Goal: Task Accomplishment & Management: Complete application form

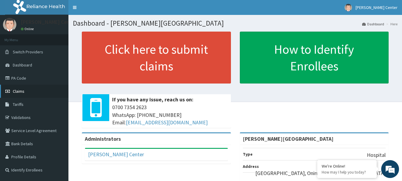
click at [19, 90] on span "Claims" at bounding box center [19, 90] width 12 height 5
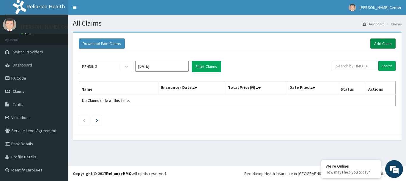
click at [385, 44] on link "Add Claim" at bounding box center [383, 43] width 25 height 10
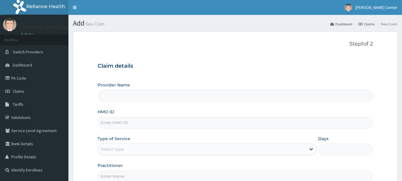
type input "[PERSON_NAME][GEOGRAPHIC_DATA]"
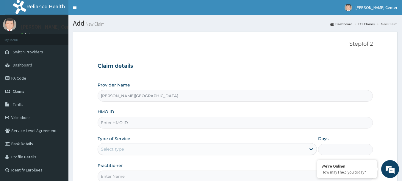
click at [180, 125] on input "HMO ID" at bounding box center [236, 123] width 276 height 12
click at [116, 125] on input "HMO ID" at bounding box center [236, 123] width 276 height 12
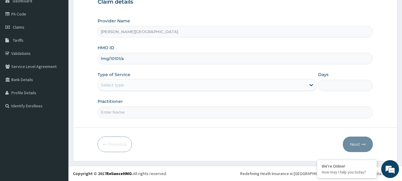
type input "lmg/10101/a"
click at [114, 88] on div "Select type" at bounding box center [112, 85] width 23 height 6
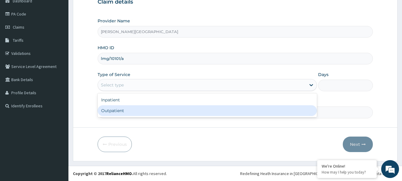
click at [112, 110] on div "Outpatient" at bounding box center [207, 110] width 219 height 11
type input "1"
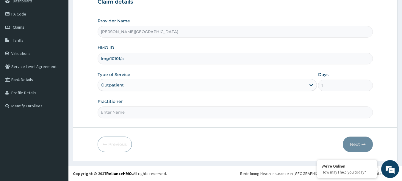
click at [114, 115] on input "Practitioner" at bounding box center [236, 112] width 276 height 12
type input "DR SAM"
click at [356, 145] on button "Next" at bounding box center [358, 143] width 30 height 15
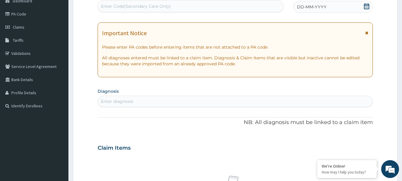
click at [367, 33] on icon at bounding box center [366, 33] width 3 height 4
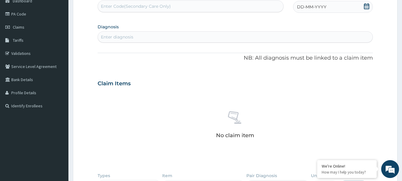
click at [365, 5] on icon at bounding box center [367, 6] width 6 height 6
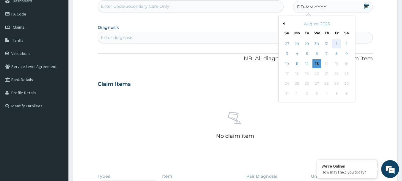
click at [337, 42] on div "1" at bounding box center [336, 43] width 9 height 9
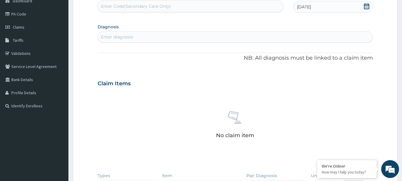
click at [174, 39] on div "Enter diagnosis" at bounding box center [235, 37] width 275 height 10
type input "myalgia"
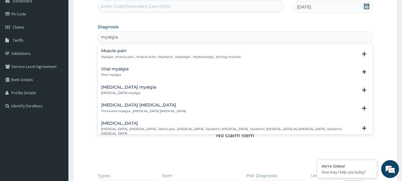
click at [116, 51] on h4 "Muscle pain" at bounding box center [171, 51] width 140 height 4
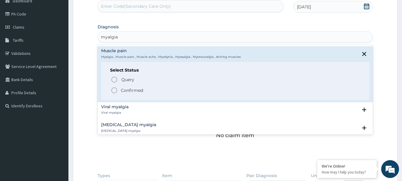
click at [115, 88] on icon "status option filled" at bounding box center [114, 90] width 7 height 7
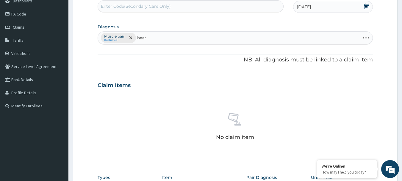
type input "headac"
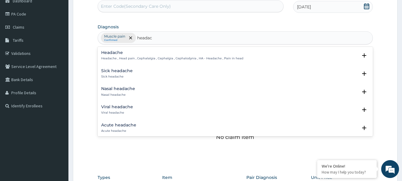
click at [116, 51] on h4 "Headache" at bounding box center [172, 52] width 142 height 4
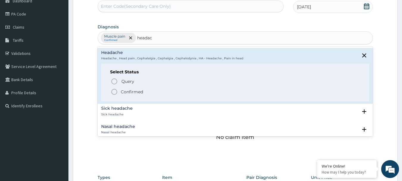
click at [115, 91] on icon "status option filled" at bounding box center [114, 91] width 7 height 7
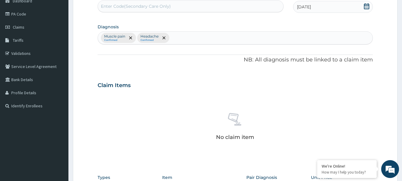
scroll to position [183, 0]
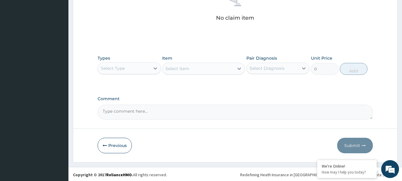
click at [120, 69] on div "Select Type" at bounding box center [113, 68] width 24 height 6
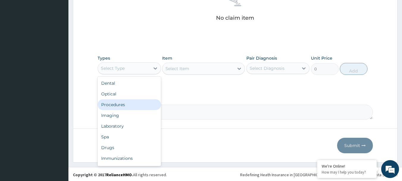
click at [122, 106] on div "Procedures" at bounding box center [129, 104] width 63 height 11
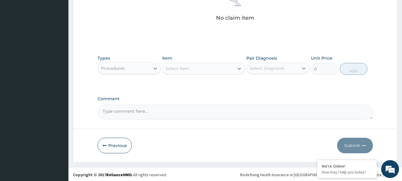
click at [177, 71] on div "Select Item" at bounding box center [177, 68] width 24 height 6
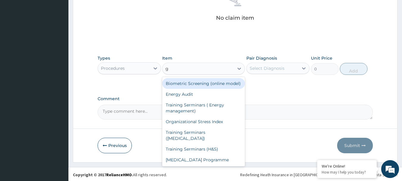
type input "gp"
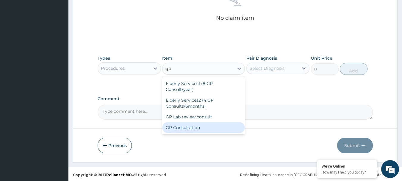
click at [192, 122] on div "GP Consultation" at bounding box center [203, 127] width 83 height 11
type input "1750"
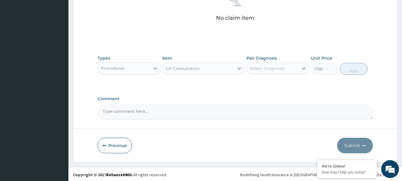
click at [265, 70] on div "Select Diagnosis" at bounding box center [267, 68] width 35 height 6
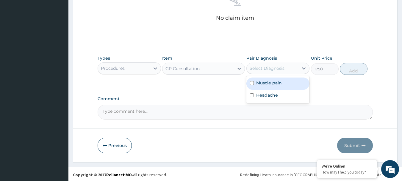
click at [269, 85] on label "Muscle pain" at bounding box center [269, 83] width 26 height 6
checkbox input "true"
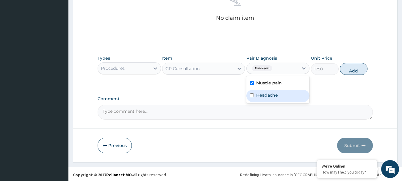
click at [269, 95] on label "Headache" at bounding box center [267, 95] width 22 height 6
checkbox input "true"
click at [354, 72] on button "Add" at bounding box center [354, 69] width 28 height 12
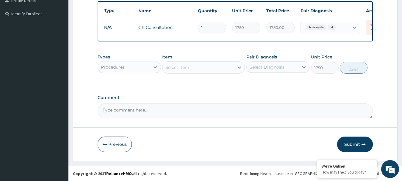
type input "0"
click at [198, 69] on div "Select Item" at bounding box center [197, 67] width 71 height 10
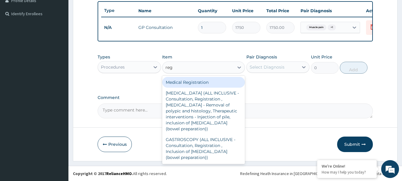
type input "regi"
click at [195, 81] on div "Medical Registration" at bounding box center [203, 82] width 83 height 11
type input "5000"
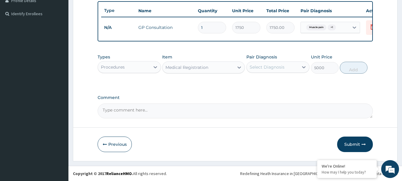
click at [271, 68] on div "Select Diagnosis" at bounding box center [267, 67] width 35 height 6
click at [270, 80] on label "Muscle pain" at bounding box center [269, 82] width 26 height 6
checkbox input "true"
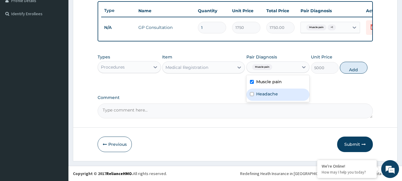
click at [270, 97] on div "Headache" at bounding box center [277, 94] width 63 height 12
checkbox input "true"
click at [352, 69] on button "Add" at bounding box center [354, 68] width 28 height 12
type input "0"
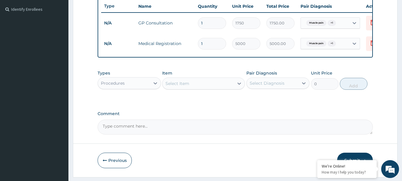
click at [132, 86] on div "Procedures" at bounding box center [124, 83] width 52 height 10
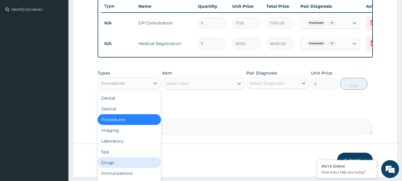
click at [117, 166] on div "Drugs" at bounding box center [129, 162] width 63 height 11
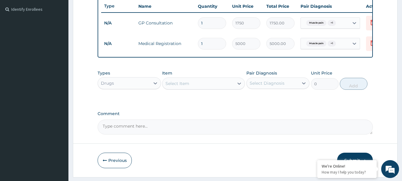
click at [188, 86] on div "Select Item" at bounding box center [177, 83] width 24 height 6
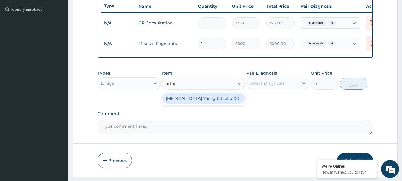
type input "arthro"
click at [190, 103] on div "Arthrotec 75mg tablet x100" at bounding box center [203, 98] width 83 height 11
type input "100"
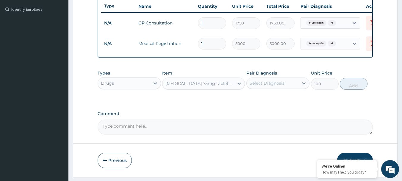
click at [280, 86] on div "Select Diagnosis" at bounding box center [267, 83] width 35 height 6
click at [277, 101] on label "Muscle pain" at bounding box center [269, 98] width 26 height 6
checkbox input "true"
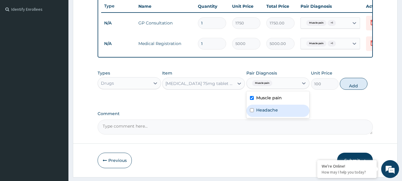
click at [271, 113] on label "Headache" at bounding box center [267, 110] width 22 height 6
checkbox input "true"
click at [355, 87] on button "Add" at bounding box center [354, 84] width 28 height 12
type input "0"
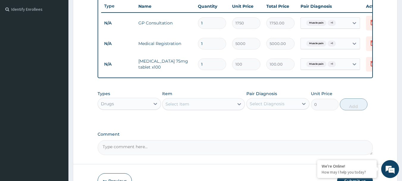
click at [214, 66] on input "1" at bounding box center [212, 64] width 28 height 12
type input "15"
type input "1500.00"
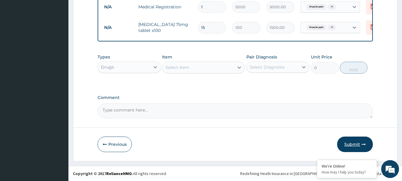
type input "15"
click at [349, 143] on button "Submit" at bounding box center [355, 143] width 36 height 15
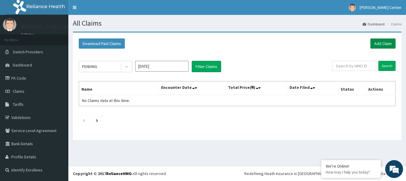
click at [386, 41] on link "Add Claim" at bounding box center [383, 43] width 25 height 10
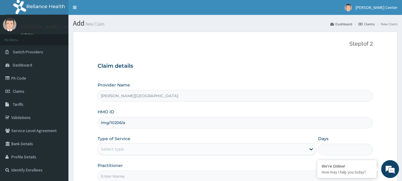
type input "lmg/10206/a"
click at [136, 150] on div "Select type" at bounding box center [202, 149] width 208 height 10
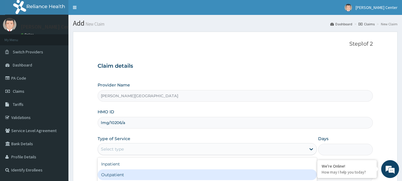
drag, startPoint x: 125, startPoint y: 172, endPoint x: 131, endPoint y: 159, distance: 14.7
click at [125, 172] on div "Outpatient" at bounding box center [207, 174] width 219 height 11
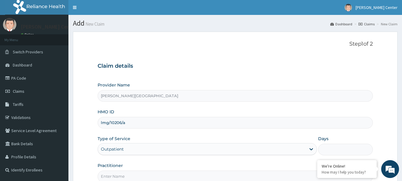
type input "1"
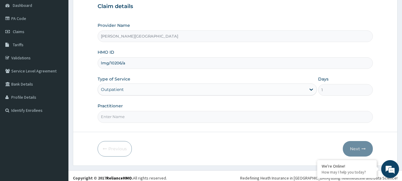
click at [117, 119] on input "Practitioner" at bounding box center [236, 117] width 276 height 12
type input "DR OBE"
click at [355, 149] on button "Next" at bounding box center [358, 148] width 30 height 15
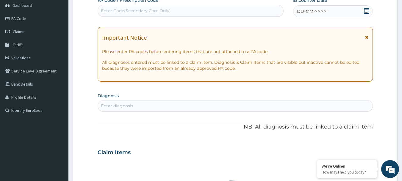
click at [366, 37] on icon at bounding box center [366, 37] width 3 height 4
click at [366, 8] on icon at bounding box center [366, 11] width 5 height 6
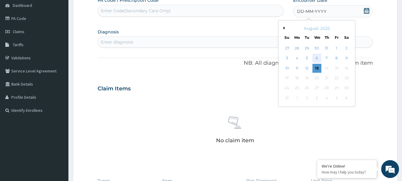
scroll to position [0, 0]
click at [318, 59] on div "6" at bounding box center [316, 58] width 9 height 9
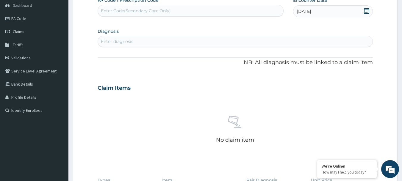
click at [165, 42] on div "Enter diagnosis" at bounding box center [235, 42] width 275 height 10
type input "hypertension"
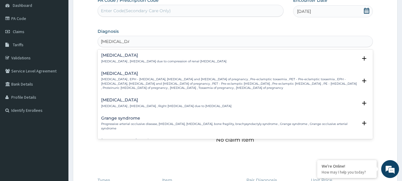
scroll to position [60, 0]
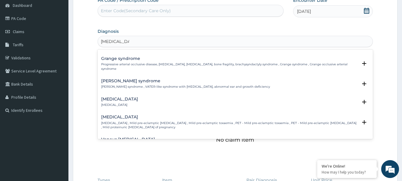
click at [120, 97] on h4 "[MEDICAL_DATA]" at bounding box center [119, 99] width 37 height 4
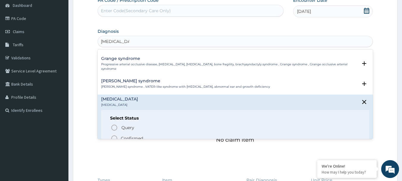
click at [113, 134] on icon "status option filled" at bounding box center [114, 137] width 7 height 7
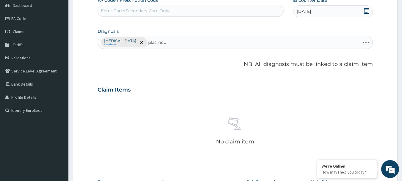
type input "plasmodia"
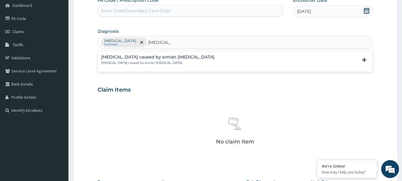
click at [143, 57] on h4 "Malaria caused by simian plasmodia" at bounding box center [157, 57] width 113 height 4
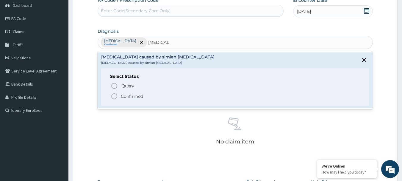
click at [112, 96] on icon "status option filled" at bounding box center [114, 96] width 7 height 7
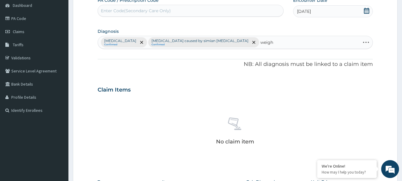
type input "weight"
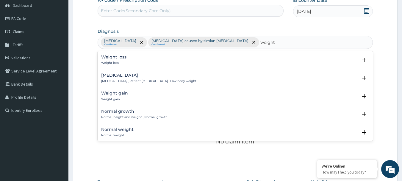
click at [122, 56] on h4 "Weight loss" at bounding box center [113, 57] width 25 height 4
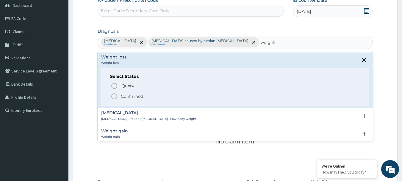
click at [115, 96] on icon "status option filled" at bounding box center [114, 96] width 7 height 7
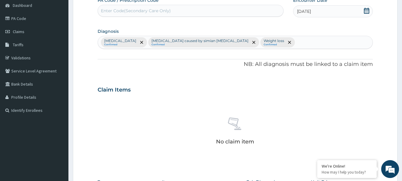
scroll to position [149, 0]
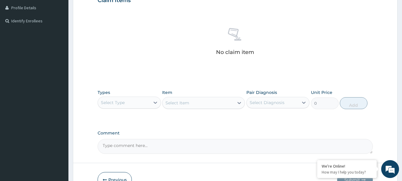
click at [137, 101] on div "Select Type" at bounding box center [124, 103] width 52 height 10
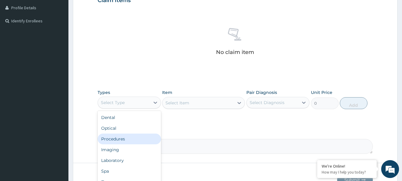
click at [126, 139] on div "Procedures" at bounding box center [129, 138] width 63 height 11
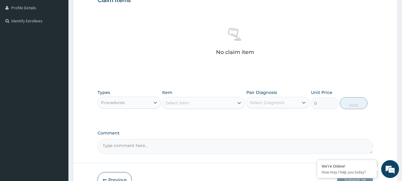
click at [195, 105] on div "Select Item" at bounding box center [197, 103] width 71 height 10
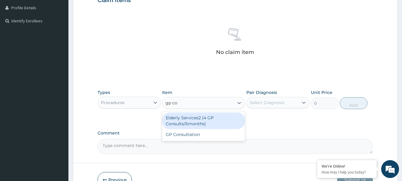
type input "gp con"
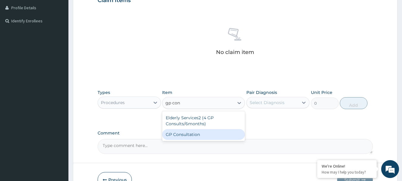
drag, startPoint x: 181, startPoint y: 134, endPoint x: 258, endPoint y: 107, distance: 81.4
click at [181, 134] on div "GP Consultation" at bounding box center [203, 134] width 83 height 11
type input "1750"
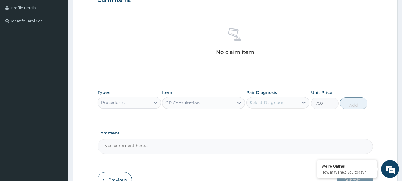
click at [263, 104] on div "Select Diagnosis" at bounding box center [267, 102] width 35 height 6
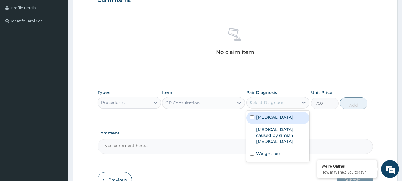
click at [271, 117] on label "[MEDICAL_DATA]" at bounding box center [274, 117] width 37 height 6
checkbox input "true"
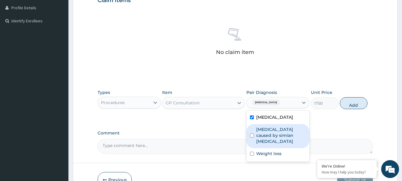
click at [271, 134] on label "Malaria caused by simian plasmodia" at bounding box center [281, 135] width 50 height 18
checkbox input "true"
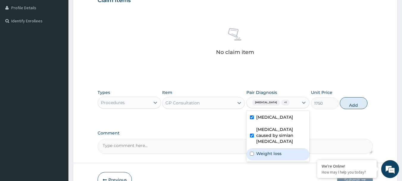
click at [267, 150] on label "Weight loss" at bounding box center [268, 153] width 25 height 6
checkbox input "true"
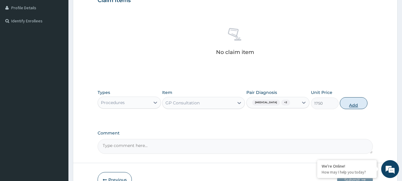
click at [347, 106] on button "Add" at bounding box center [354, 103] width 28 height 12
type input "0"
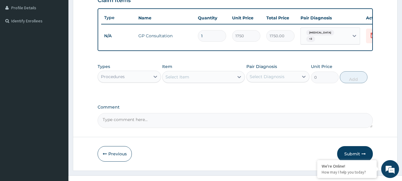
click at [195, 82] on div "Select Item" at bounding box center [197, 77] width 71 height 10
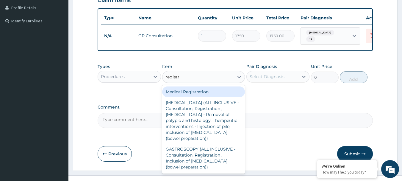
type input "registra"
click at [189, 97] on div "Medical Registration" at bounding box center [203, 91] width 83 height 11
type input "5000"
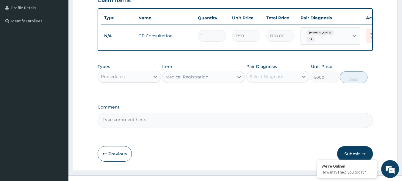
click at [267, 79] on div "Select Diagnosis" at bounding box center [267, 76] width 35 height 6
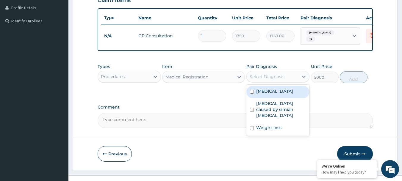
click at [270, 94] on label "[MEDICAL_DATA]" at bounding box center [274, 91] width 37 height 6
checkbox input "true"
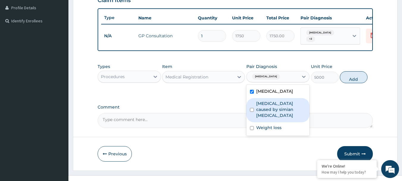
click at [266, 110] on label "Malaria caused by simian plasmodia" at bounding box center [281, 109] width 50 height 18
checkbox input "true"
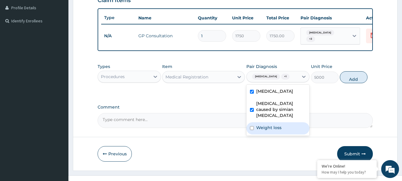
click at [265, 129] on div "Weight loss" at bounding box center [277, 128] width 63 height 12
checkbox input "true"
click at [346, 83] on button "Add" at bounding box center [354, 77] width 28 height 12
type input "0"
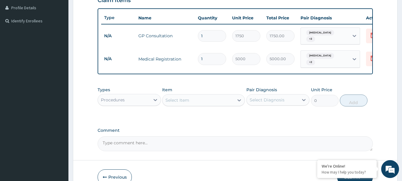
click at [137, 104] on div "Procedures" at bounding box center [124, 100] width 52 height 10
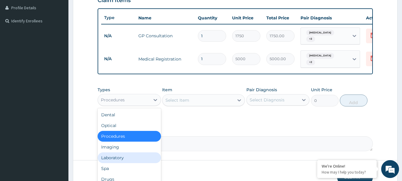
click at [126, 160] on div "Laboratory" at bounding box center [129, 157] width 63 height 11
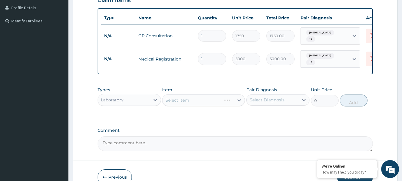
click at [201, 102] on div "Select Item" at bounding box center [203, 100] width 83 height 12
click at [221, 128] on div "Types Laboratory Item Select Item Pair Diagnosis Select Diagnosis Unit Price 0 …" at bounding box center [236, 139] width 276 height 23
click at [214, 105] on div "Select Item" at bounding box center [197, 100] width 71 height 10
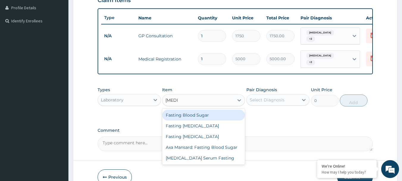
type input "fasting"
click at [208, 120] on div "Fasting Blood Sugar" at bounding box center [203, 114] width 83 height 11
type input "1300"
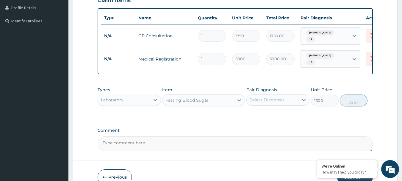
click at [279, 103] on div "Select Diagnosis" at bounding box center [267, 100] width 35 height 6
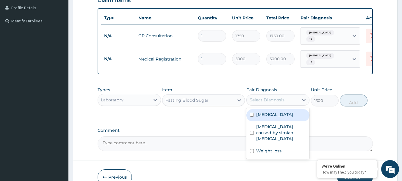
click at [280, 117] on label "[MEDICAL_DATA]" at bounding box center [274, 114] width 37 height 6
checkbox input "true"
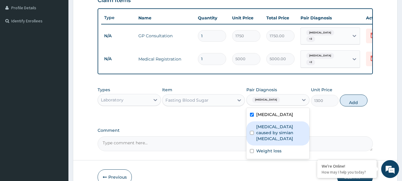
click at [278, 135] on label "Malaria caused by simian plasmodia" at bounding box center [281, 132] width 50 height 18
checkbox input "true"
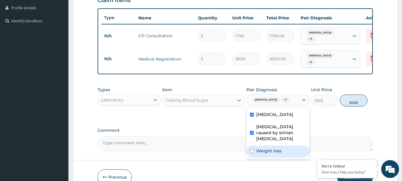
click at [274, 149] on label "Weight loss" at bounding box center [268, 151] width 25 height 6
checkbox input "true"
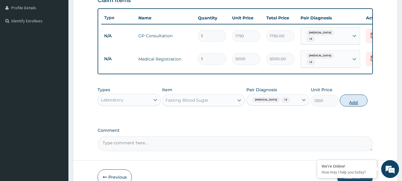
click at [354, 106] on button "Add" at bounding box center [354, 100] width 28 height 12
type input "0"
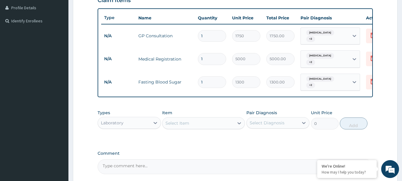
click at [209, 128] on div "Select Item" at bounding box center [197, 123] width 71 height 10
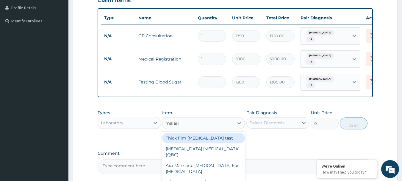
type input "malaria"
click at [204, 141] on div "Thick film Malaria test" at bounding box center [203, 137] width 83 height 11
type input "1300"
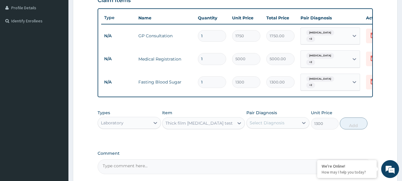
click at [267, 126] on div "Select Diagnosis" at bounding box center [267, 123] width 35 height 6
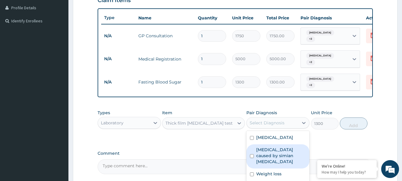
click at [275, 158] on label "Malaria caused by simian plasmodia" at bounding box center [281, 155] width 50 height 18
checkbox input "true"
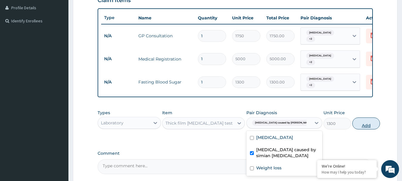
click at [357, 129] on button "Add" at bounding box center [366, 123] width 28 height 12
type input "0"
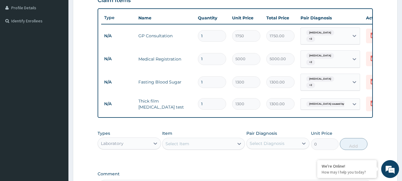
click at [203, 148] on div "Select Item" at bounding box center [197, 144] width 71 height 10
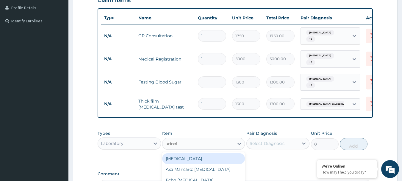
type input "urinaly"
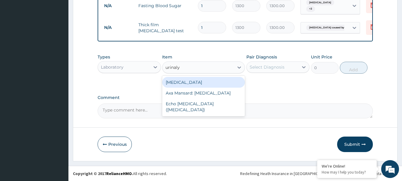
click at [184, 81] on div "Urinalysis" at bounding box center [203, 82] width 83 height 11
type input "1820"
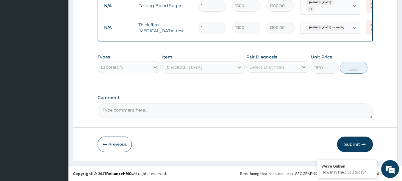
click at [265, 68] on div "Select Diagnosis" at bounding box center [267, 67] width 35 height 6
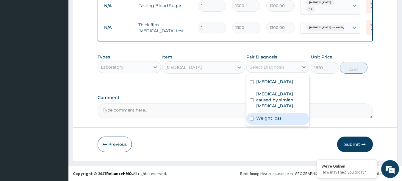
click at [263, 115] on label "Weight loss" at bounding box center [268, 118] width 25 height 6
checkbox input "true"
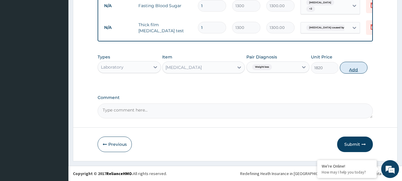
click at [350, 70] on button "Add" at bounding box center [354, 68] width 28 height 12
type input "0"
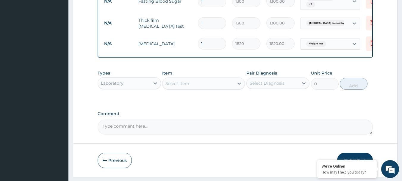
scroll to position [250, 0]
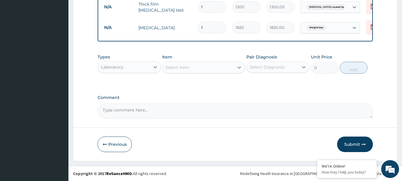
click at [352, 140] on button "Submit" at bounding box center [355, 143] width 36 height 15
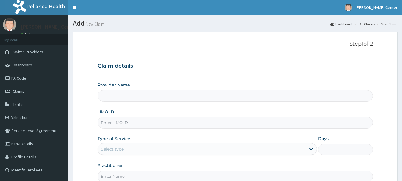
type input "[PERSON_NAME][GEOGRAPHIC_DATA]"
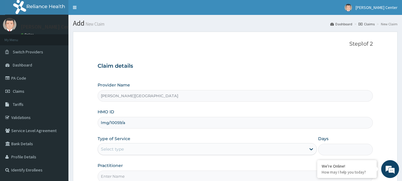
type input "lmg/10059/a"
click at [145, 147] on div "Select type" at bounding box center [202, 149] width 208 height 10
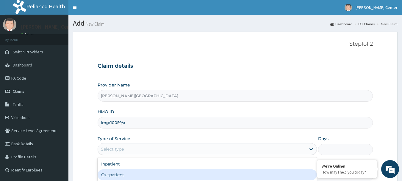
click at [120, 173] on div "Outpatient" at bounding box center [207, 174] width 219 height 11
type input "1"
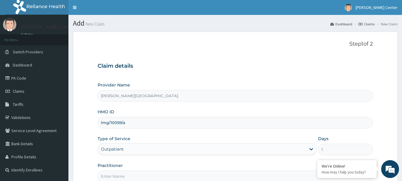
scroll to position [60, 0]
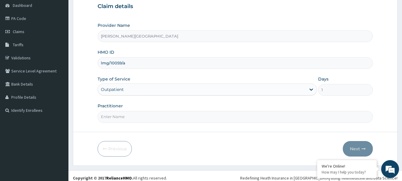
click at [120, 116] on input "Practitioner" at bounding box center [236, 117] width 276 height 12
type input "DR OBE"
click at [358, 149] on button "Next" at bounding box center [358, 148] width 30 height 15
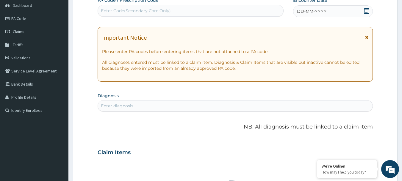
click at [367, 37] on icon at bounding box center [366, 37] width 3 height 4
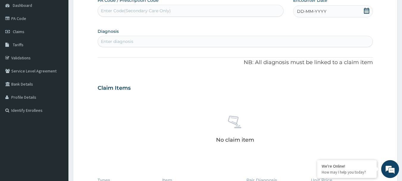
click at [366, 11] on icon at bounding box center [367, 11] width 6 height 6
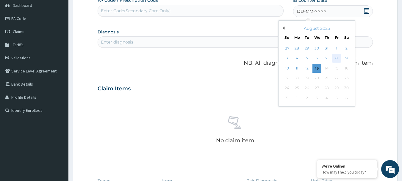
click at [337, 56] on div "8" at bounding box center [336, 58] width 9 height 9
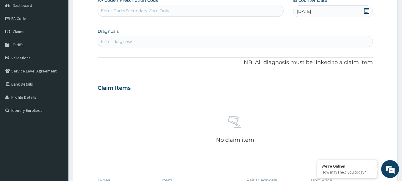
click at [149, 10] on div "Enter Code(Secondary Care Only)" at bounding box center [136, 11] width 70 height 6
click at [146, 42] on div "Enter diagnosis" at bounding box center [235, 42] width 275 height 10
type input "candi"
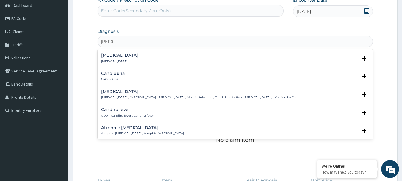
click at [119, 93] on h4 "Candidiasis" at bounding box center [202, 91] width 203 height 4
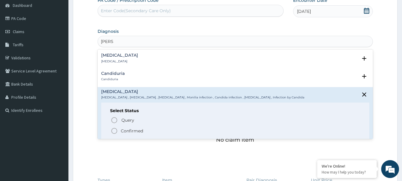
click at [114, 129] on icon "status option filled" at bounding box center [114, 130] width 7 height 7
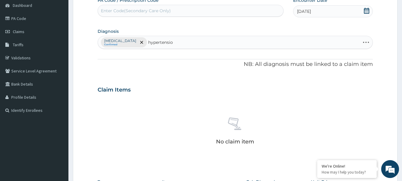
type input "hypertension"
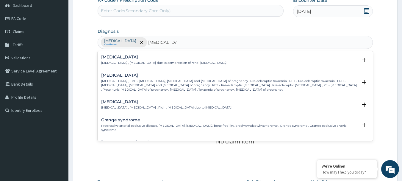
scroll to position [60, 0]
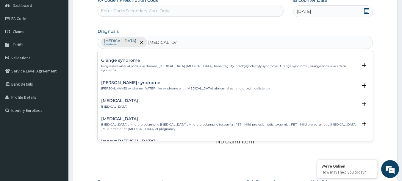
click at [125, 98] on h4 "[MEDICAL_DATA]" at bounding box center [119, 100] width 37 height 4
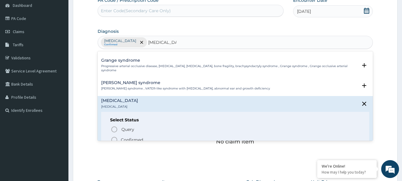
click at [115, 136] on icon "status option filled" at bounding box center [114, 139] width 7 height 7
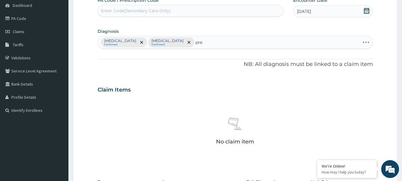
type input "preg"
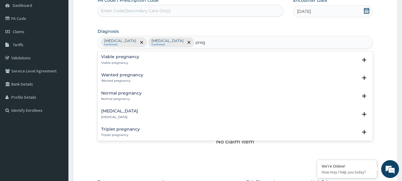
scroll to position [355, 0]
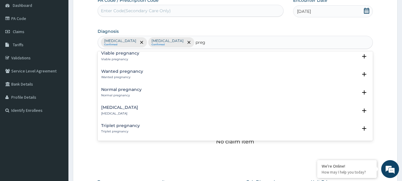
click at [132, 106] on h4 "Fear of pregnancy" at bounding box center [119, 107] width 37 height 4
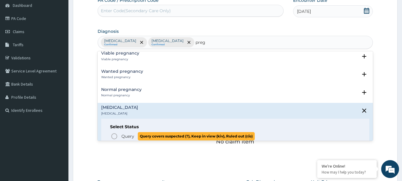
click at [115, 135] on icon "status option query" at bounding box center [114, 135] width 7 height 7
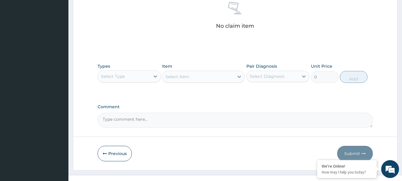
scroll to position [179, 0]
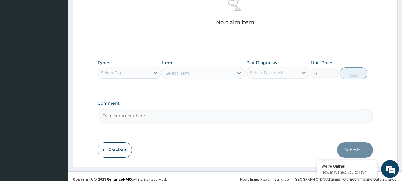
click at [129, 72] on div "Select Type" at bounding box center [124, 73] width 52 height 10
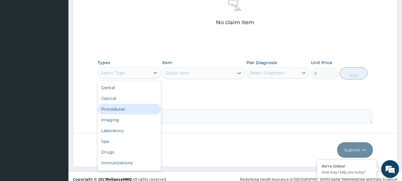
click at [118, 109] on div "Procedures" at bounding box center [129, 109] width 63 height 11
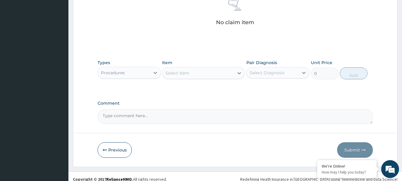
click at [186, 72] on div "Select Item" at bounding box center [177, 73] width 24 height 6
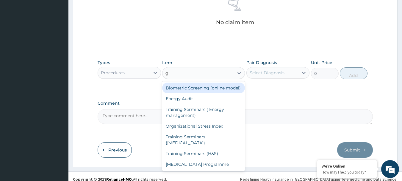
type input "gp"
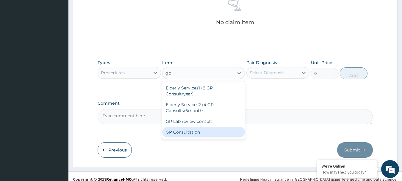
click at [194, 126] on div "GP Consultation" at bounding box center [203, 131] width 83 height 11
type input "1750"
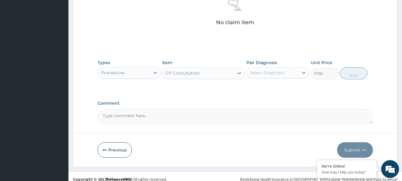
click at [263, 76] on div "Select Diagnosis" at bounding box center [273, 73] width 52 height 10
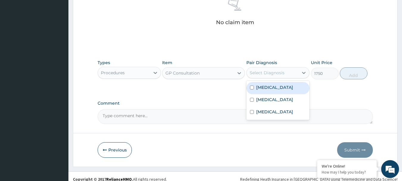
click at [266, 88] on label "Candidiasis" at bounding box center [274, 87] width 37 height 6
checkbox input "true"
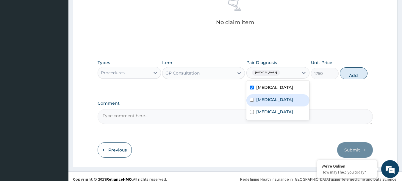
click at [267, 102] on label "[MEDICAL_DATA]" at bounding box center [274, 99] width 37 height 6
checkbox input "true"
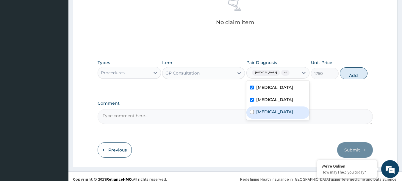
click at [267, 114] on label "Fear of pregnancy" at bounding box center [274, 112] width 37 height 6
checkbox input "true"
click at [348, 77] on button "Add" at bounding box center [354, 73] width 28 height 12
type input "0"
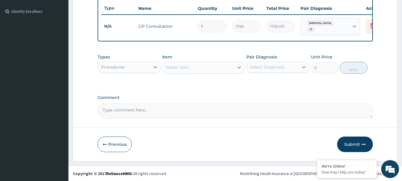
scroll to position [160, 0]
click at [190, 68] on div "Select Item" at bounding box center [197, 67] width 71 height 10
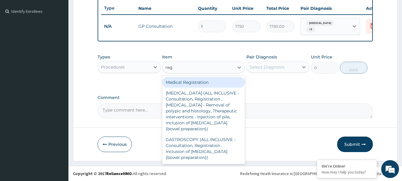
type input "regi"
click at [203, 80] on div "Medical Registration" at bounding box center [203, 82] width 83 height 11
type input "5000"
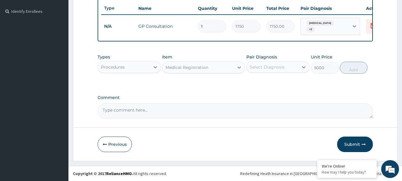
click at [274, 69] on div "Select Diagnosis" at bounding box center [267, 67] width 35 height 6
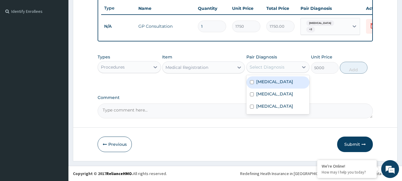
click at [274, 83] on label "Candidiasis" at bounding box center [274, 82] width 37 height 6
checkbox input "true"
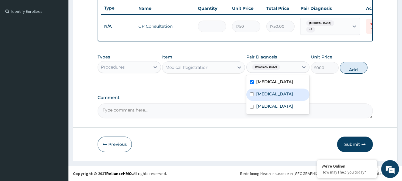
click at [275, 97] on div "[MEDICAL_DATA]" at bounding box center [277, 94] width 63 height 12
checkbox input "true"
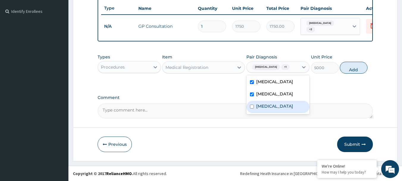
click at [277, 110] on div "Fear of pregnancy" at bounding box center [277, 107] width 63 height 12
checkbox input "true"
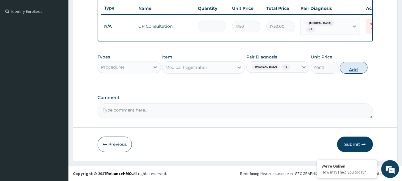
click at [348, 71] on button "Add" at bounding box center [354, 68] width 28 height 12
type input "0"
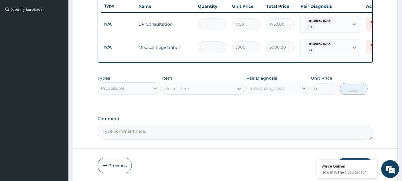
click at [207, 85] on div "Select Item" at bounding box center [197, 89] width 71 height 10
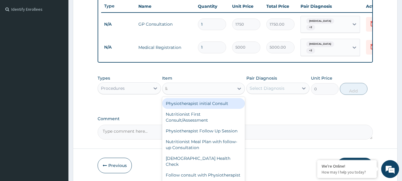
type input "lab"
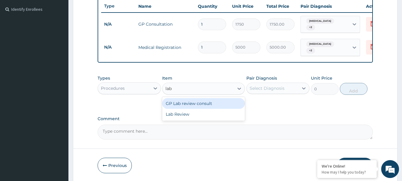
click at [194, 100] on div "GP Lab review consult" at bounding box center [203, 103] width 83 height 11
type input "7000"
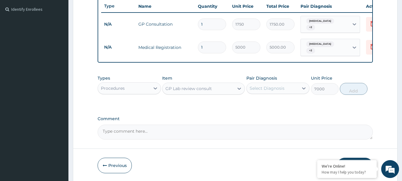
click at [279, 86] on div "Select Diagnosis" at bounding box center [267, 88] width 35 height 6
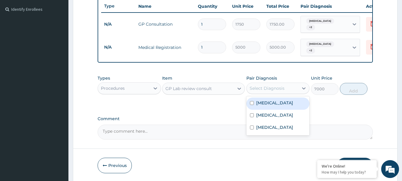
click at [273, 104] on label "Candidiasis" at bounding box center [274, 103] width 37 height 6
checkbox input "true"
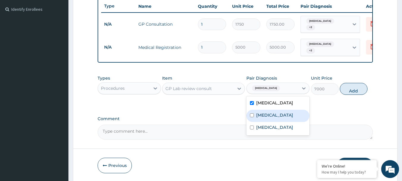
click at [273, 116] on label "[MEDICAL_DATA]" at bounding box center [274, 115] width 37 height 6
checkbox input "true"
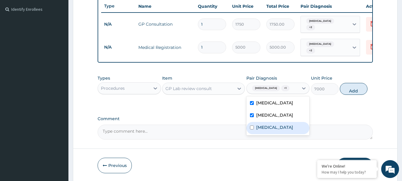
click at [275, 127] on label "Fear of pregnancy" at bounding box center [274, 127] width 37 height 6
checkbox input "true"
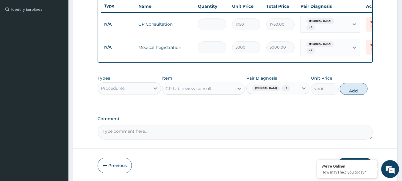
click at [348, 90] on button "Add" at bounding box center [354, 89] width 28 height 12
type input "0"
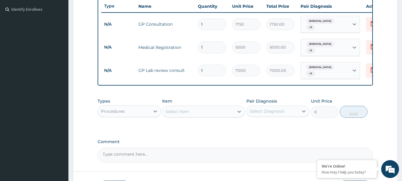
scroll to position [201, 0]
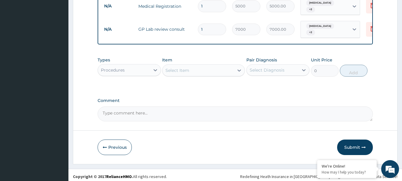
click at [130, 70] on div "Procedures" at bounding box center [124, 70] width 52 height 10
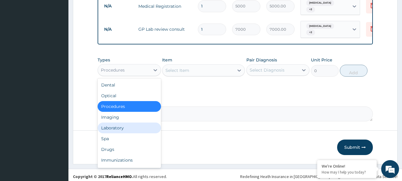
click at [117, 126] on div "Laboratory" at bounding box center [129, 127] width 63 height 11
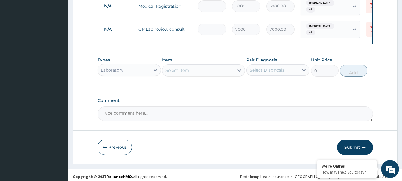
click at [197, 68] on div "Select Item" at bounding box center [197, 70] width 71 height 10
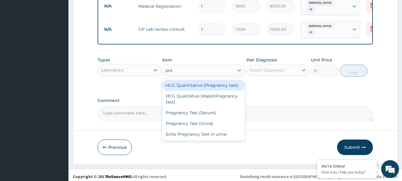
type input "preg"
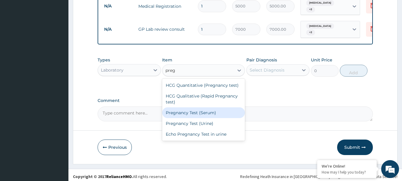
click at [204, 111] on div "Pregnancy Test (Serum)" at bounding box center [203, 112] width 83 height 11
type input "5850"
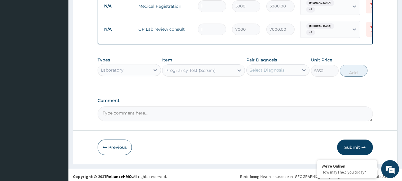
click at [267, 69] on div "Select Diagnosis" at bounding box center [267, 70] width 35 height 6
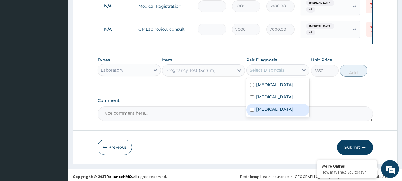
click at [270, 106] on label "Fear of pregnancy" at bounding box center [274, 109] width 37 height 6
checkbox input "true"
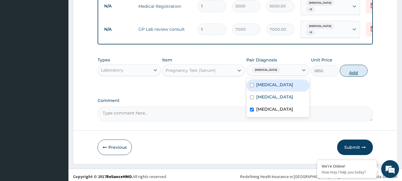
click at [353, 68] on button "Add" at bounding box center [354, 71] width 28 height 12
type input "0"
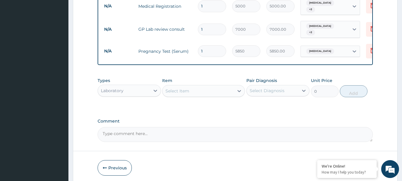
click at [206, 86] on div "Select Item" at bounding box center [197, 91] width 71 height 10
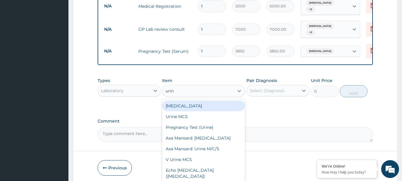
type input "urina"
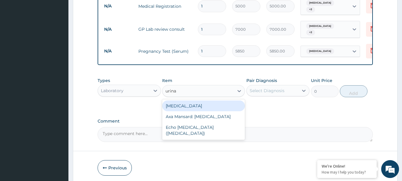
click at [178, 104] on div "Urinalysis" at bounding box center [203, 105] width 83 height 11
type input "1820"
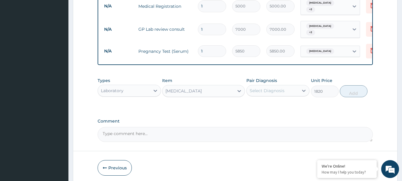
click at [274, 91] on div "Select Diagnosis" at bounding box center [273, 91] width 52 height 10
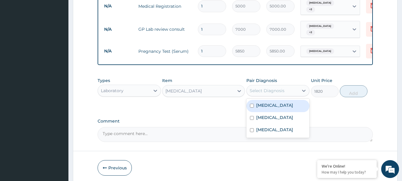
click at [276, 104] on label "Candidiasis" at bounding box center [274, 105] width 37 height 6
checkbox input "true"
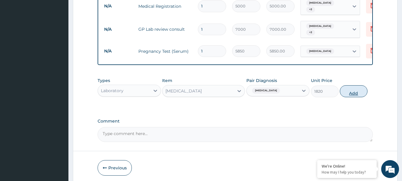
click at [354, 87] on button "Add" at bounding box center [354, 91] width 28 height 12
type input "0"
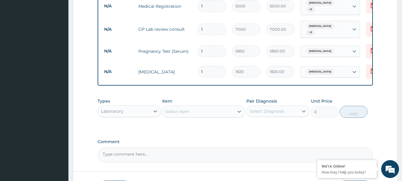
click at [198, 111] on div "Select Item" at bounding box center [197, 112] width 71 height 10
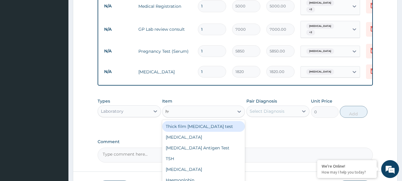
type input "hvs"
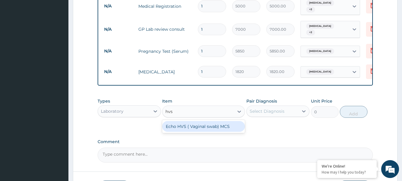
click at [192, 123] on div "Echo HVS ( Vaginal swab) MCS" at bounding box center [203, 126] width 83 height 11
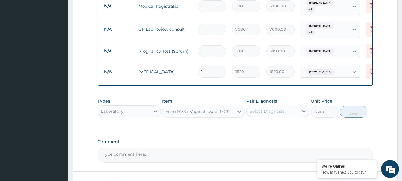
click at [124, 109] on div "Laboratory" at bounding box center [124, 111] width 52 height 10
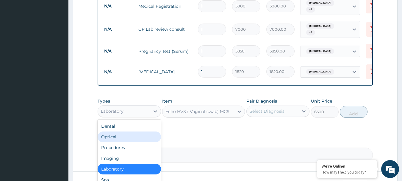
scroll to position [243, 0]
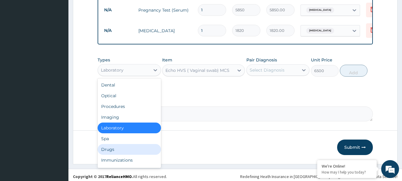
click at [112, 148] on div "Drugs" at bounding box center [129, 149] width 63 height 11
type input "0"
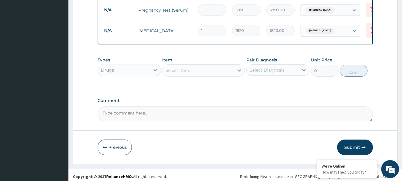
click at [179, 70] on div "Select Item" at bounding box center [197, 70] width 71 height 10
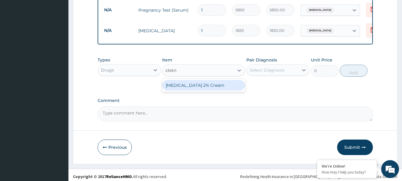
type input "clotrim"
click at [196, 83] on div "[MEDICAL_DATA] 2% Cream" at bounding box center [203, 85] width 83 height 11
type input "880"
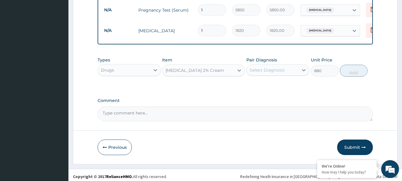
click at [273, 67] on div "Select Diagnosis" at bounding box center [267, 70] width 35 height 6
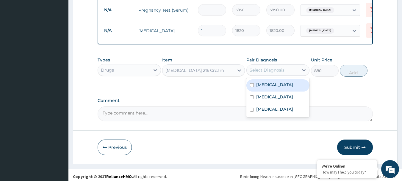
click at [274, 83] on label "Candidiasis" at bounding box center [274, 85] width 37 height 6
checkbox input "true"
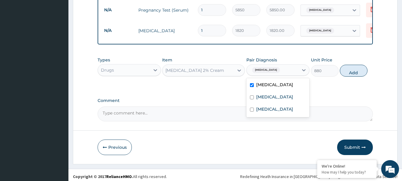
drag, startPoint x: 358, startPoint y: 69, endPoint x: 134, endPoint y: 0, distance: 234.4
click at [358, 69] on button "Add" at bounding box center [354, 71] width 28 height 12
type input "0"
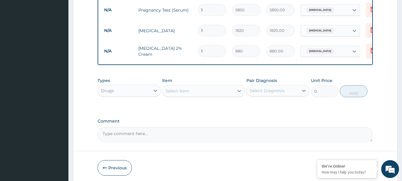
click at [200, 91] on div "Select Item" at bounding box center [197, 91] width 71 height 10
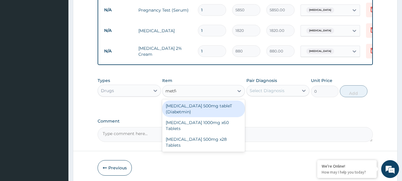
type input "metform"
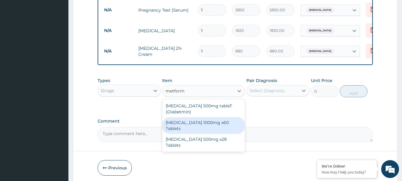
click at [220, 120] on div "[MEDICAL_DATA] 1000mg x60 Tablets" at bounding box center [203, 125] width 83 height 17
type input "4500"
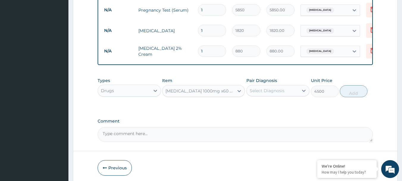
click at [264, 87] on div "Select Diagnosis" at bounding box center [267, 90] width 35 height 6
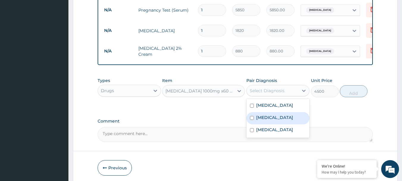
click at [269, 115] on label "[MEDICAL_DATA]" at bounding box center [274, 117] width 37 height 6
checkbox input "true"
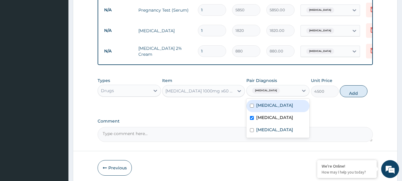
click at [353, 92] on button "Add" at bounding box center [354, 91] width 28 height 12
type input "0"
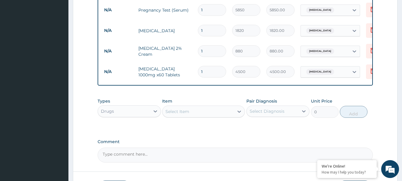
click at [208, 105] on div "Select Item" at bounding box center [203, 111] width 83 height 12
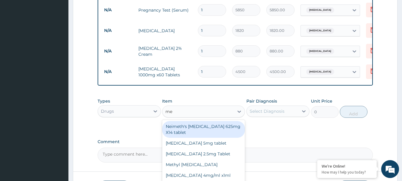
type input "m"
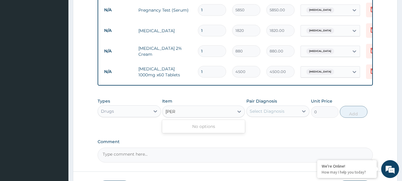
type input "ald"
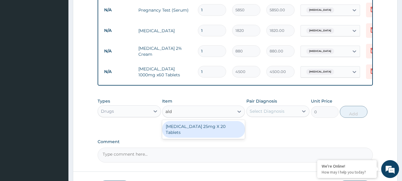
click at [213, 128] on div "Aldactone 25mg X 20 Tablets" at bounding box center [203, 129] width 83 height 17
type input "1800"
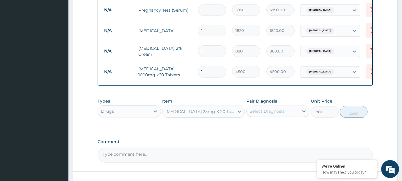
click at [263, 108] on div "Select Diagnosis" at bounding box center [267, 111] width 35 height 6
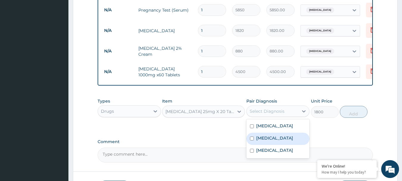
click at [272, 138] on div "Renal hypertension" at bounding box center [277, 138] width 63 height 12
checkbox input "true"
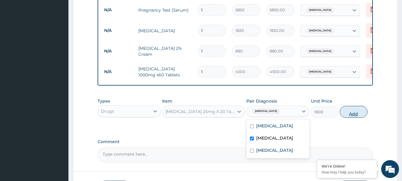
click at [352, 113] on button "Add" at bounding box center [354, 112] width 28 height 12
type input "0"
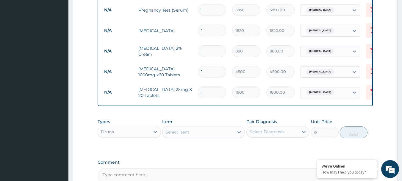
scroll to position [304, 0]
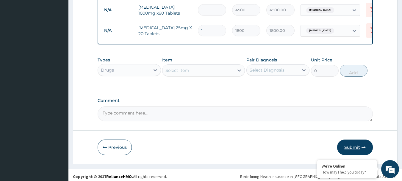
click at [350, 144] on button "Submit" at bounding box center [355, 146] width 36 height 15
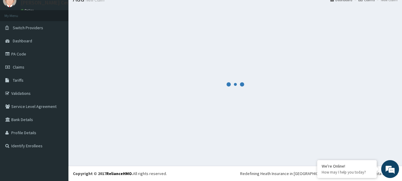
scroll to position [24, 0]
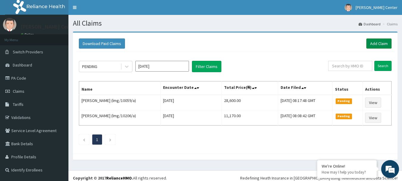
click at [384, 44] on link "Add Claim" at bounding box center [378, 43] width 25 height 10
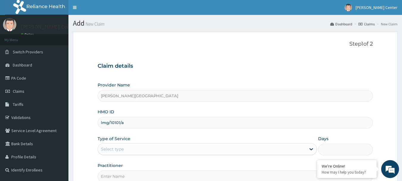
type input "lmg/10101/a"
click at [121, 146] on div "Select type" at bounding box center [202, 149] width 208 height 10
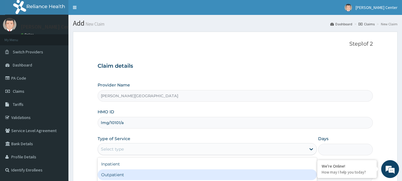
click at [117, 173] on div "Outpatient" at bounding box center [207, 174] width 219 height 11
type input "1"
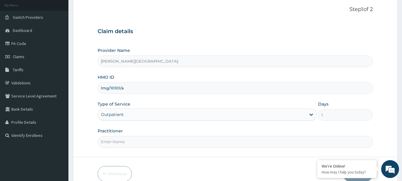
scroll to position [64, 0]
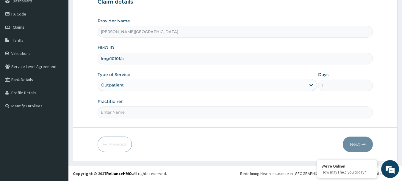
click at [120, 112] on input "Practitioner" at bounding box center [236, 112] width 276 height 12
type input "DR OBE"
click at [357, 148] on button "Next" at bounding box center [358, 143] width 30 height 15
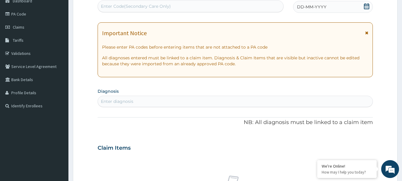
click at [367, 32] on icon at bounding box center [366, 33] width 3 height 4
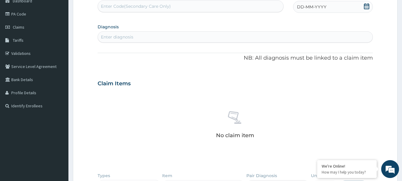
click at [367, 7] on icon at bounding box center [367, 6] width 6 height 6
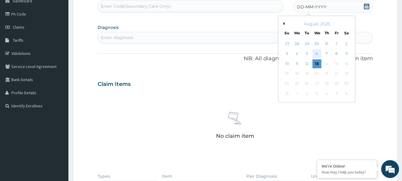
click at [317, 51] on div "6" at bounding box center [316, 53] width 9 height 9
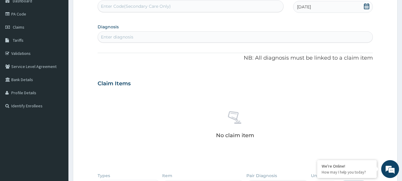
click at [159, 35] on div "Enter diagnosis" at bounding box center [235, 37] width 275 height 10
type input "HYPERTE"
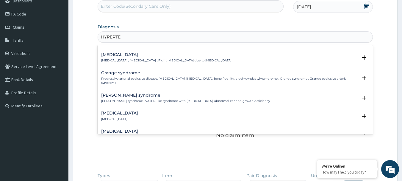
scroll to position [60, 0]
click at [124, 110] on h4 "[MEDICAL_DATA]" at bounding box center [119, 112] width 37 height 4
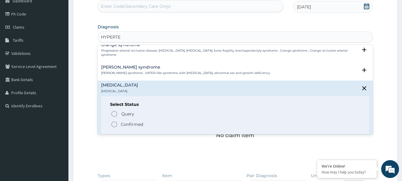
scroll to position [89, 0]
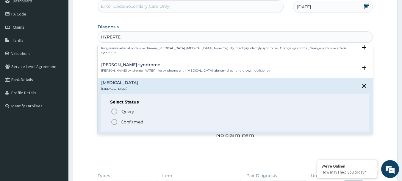
click at [113, 119] on icon "status option filled" at bounding box center [114, 121] width 7 height 7
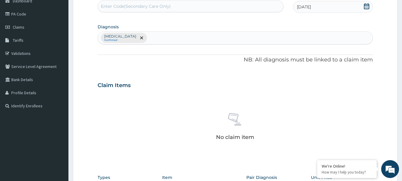
scroll to position [153, 0]
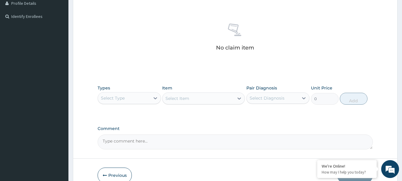
click at [132, 102] on div "Select Type" at bounding box center [124, 98] width 52 height 10
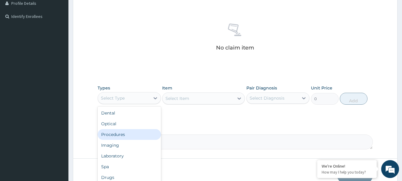
click at [122, 134] on div "Procedures" at bounding box center [129, 134] width 63 height 11
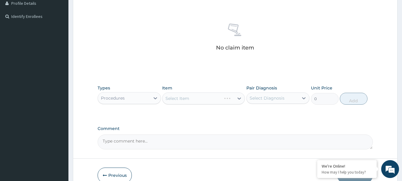
click at [181, 100] on div "Select Item" at bounding box center [203, 98] width 83 height 12
click at [188, 100] on div "Select Item" at bounding box center [177, 98] width 24 height 6
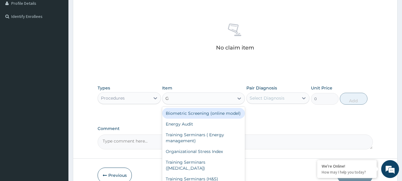
type input "GP"
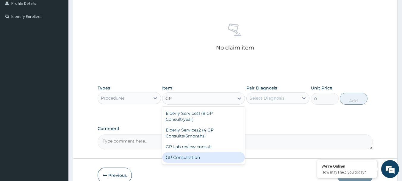
click at [185, 155] on div "GP Consultation" at bounding box center [203, 157] width 83 height 11
type input "1750"
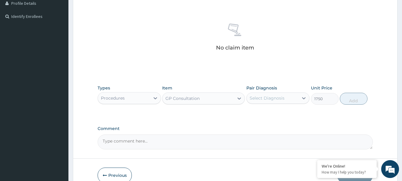
click at [283, 103] on div "Select Diagnosis" at bounding box center [277, 97] width 63 height 11
click at [276, 116] on div "[MEDICAL_DATA]" at bounding box center [277, 113] width 63 height 12
checkbox input "true"
click at [353, 98] on button "Add" at bounding box center [354, 99] width 28 height 12
type input "0"
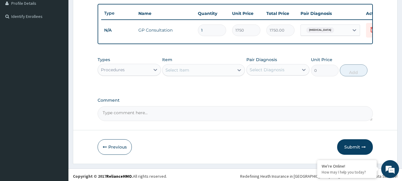
click at [186, 72] on div "Select Item" at bounding box center [177, 70] width 24 height 6
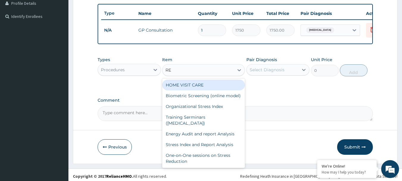
type input "REG"
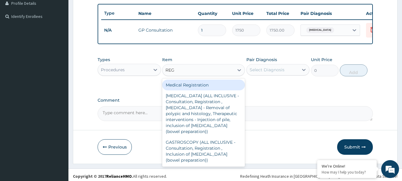
click at [184, 90] on div "Medical Registration" at bounding box center [203, 84] width 83 height 11
type input "5000"
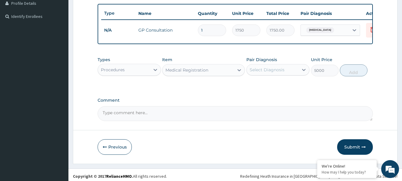
drag, startPoint x: 255, startPoint y: 76, endPoint x: 258, endPoint y: 79, distance: 4.2
click at [256, 73] on div "Select Diagnosis" at bounding box center [267, 70] width 35 height 6
click at [260, 87] on label "Renal hypertension" at bounding box center [274, 84] width 37 height 6
checkbox input "true"
click at [354, 76] on button "Add" at bounding box center [354, 70] width 28 height 12
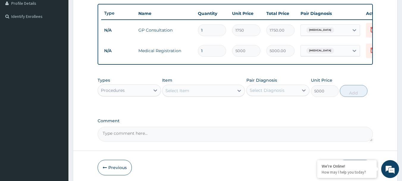
type input "0"
click at [127, 95] on div "Procedures" at bounding box center [124, 90] width 52 height 10
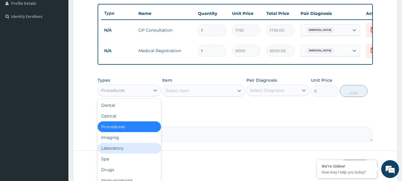
click at [119, 153] on div "Laboratory" at bounding box center [129, 148] width 63 height 11
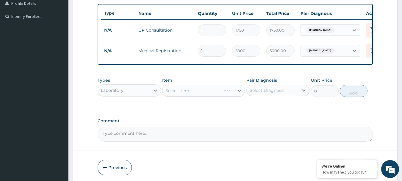
scroll to position [181, 0]
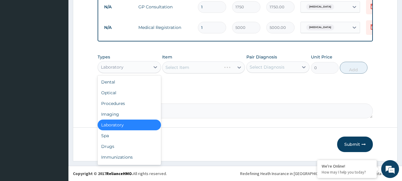
click at [119, 68] on div "Laboratory" at bounding box center [112, 67] width 23 height 6
click at [107, 146] on div "Drugs" at bounding box center [129, 146] width 63 height 11
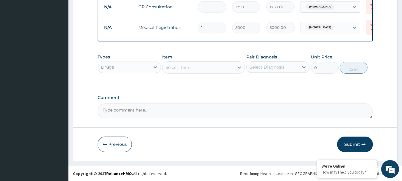
click at [194, 68] on div "Select Item" at bounding box center [197, 67] width 71 height 10
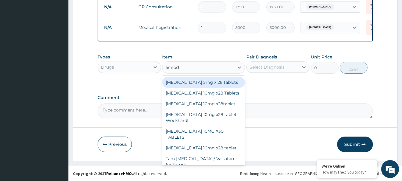
type input "amlodi"
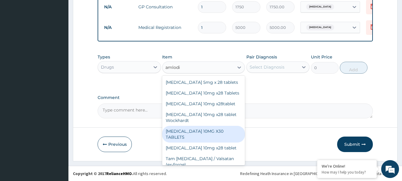
click at [209, 132] on div "[MEDICAL_DATA] 10MG X30 TABLETS" at bounding box center [203, 134] width 83 height 17
type input "700"
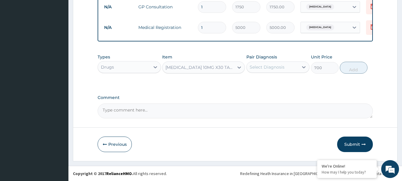
click at [269, 69] on div "Select Diagnosis" at bounding box center [267, 67] width 35 height 6
click at [275, 85] on div "Renal hypertension" at bounding box center [277, 82] width 63 height 12
checkbox input "true"
click at [351, 68] on button "Add" at bounding box center [354, 68] width 28 height 12
type input "0"
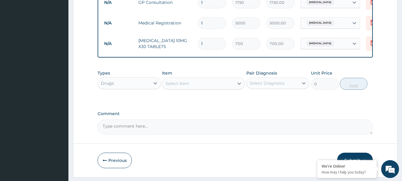
type input "0.00"
type input "3"
type input "2100.00"
type input "30"
type input "21000.00"
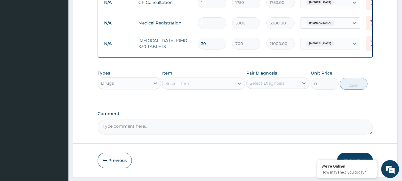
type input "30"
click at [191, 111] on div "PA Code / Prescription Code Enter Code(Secondary Care Only) Encounter Date 06-0…" at bounding box center [236, 5] width 276 height 258
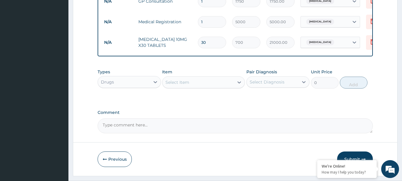
scroll to position [201, 0]
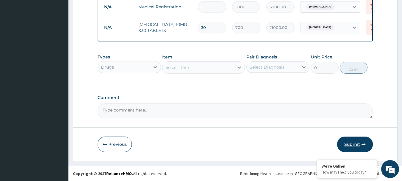
click at [351, 142] on button "Submit" at bounding box center [355, 143] width 36 height 15
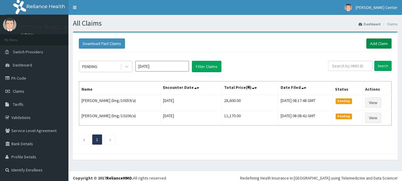
click at [375, 45] on link "Add Claim" at bounding box center [378, 43] width 25 height 10
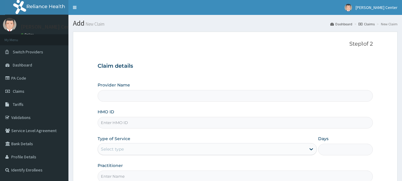
click at [122, 124] on input "HMO ID" at bounding box center [236, 123] width 276 height 12
type input "[PERSON_NAME][GEOGRAPHIC_DATA]"
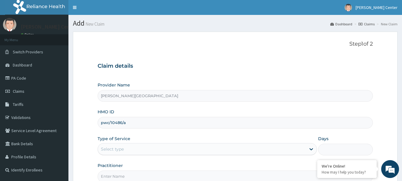
scroll to position [60, 0]
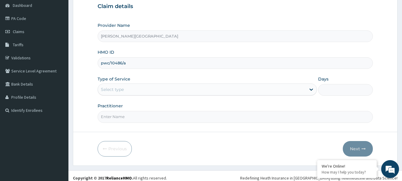
type input "pwc/10486/a"
click at [129, 95] on div "Select type" at bounding box center [207, 89] width 219 height 12
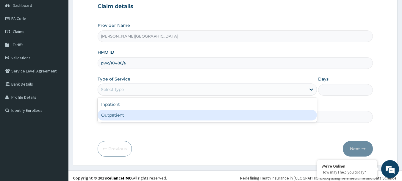
click at [119, 117] on div "Outpatient" at bounding box center [207, 114] width 219 height 11
type input "1"
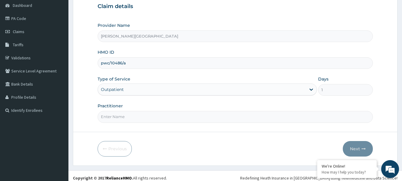
click at [120, 119] on input "Practitioner" at bounding box center [236, 117] width 276 height 12
type input "DR OBE"
click at [358, 149] on button "Next" at bounding box center [358, 148] width 30 height 15
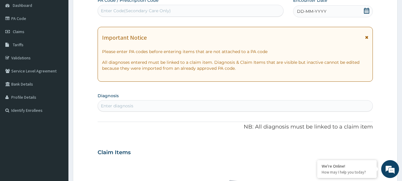
click at [367, 9] on icon at bounding box center [366, 11] width 5 height 6
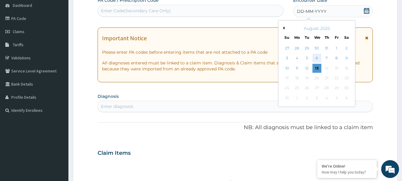
click at [313, 59] on div "6" at bounding box center [316, 58] width 9 height 9
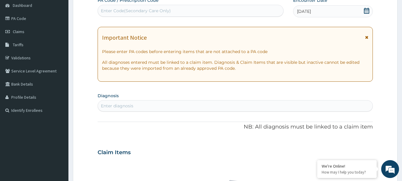
click at [151, 7] on div "Enter Code(Secondary Care Only)" at bounding box center [191, 11] width 186 height 10
click at [367, 37] on icon at bounding box center [366, 37] width 3 height 4
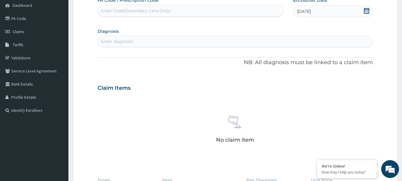
click at [166, 41] on div "Enter diagnosis" at bounding box center [235, 42] width 275 height 10
type input "upper resp"
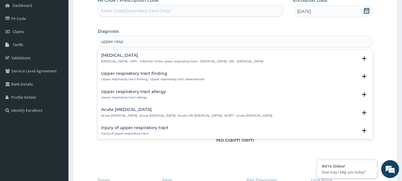
click at [129, 53] on h4 "[MEDICAL_DATA]" at bounding box center [182, 55] width 162 height 4
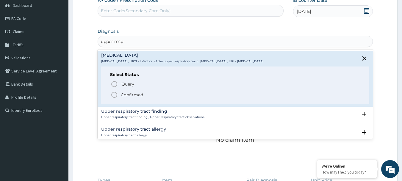
click at [112, 91] on icon "status option filled" at bounding box center [114, 94] width 7 height 7
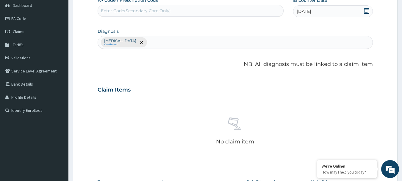
scroll to position [149, 0]
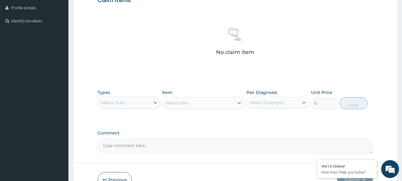
click at [132, 103] on div "Select Type" at bounding box center [124, 103] width 52 height 10
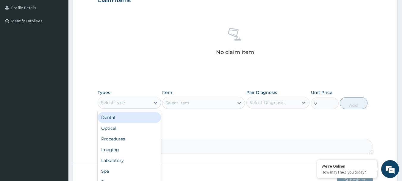
click at [123, 140] on div "Procedures" at bounding box center [129, 138] width 63 height 11
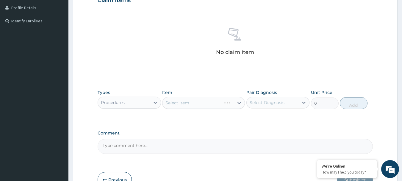
click at [198, 107] on div "Select Item" at bounding box center [203, 103] width 83 height 12
click at [198, 107] on div "Select Item" at bounding box center [197, 103] width 71 height 10
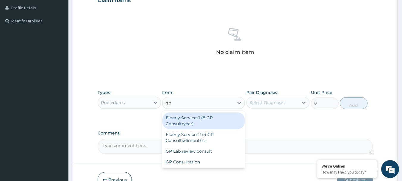
type input "gp"
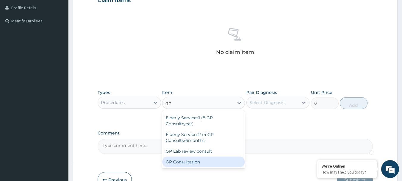
click at [185, 156] on div "GP Consultation" at bounding box center [203, 161] width 83 height 11
type input "1750"
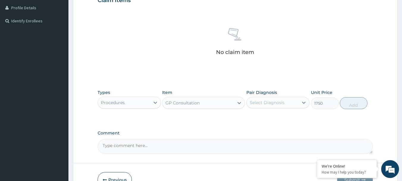
click at [277, 103] on div "Select Diagnosis" at bounding box center [267, 102] width 35 height 6
click at [279, 117] on label "[MEDICAL_DATA]" at bounding box center [274, 117] width 37 height 6
checkbox input "true"
click at [349, 105] on button "Add" at bounding box center [354, 103] width 28 height 12
type input "0"
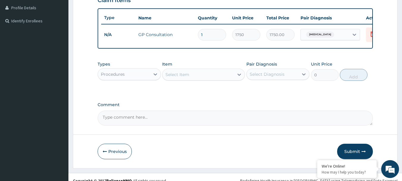
click at [184, 77] on div "Select Item" at bounding box center [177, 74] width 24 height 6
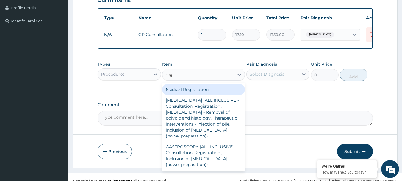
type input "regis"
click at [201, 95] on div "Medical Registration" at bounding box center [203, 89] width 83 height 11
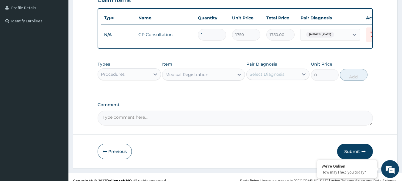
type input "5000"
click at [281, 73] on div "Select Diagnosis" at bounding box center [277, 73] width 63 height 11
click at [276, 92] on label "[MEDICAL_DATA]" at bounding box center [274, 89] width 37 height 6
checkbox input "true"
click at [353, 81] on button "Add" at bounding box center [354, 75] width 28 height 12
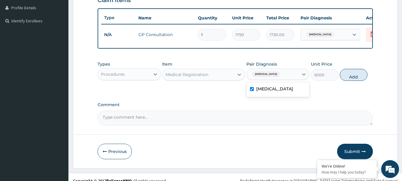
type input "0"
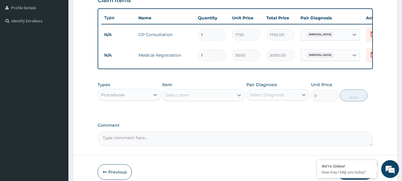
click at [131, 99] on div "Procedures" at bounding box center [124, 95] width 52 height 10
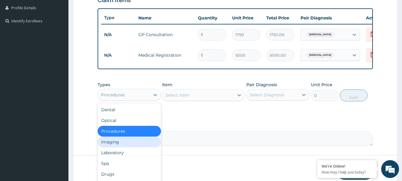
scroll to position [181, 0]
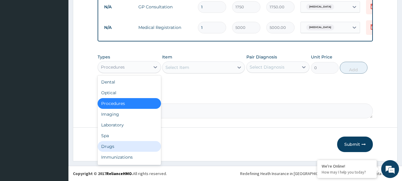
click at [107, 145] on div "Drugs" at bounding box center [129, 146] width 63 height 11
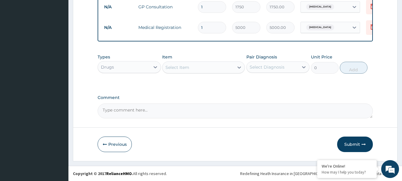
click at [209, 67] on div "Select Item" at bounding box center [197, 67] width 71 height 10
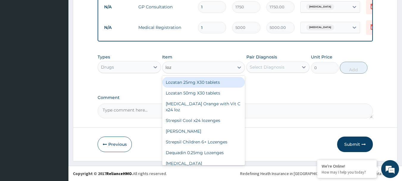
type input "loze"
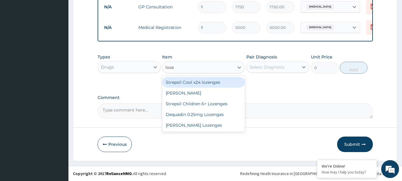
click at [210, 85] on div "Strepsil Cool x24 lozenges" at bounding box center [203, 82] width 83 height 11
type input "1500"
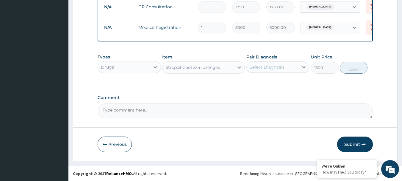
click at [264, 71] on div "Select Diagnosis" at bounding box center [273, 67] width 52 height 10
click at [265, 85] on label "[MEDICAL_DATA]" at bounding box center [274, 82] width 37 height 6
checkbox input "true"
click at [350, 72] on button "Add" at bounding box center [354, 68] width 28 height 12
type input "0"
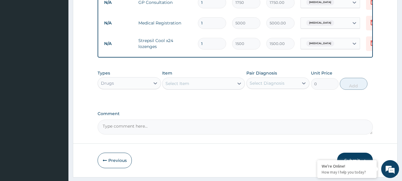
click at [214, 88] on div "Select Item" at bounding box center [197, 84] width 71 height 10
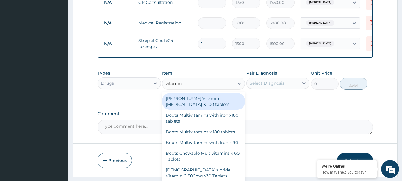
type input "vitamin c"
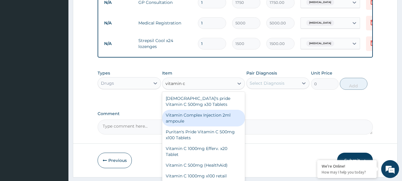
scroll to position [23, 0]
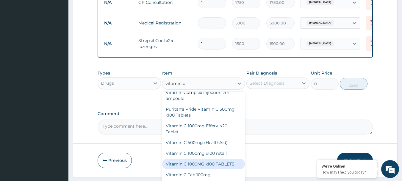
click at [224, 169] on div "Vitamin C 1000MG x100 TABLETS" at bounding box center [203, 163] width 83 height 11
type input "7200"
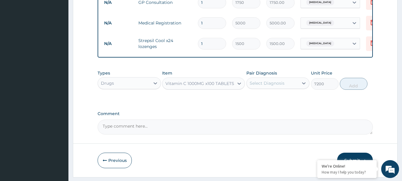
click at [274, 86] on div "Select Diagnosis" at bounding box center [267, 83] width 35 height 6
click at [278, 101] on label "[MEDICAL_DATA]" at bounding box center [274, 98] width 37 height 6
checkbox input "true"
click at [351, 90] on button "Add" at bounding box center [354, 84] width 28 height 12
type input "0"
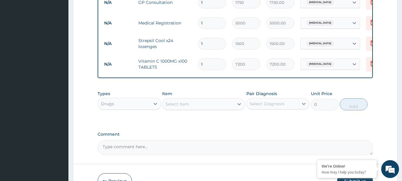
click at [204, 109] on div "Select Item" at bounding box center [197, 104] width 71 height 10
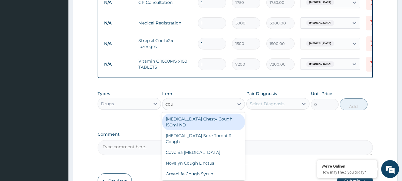
type input "coug"
click at [219, 124] on div "[MEDICAL_DATA] Chesty Cough 150ml ND" at bounding box center [203, 121] width 83 height 17
type input "3200"
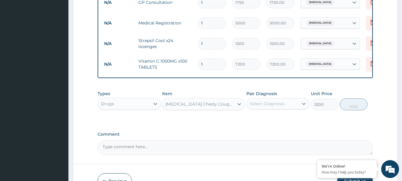
click at [265, 107] on div "Select Diagnosis" at bounding box center [267, 104] width 35 height 6
click at [267, 121] on label "[MEDICAL_DATA]" at bounding box center [274, 118] width 37 height 6
checkbox input "true"
click at [360, 110] on button "Add" at bounding box center [354, 104] width 28 height 12
type input "0"
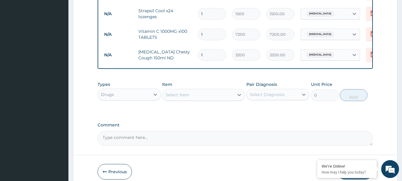
scroll to position [243, 0]
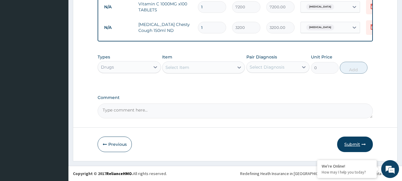
click at [349, 143] on button "Submit" at bounding box center [355, 143] width 36 height 15
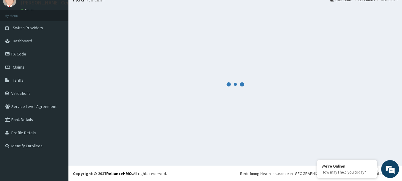
scroll to position [24, 0]
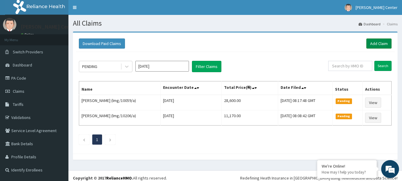
click at [377, 44] on link "Add Claim" at bounding box center [378, 43] width 25 height 10
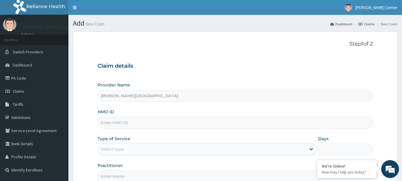
click at [170, 119] on input "HMO ID" at bounding box center [236, 123] width 276 height 12
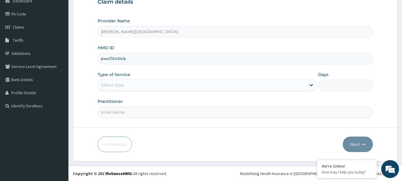
type input "pwc/10434/a"
click at [158, 81] on div "Select type" at bounding box center [202, 85] width 208 height 10
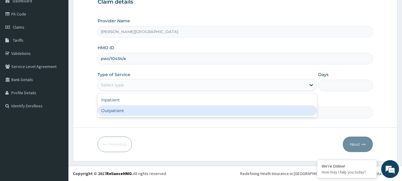
click at [122, 109] on div "Outpatient" at bounding box center [207, 110] width 219 height 11
type input "1"
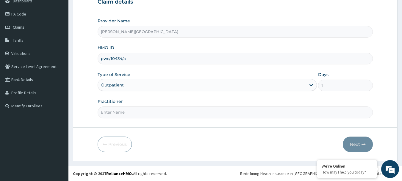
click at [122, 109] on input "Practitioner" at bounding box center [236, 112] width 276 height 12
type input "DR OBE"
click at [358, 143] on button "Next" at bounding box center [358, 143] width 30 height 15
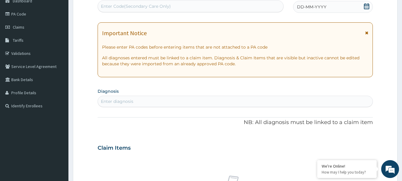
drag, startPoint x: 367, startPoint y: 32, endPoint x: 365, endPoint y: 25, distance: 7.4
click at [367, 32] on icon at bounding box center [366, 33] width 3 height 4
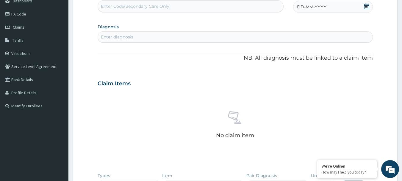
click at [367, 8] on icon at bounding box center [366, 6] width 5 height 6
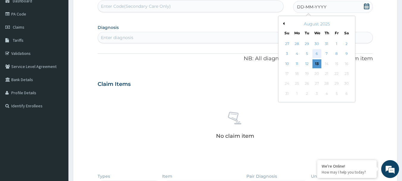
click at [317, 52] on div "6" at bounding box center [316, 53] width 9 height 9
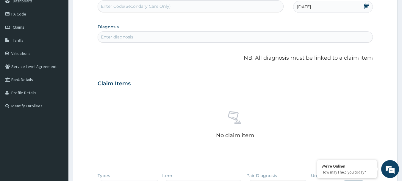
click at [183, 37] on div "Enter diagnosis" at bounding box center [235, 37] width 275 height 10
type input "UPPER RESP"
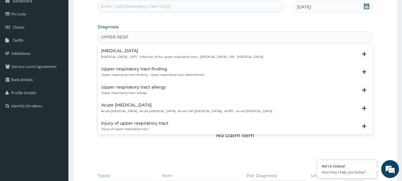
click at [134, 52] on h4 "[MEDICAL_DATA]" at bounding box center [182, 51] width 162 height 4
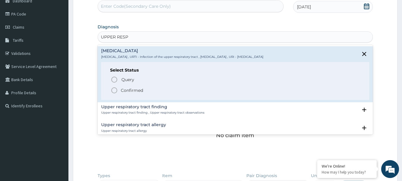
click at [116, 89] on icon "status option filled" at bounding box center [114, 90] width 7 height 7
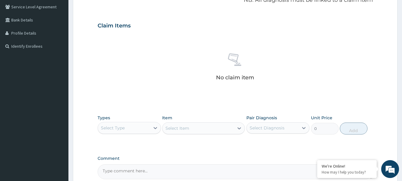
scroll to position [183, 0]
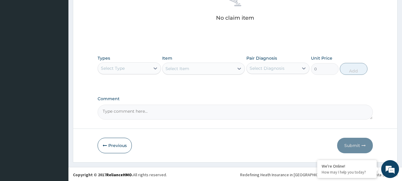
click at [135, 71] on div "Select Type" at bounding box center [124, 68] width 52 height 10
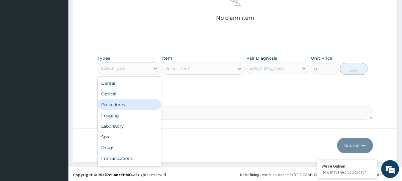
click at [122, 105] on div "Procedures" at bounding box center [129, 104] width 63 height 11
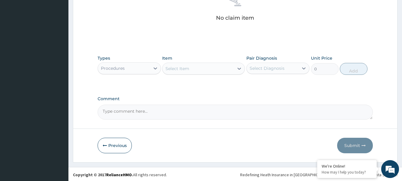
click at [189, 69] on div "Select Item" at bounding box center [177, 68] width 24 height 6
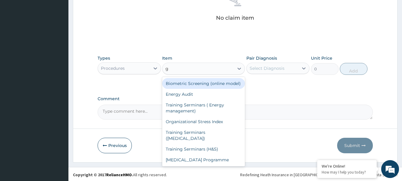
type input "gp"
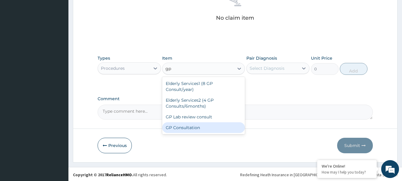
click at [187, 122] on div "GP Consultation" at bounding box center [203, 127] width 83 height 11
type input "1750"
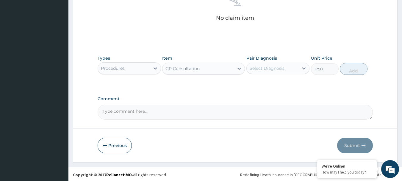
click at [279, 67] on div "Select Diagnosis" at bounding box center [267, 68] width 35 height 6
click at [275, 85] on label "[MEDICAL_DATA]" at bounding box center [274, 83] width 37 height 6
checkbox input "true"
click at [349, 71] on button "Add" at bounding box center [354, 69] width 28 height 12
type input "0"
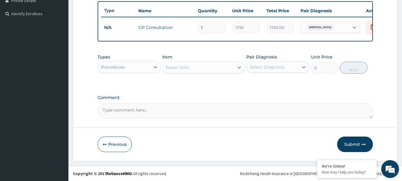
scroll to position [160, 0]
click at [198, 71] on div "Select Item" at bounding box center [197, 67] width 71 height 10
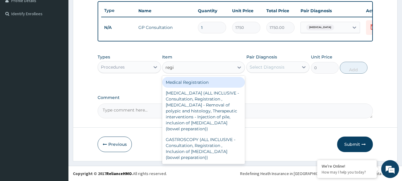
type input "regis"
click at [189, 83] on div "Medical Registration" at bounding box center [203, 82] width 83 height 11
type input "5000"
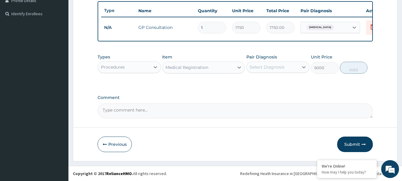
click at [270, 65] on div "Select Diagnosis" at bounding box center [267, 67] width 35 height 6
click at [269, 84] on label "[MEDICAL_DATA]" at bounding box center [274, 82] width 37 height 6
checkbox input "true"
click at [355, 71] on button "Add" at bounding box center [354, 68] width 28 height 12
type input "0"
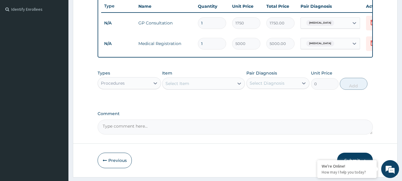
click at [134, 87] on div "Procedures" at bounding box center [124, 83] width 52 height 10
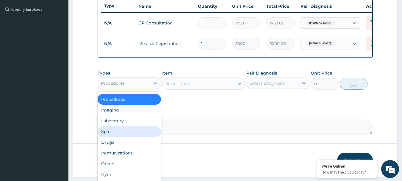
scroll to position [181, 0]
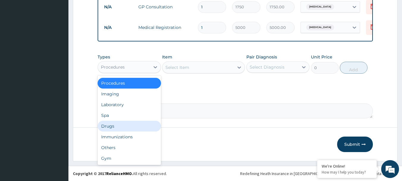
click at [113, 126] on div "Drugs" at bounding box center [129, 126] width 63 height 11
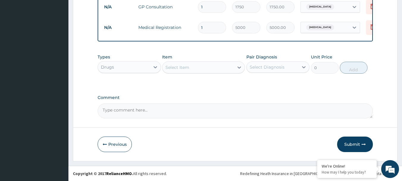
click at [181, 71] on div "Select Item" at bounding box center [197, 67] width 71 height 10
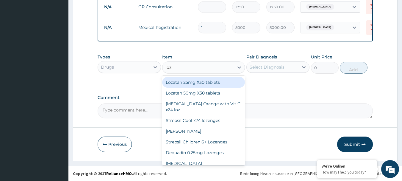
type input "loze"
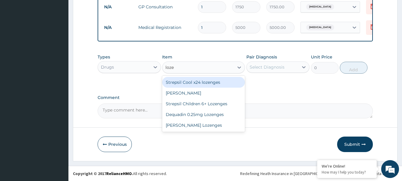
click at [196, 82] on div "Strepsil Cool x24 lozenges" at bounding box center [203, 82] width 83 height 11
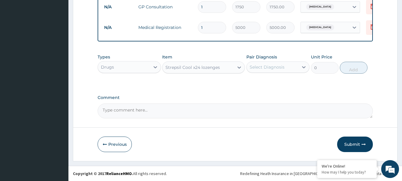
type input "1500"
click at [281, 65] on div "Select Diagnosis" at bounding box center [267, 67] width 35 height 6
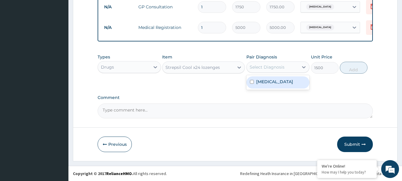
click at [274, 81] on label "[MEDICAL_DATA]" at bounding box center [274, 82] width 37 height 6
checkbox input "true"
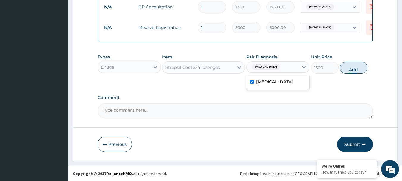
click at [353, 68] on button "Add" at bounding box center [354, 68] width 28 height 12
type input "0"
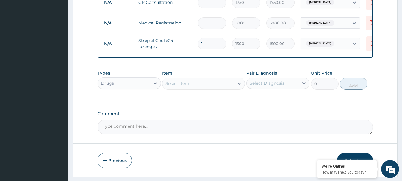
click at [201, 84] on div "Select Item" at bounding box center [197, 84] width 71 height 10
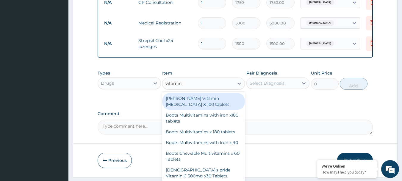
type input "vitamin c"
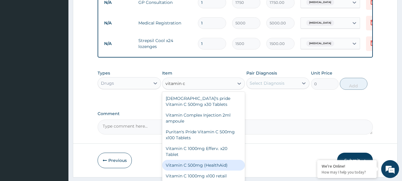
scroll to position [23, 0]
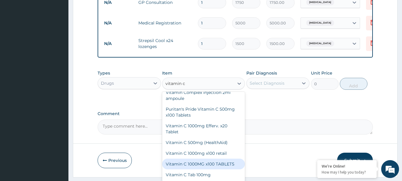
click at [209, 169] on div "Vitamin C 1000MG x100 TABLETS" at bounding box center [203, 163] width 83 height 11
type input "7200"
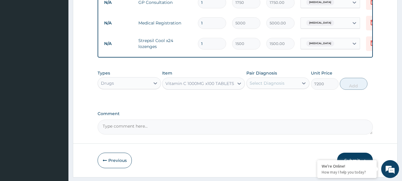
click at [274, 86] on div "Select Diagnosis" at bounding box center [267, 83] width 35 height 6
click at [274, 101] on label "[MEDICAL_DATA]" at bounding box center [274, 98] width 37 height 6
checkbox input "true"
click at [359, 90] on button "Add" at bounding box center [354, 84] width 28 height 12
type input "0"
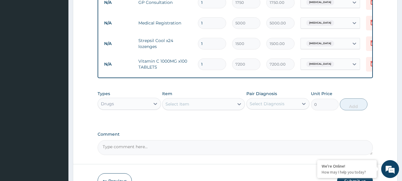
click at [189, 109] on div "Select Item" at bounding box center [197, 104] width 71 height 10
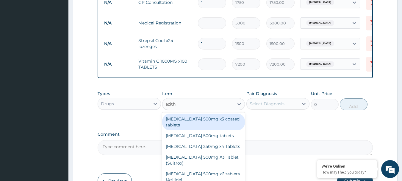
type input "azithr"
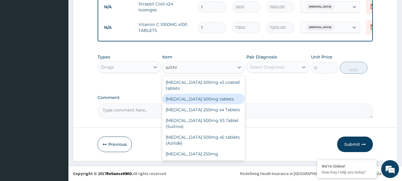
click at [197, 97] on div "[MEDICAL_DATA] 500mg tablets" at bounding box center [203, 98] width 83 height 11
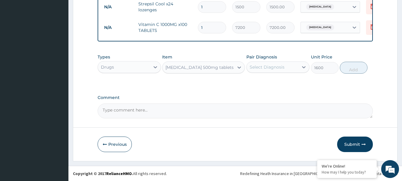
click at [206, 68] on div "[MEDICAL_DATA] 500mg tablets" at bounding box center [199, 67] width 68 height 6
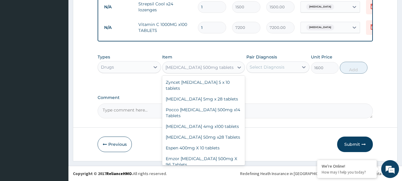
scroll to position [3494, 0]
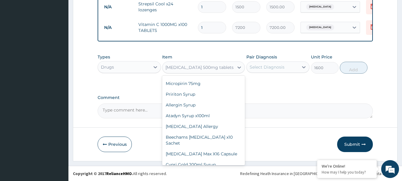
type input "4600"
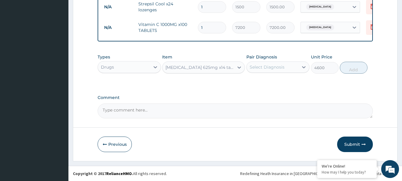
click at [276, 64] on div "Select Diagnosis" at bounding box center [267, 67] width 35 height 6
click at [270, 84] on label "Upper respiratory infection" at bounding box center [274, 82] width 37 height 6
checkbox input "true"
click at [351, 69] on button "Add" at bounding box center [354, 68] width 28 height 12
type input "0"
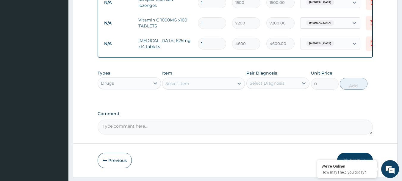
click at [201, 86] on div "Select Item" at bounding box center [197, 84] width 71 height 10
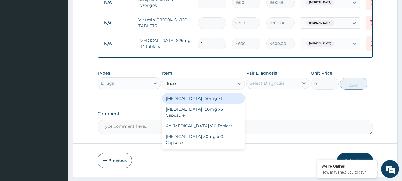
type input "fluco"
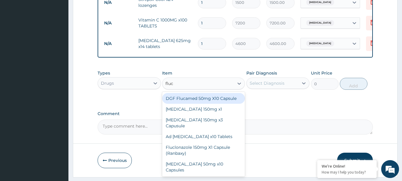
type input "fluco"
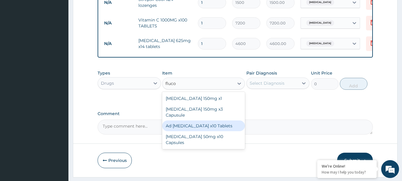
click at [208, 124] on div "Ad Fluconazole x10 Tablets" at bounding box center [203, 125] width 83 height 11
type input "300"
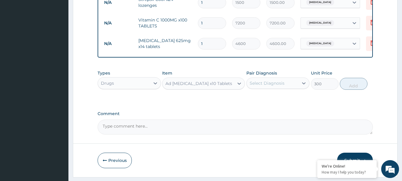
click at [285, 85] on div "Select Diagnosis" at bounding box center [273, 83] width 52 height 10
click at [282, 100] on label "Upper respiratory infection" at bounding box center [274, 98] width 37 height 6
checkbox input "true"
click at [348, 86] on button "Add" at bounding box center [354, 84] width 28 height 12
type input "0"
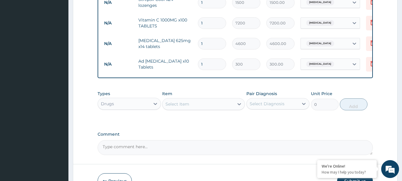
type input "10"
type input "3000.00"
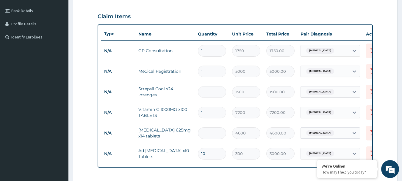
type input "10"
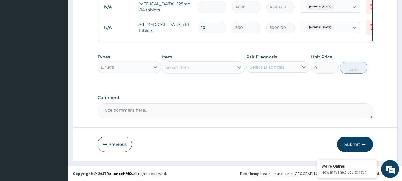
scroll to position [263, 0]
click at [342, 145] on button "Submit" at bounding box center [355, 143] width 36 height 15
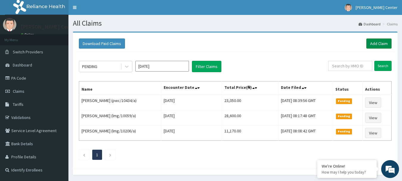
click at [376, 44] on link "Add Claim" at bounding box center [378, 43] width 25 height 10
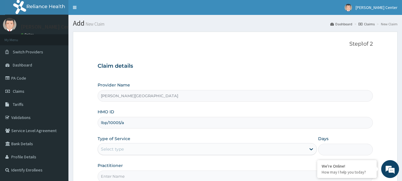
scroll to position [64, 0]
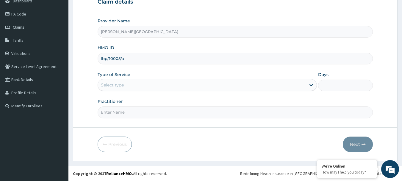
type input "lbp/10005/a"
click at [143, 89] on div "Select type" at bounding box center [202, 85] width 208 height 10
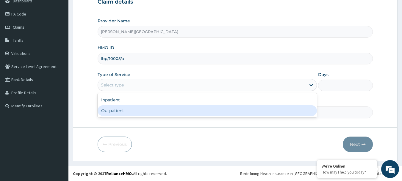
click at [122, 112] on div "Outpatient" at bounding box center [207, 110] width 219 height 11
type input "1"
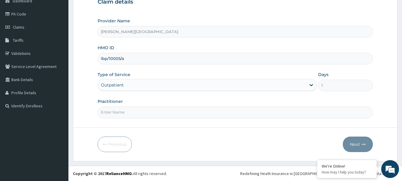
click at [132, 112] on input "Practitioner" at bounding box center [236, 112] width 276 height 12
type input "DR OBE"
click at [357, 142] on button "Next" at bounding box center [358, 143] width 30 height 15
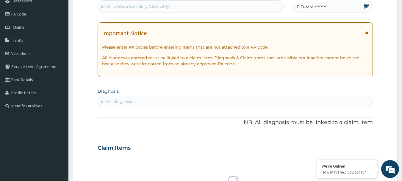
click at [366, 33] on icon at bounding box center [366, 33] width 3 height 4
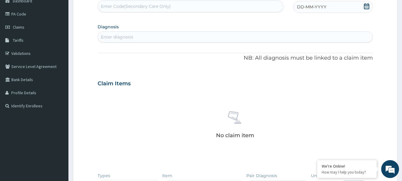
click at [366, 7] on icon at bounding box center [367, 6] width 6 height 6
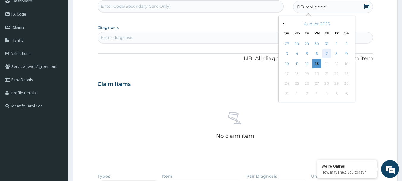
click at [328, 51] on div "7" at bounding box center [326, 53] width 9 height 9
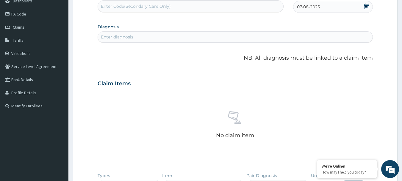
click at [133, 34] on div "Enter diagnosis" at bounding box center [235, 37] width 275 height 10
type input "plasmo"
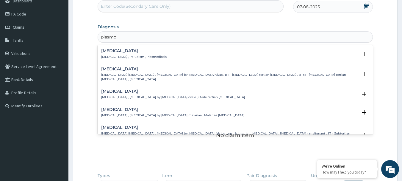
click at [115, 51] on h4 "[MEDICAL_DATA]" at bounding box center [133, 51] width 65 height 4
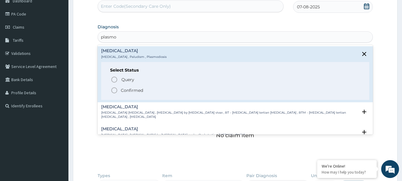
click at [113, 90] on icon "status option filled" at bounding box center [114, 90] width 7 height 7
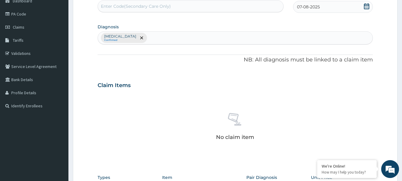
scroll to position [183, 0]
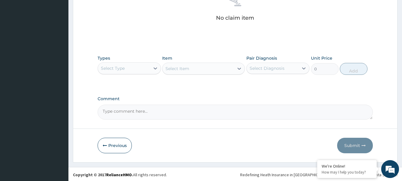
click at [132, 72] on div "Select Type" at bounding box center [124, 68] width 52 height 10
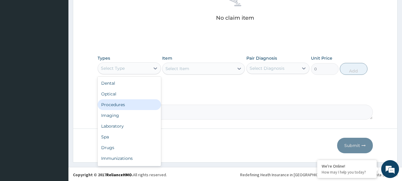
click at [121, 102] on div "Procedures" at bounding box center [129, 104] width 63 height 11
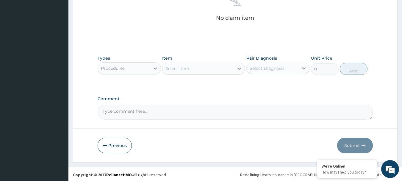
click at [195, 65] on div "Select Item" at bounding box center [197, 69] width 71 height 10
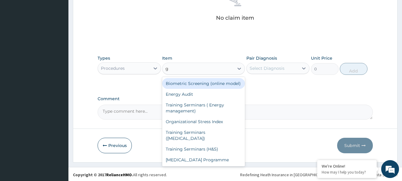
type input "gp"
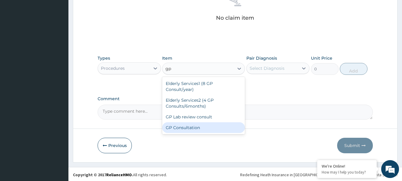
click at [185, 122] on div "GP Consultation" at bounding box center [203, 127] width 83 height 11
type input "1750"
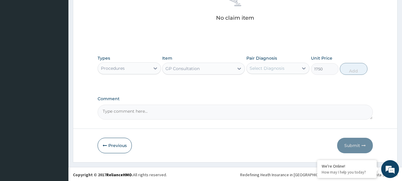
click at [265, 68] on div "Select Diagnosis" at bounding box center [267, 68] width 35 height 6
click at [264, 82] on label "Malaria" at bounding box center [274, 83] width 37 height 6
checkbox input "true"
click at [352, 70] on button "Add" at bounding box center [354, 69] width 28 height 12
type input "0"
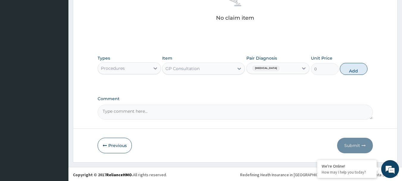
scroll to position [160, 0]
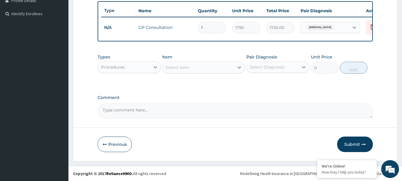
click at [198, 72] on div "Select Item" at bounding box center [203, 67] width 83 height 12
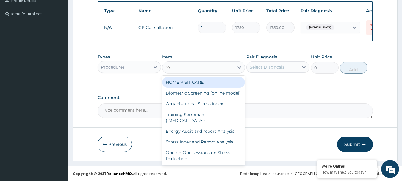
type input "reg"
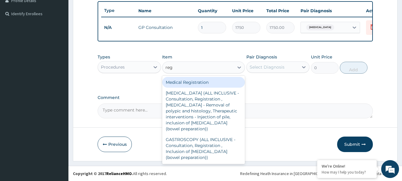
click at [197, 80] on div "Medical Registration" at bounding box center [203, 82] width 83 height 11
type input "5000"
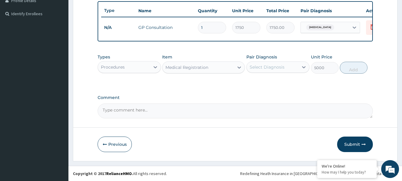
click at [263, 67] on div "Select Diagnosis" at bounding box center [267, 67] width 35 height 6
click at [264, 81] on label "Malaria" at bounding box center [274, 82] width 37 height 6
checkbox input "true"
click at [353, 69] on button "Add" at bounding box center [354, 68] width 28 height 12
type input "0"
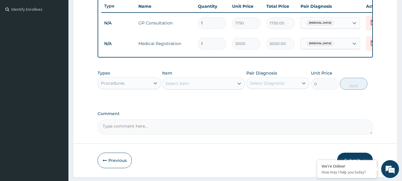
click at [209, 85] on div "Select Item" at bounding box center [197, 84] width 71 height 10
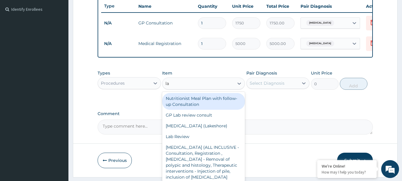
type input "lab"
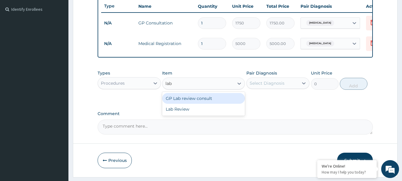
click at [194, 104] on div "GP Lab review consult" at bounding box center [203, 98] width 83 height 11
type input "7000"
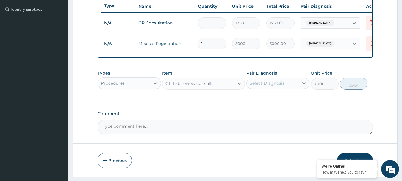
click at [266, 86] on div "Select Diagnosis" at bounding box center [267, 83] width 35 height 6
click at [268, 101] on label "Malaria" at bounding box center [274, 98] width 37 height 6
checkbox input "true"
click at [358, 89] on button "Add" at bounding box center [354, 84] width 28 height 12
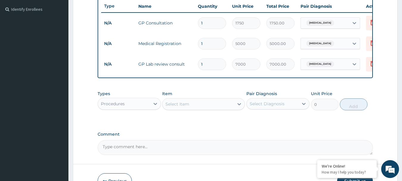
scroll to position [201, 0]
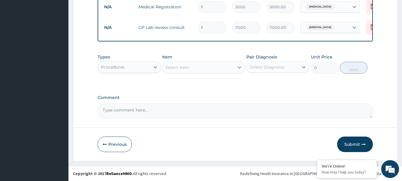
click at [124, 67] on div "Procedures" at bounding box center [113, 67] width 24 height 6
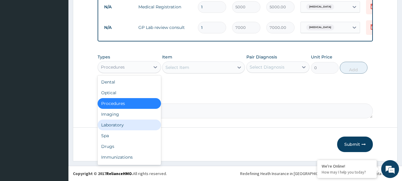
click at [117, 122] on div "Laboratory" at bounding box center [129, 124] width 63 height 11
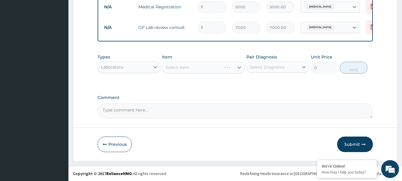
click at [196, 68] on div "Select Item" at bounding box center [203, 67] width 83 height 12
click at [197, 70] on div "Select Item" at bounding box center [197, 67] width 71 height 10
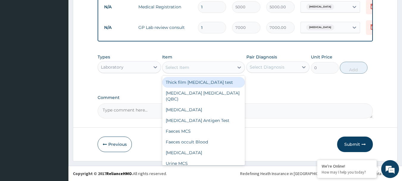
click at [178, 82] on div "Thick film Malaria test" at bounding box center [203, 82] width 83 height 11
type input "1300"
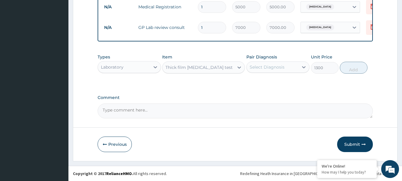
click at [275, 67] on div "Select Diagnosis" at bounding box center [267, 67] width 35 height 6
click at [271, 81] on label "Malaria" at bounding box center [274, 82] width 37 height 6
checkbox input "true"
click at [351, 71] on button "Add" at bounding box center [354, 68] width 28 height 12
type input "0"
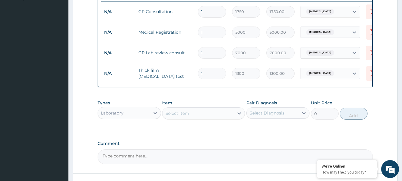
scroll to position [222, 0]
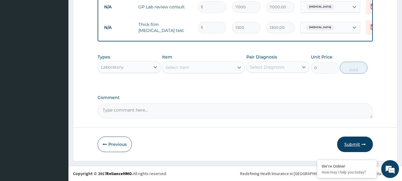
click at [348, 142] on button "Submit" at bounding box center [355, 143] width 36 height 15
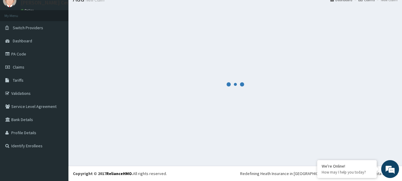
scroll to position [24, 0]
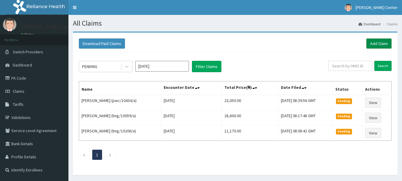
click at [380, 44] on link "Add Claim" at bounding box center [378, 43] width 25 height 10
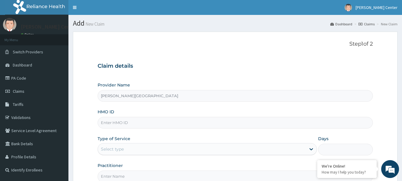
click at [137, 121] on input "HMO ID" at bounding box center [236, 123] width 276 height 12
type input "lbp/10158/a"
click at [115, 150] on div "Select type" at bounding box center [112, 149] width 23 height 6
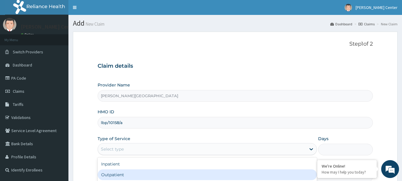
click at [115, 175] on div "Outpatient" at bounding box center [207, 174] width 219 height 11
type input "1"
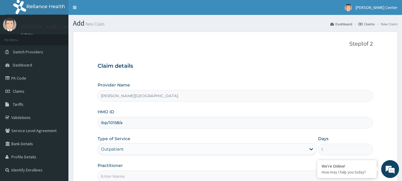
scroll to position [30, 0]
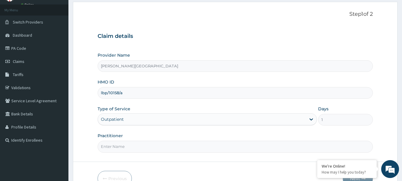
click at [127, 146] on input "Practitioner" at bounding box center [236, 146] width 276 height 12
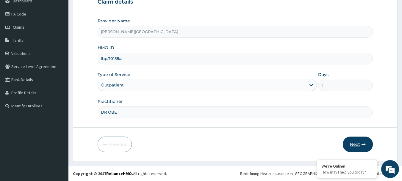
type input "DR OBE"
click at [356, 145] on button "Next" at bounding box center [358, 143] width 30 height 15
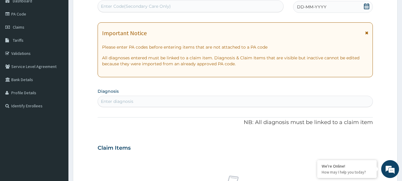
scroll to position [4, 0]
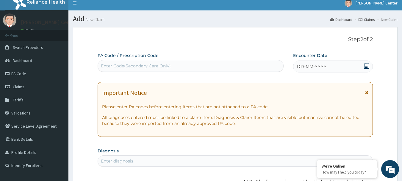
click at [367, 91] on icon at bounding box center [366, 92] width 3 height 4
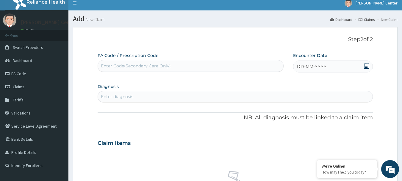
click at [366, 65] on icon at bounding box center [367, 66] width 6 height 6
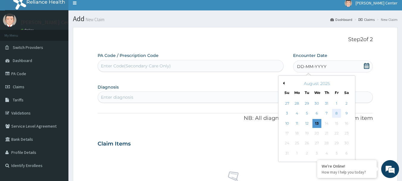
click at [337, 112] on div "8" at bounding box center [336, 113] width 9 height 9
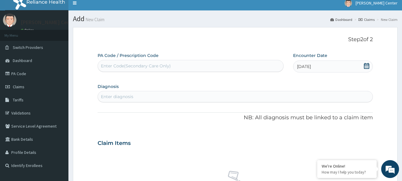
click at [208, 94] on div "Enter diagnosis" at bounding box center [235, 97] width 275 height 10
type input "plasmo"
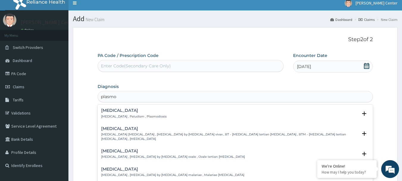
click at [106, 110] on h4 "Malaria" at bounding box center [133, 110] width 65 height 4
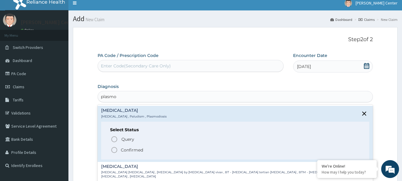
click at [112, 149] on icon "status option filled" at bounding box center [114, 149] width 7 height 7
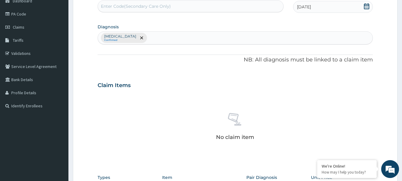
scroll to position [153, 0]
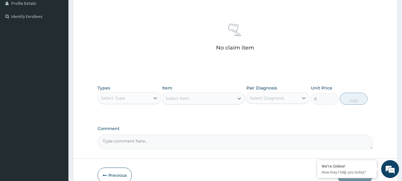
click at [129, 98] on div "Select Type" at bounding box center [124, 98] width 52 height 10
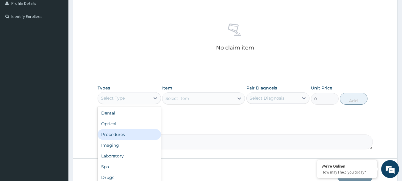
click at [119, 135] on div "Procedures" at bounding box center [129, 134] width 63 height 11
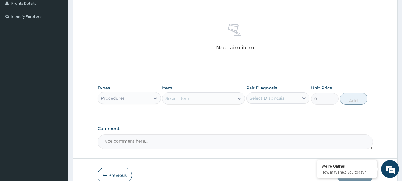
click at [197, 96] on div "Select Item" at bounding box center [197, 98] width 71 height 10
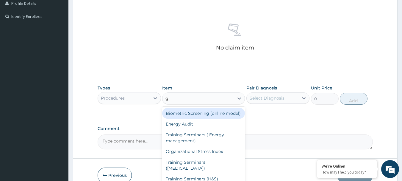
type input "gp"
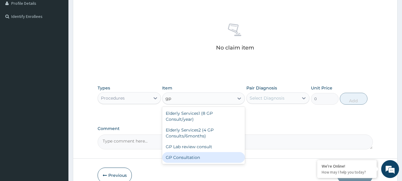
click at [174, 154] on div "GP Consultation" at bounding box center [203, 157] width 83 height 11
type input "1750"
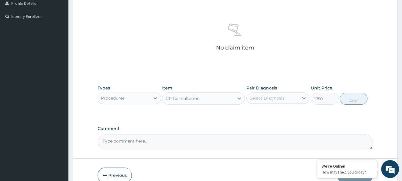
click at [269, 97] on div "Select Diagnosis" at bounding box center [267, 98] width 35 height 6
click at [271, 113] on label "Malaria" at bounding box center [274, 112] width 37 height 6
checkbox input "true"
click at [351, 97] on button "Add" at bounding box center [354, 99] width 28 height 12
type input "0"
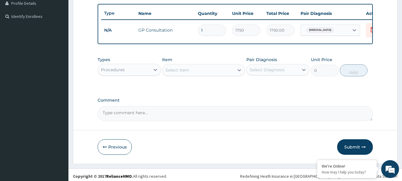
click at [181, 75] on div "Select Item" at bounding box center [197, 70] width 71 height 10
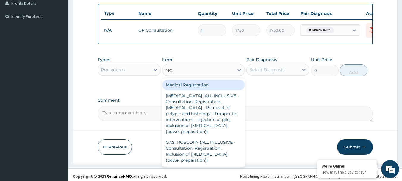
type input "regi"
click at [178, 88] on div "Medical Registration" at bounding box center [203, 84] width 83 height 11
type input "5000"
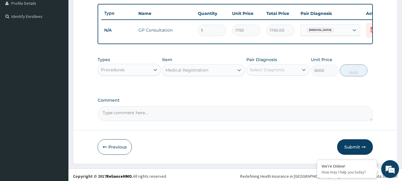
click at [275, 73] on div "Select Diagnosis" at bounding box center [267, 70] width 35 height 6
click at [273, 86] on div "Malaria" at bounding box center [277, 85] width 63 height 12
checkbox input "true"
click at [351, 76] on button "Add" at bounding box center [354, 70] width 28 height 12
type input "0"
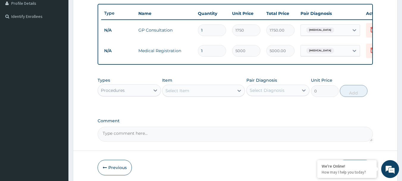
scroll to position [181, 0]
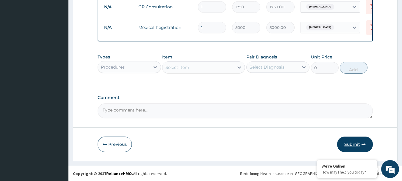
click at [348, 146] on button "Submit" at bounding box center [355, 143] width 36 height 15
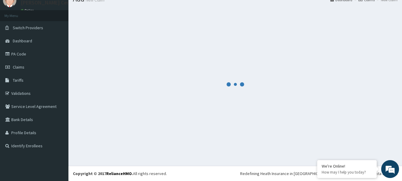
scroll to position [24, 0]
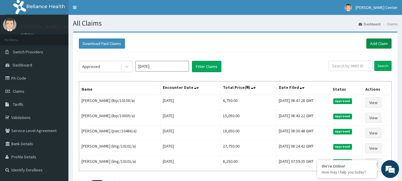
click at [381, 45] on link "Add Claim" at bounding box center [378, 43] width 25 height 10
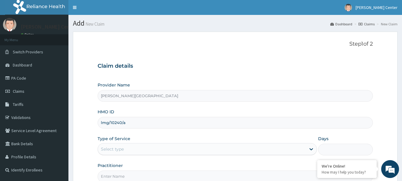
scroll to position [64, 0]
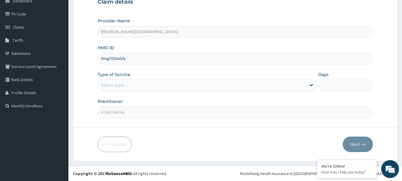
type input "lmg/10240/a"
click at [122, 88] on div "Select type" at bounding box center [202, 85] width 208 height 10
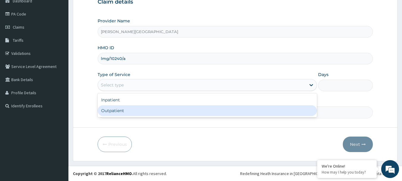
click at [115, 110] on div "Outpatient" at bounding box center [207, 110] width 219 height 11
type input "1"
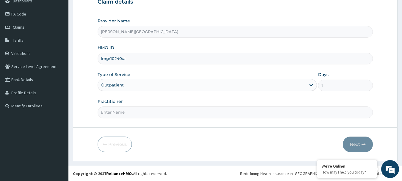
click at [117, 109] on input "Practitioner" at bounding box center [236, 112] width 276 height 12
type input "DR OBE"
click at [358, 145] on button "Next" at bounding box center [358, 143] width 30 height 15
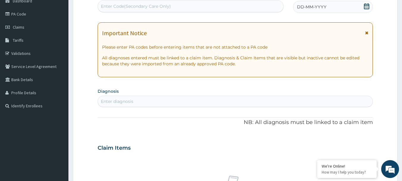
scroll to position [0, 0]
click at [366, 34] on icon at bounding box center [366, 33] width 3 height 4
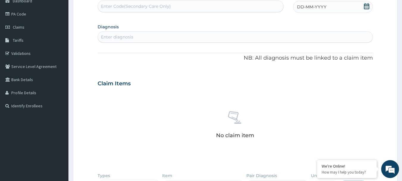
click at [365, 7] on icon at bounding box center [367, 6] width 6 height 6
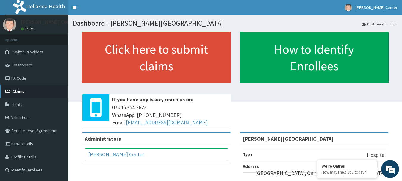
click at [18, 93] on span "Claims" at bounding box center [19, 90] width 12 height 5
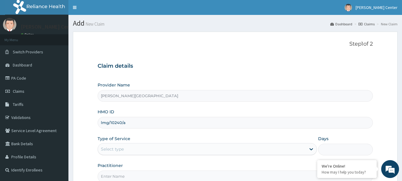
scroll to position [64, 0]
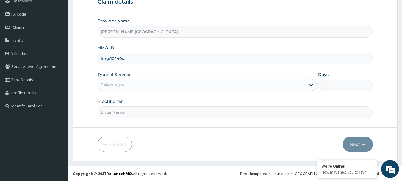
type input "lmg/10240/a"
click at [121, 83] on div "Select type" at bounding box center [112, 85] width 23 height 6
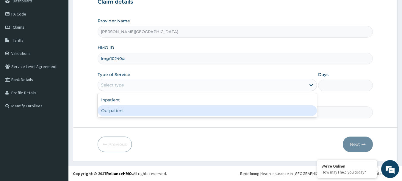
click at [120, 111] on div "Outpatient" at bounding box center [207, 110] width 219 height 11
type input "1"
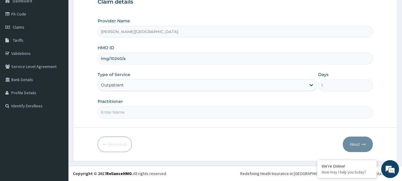
click at [121, 113] on input "Practitioner" at bounding box center [236, 112] width 276 height 12
type input "DR OBE"
click at [357, 146] on button "Next" at bounding box center [358, 143] width 30 height 15
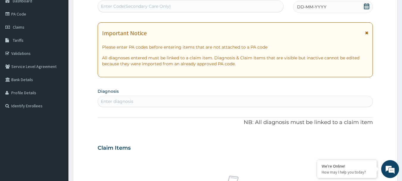
scroll to position [4, 0]
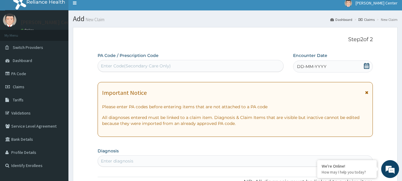
click at [366, 93] on icon at bounding box center [366, 92] width 3 height 4
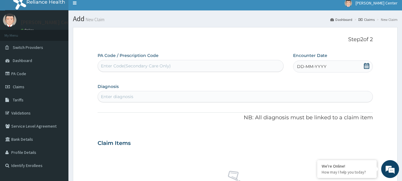
click at [368, 63] on icon at bounding box center [366, 66] width 5 height 6
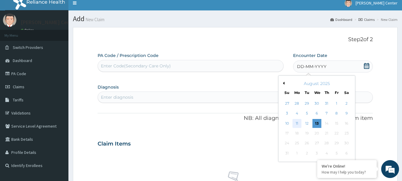
click at [299, 123] on div "11" at bounding box center [296, 123] width 9 height 9
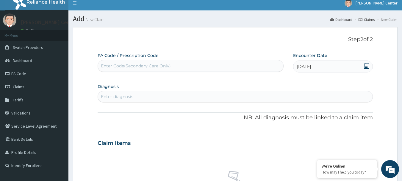
click at [179, 98] on div "Enter diagnosis" at bounding box center [235, 97] width 275 height 10
type input "u"
type input "upper resp"
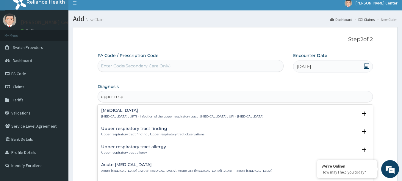
click at [139, 111] on h4 "Upper respiratory infection" at bounding box center [182, 110] width 162 height 4
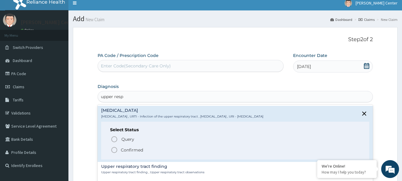
click at [115, 150] on icon "status option filled" at bounding box center [114, 149] width 7 height 7
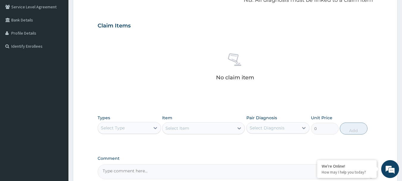
scroll to position [184, 0]
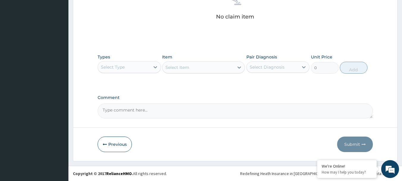
click at [131, 69] on div "Select Type" at bounding box center [124, 67] width 52 height 10
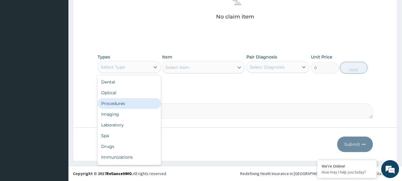
click at [123, 106] on div "Procedures" at bounding box center [129, 103] width 63 height 11
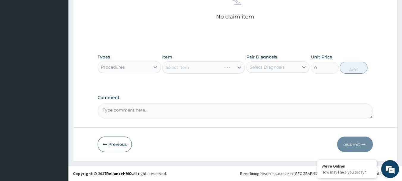
click at [196, 71] on div "Select Item" at bounding box center [203, 67] width 83 height 12
click at [209, 67] on div "Select Item" at bounding box center [203, 67] width 83 height 12
click at [201, 71] on div "Select Item" at bounding box center [203, 67] width 83 height 12
click at [186, 65] on div "Select Item" at bounding box center [203, 67] width 83 height 12
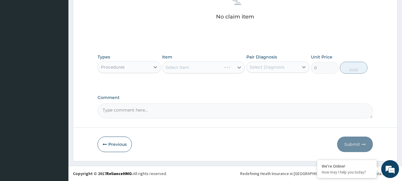
click at [206, 71] on div "Select Item" at bounding box center [203, 67] width 83 height 12
click at [205, 71] on div "Select Item" at bounding box center [203, 67] width 83 height 12
click at [281, 69] on div "Select Diagnosis" at bounding box center [267, 67] width 35 height 6
click at [280, 83] on label "[MEDICAL_DATA]" at bounding box center [274, 82] width 37 height 6
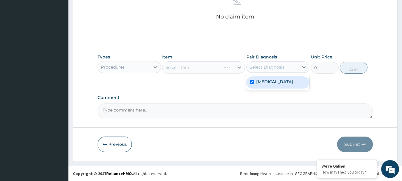
checkbox input "true"
click at [189, 68] on div "Select Item" at bounding box center [203, 67] width 83 height 12
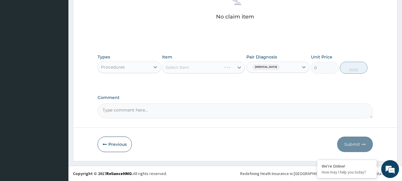
click at [128, 68] on div "Procedures" at bounding box center [124, 67] width 52 height 10
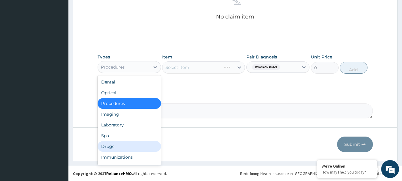
click at [115, 146] on div "Drugs" at bounding box center [129, 146] width 63 height 11
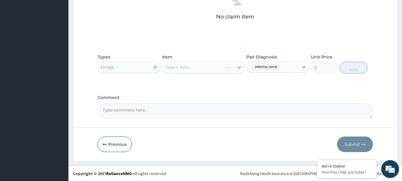
click at [191, 69] on div "Select Item" at bounding box center [203, 67] width 83 height 12
click at [191, 71] on div "Select Item" at bounding box center [203, 67] width 83 height 12
click at [127, 71] on div "Drugs" at bounding box center [124, 67] width 52 height 10
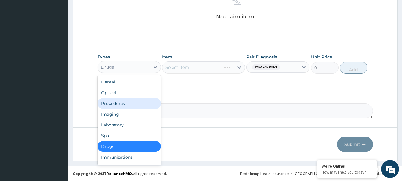
click at [117, 104] on div "Procedures" at bounding box center [129, 103] width 63 height 11
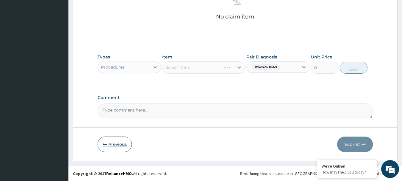
click at [109, 144] on button "Previous" at bounding box center [115, 143] width 34 height 15
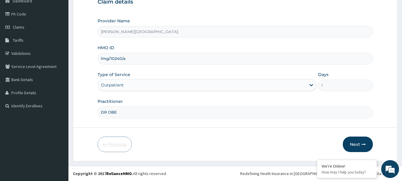
scroll to position [64, 0]
drag, startPoint x: 100, startPoint y: 57, endPoint x: 131, endPoint y: 59, distance: 30.7
click at [131, 59] on input "lmg/10240/a" at bounding box center [236, 59] width 276 height 12
click at [351, 144] on button "Next" at bounding box center [358, 143] width 30 height 15
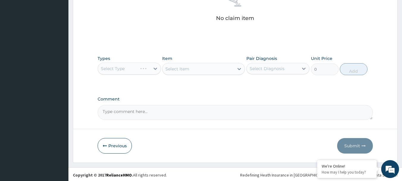
scroll to position [248, 0]
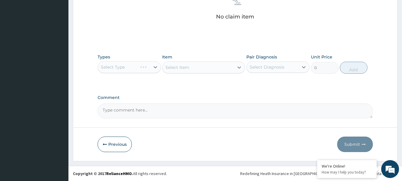
click at [185, 69] on div "Select Item" at bounding box center [203, 67] width 83 height 12
click at [140, 67] on div "Select Type" at bounding box center [129, 67] width 63 height 12
click at [131, 70] on div "Select Type" at bounding box center [129, 67] width 63 height 12
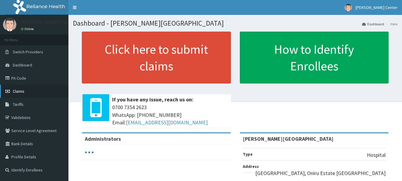
click at [18, 91] on span "Claims" at bounding box center [19, 90] width 12 height 5
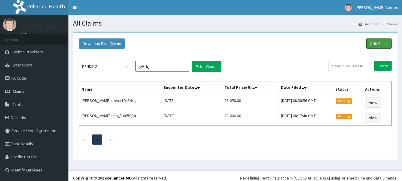
click at [382, 44] on link "Add Claim" at bounding box center [378, 43] width 25 height 10
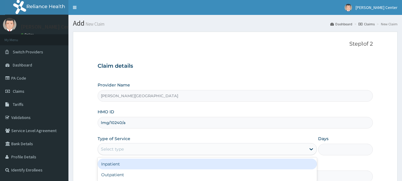
scroll to position [30, 0]
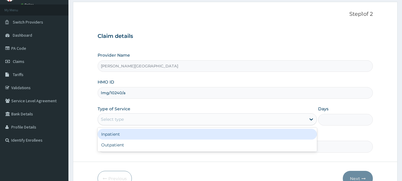
click at [115, 144] on div "Outpatient" at bounding box center [207, 144] width 219 height 11
click at [114, 145] on input "Practitioner" at bounding box center [236, 146] width 276 height 12
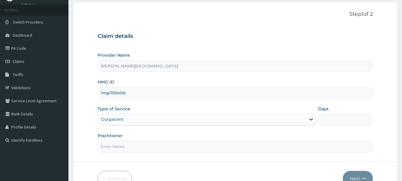
type input "1"
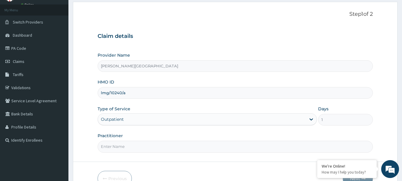
click at [132, 146] on input "Practitioner" at bounding box center [236, 146] width 276 height 12
type input "DR OBE"
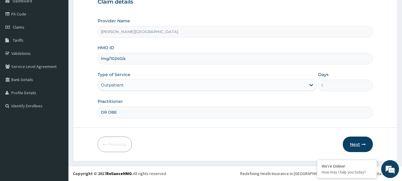
click at [356, 144] on button "Next" at bounding box center [358, 143] width 30 height 15
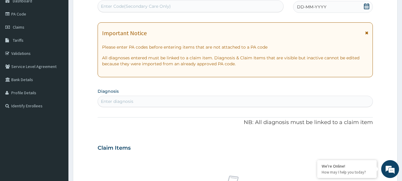
click at [367, 33] on icon at bounding box center [366, 33] width 3 height 4
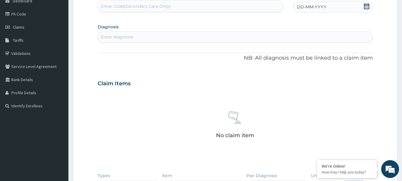
scroll to position [0, 0]
click at [367, 5] on icon at bounding box center [367, 6] width 6 height 6
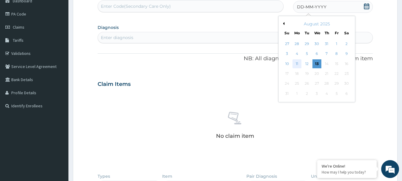
click at [300, 63] on div "11" at bounding box center [296, 63] width 9 height 9
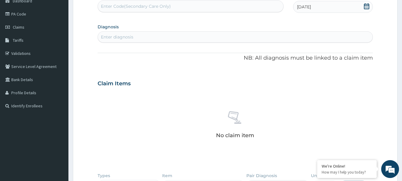
click at [213, 37] on div "Enter diagnosis" at bounding box center [235, 37] width 275 height 10
type input "upper resp"
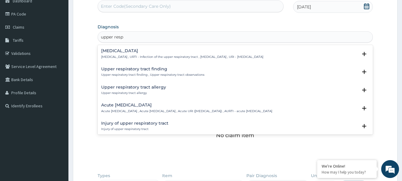
click at [121, 49] on h4 "[MEDICAL_DATA]" at bounding box center [182, 51] width 162 height 4
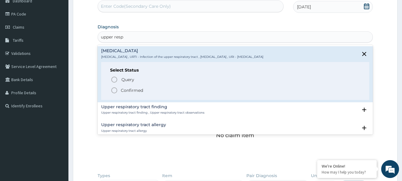
click at [113, 89] on icon "status option filled" at bounding box center [114, 90] width 7 height 7
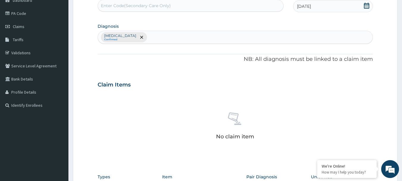
scroll to position [153, 0]
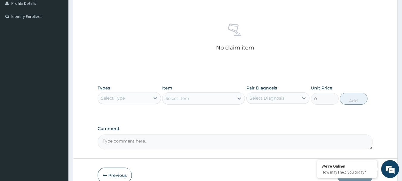
click at [130, 98] on div "Select Type" at bounding box center [124, 98] width 52 height 10
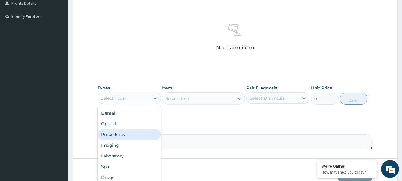
click at [119, 134] on div "Procedures" at bounding box center [129, 134] width 63 height 11
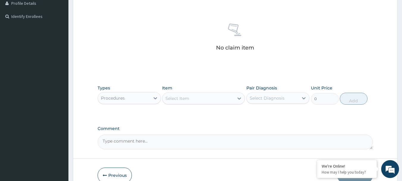
click at [208, 102] on div "Select Item" at bounding box center [197, 98] width 71 height 10
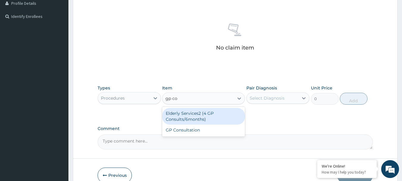
type input "gp con"
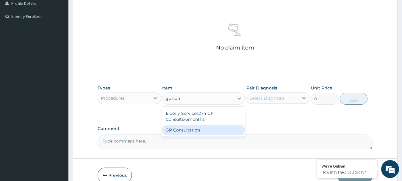
click at [194, 131] on div "GP Consultation" at bounding box center [203, 129] width 83 height 11
type input "1750"
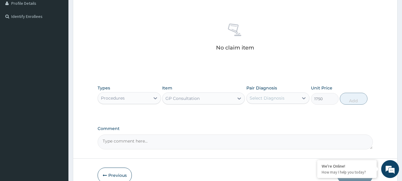
click at [271, 98] on div "Select Diagnosis" at bounding box center [267, 98] width 35 height 6
click at [270, 115] on label "[MEDICAL_DATA]" at bounding box center [274, 112] width 37 height 6
checkbox input "true"
click at [355, 100] on button "Add" at bounding box center [354, 99] width 28 height 12
type input "0"
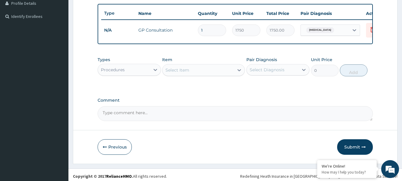
click at [183, 73] on div "Select Item" at bounding box center [177, 70] width 24 height 6
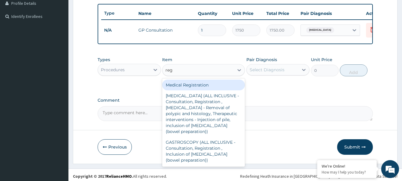
type input "regi"
click at [185, 89] on div "Medical Registration" at bounding box center [203, 84] width 83 height 11
type input "5000"
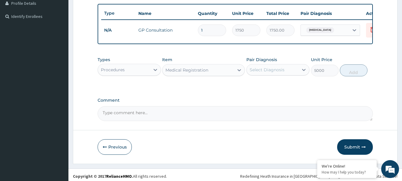
click at [263, 73] on div "Select Diagnosis" at bounding box center [267, 70] width 35 height 6
click at [265, 87] on label "[MEDICAL_DATA]" at bounding box center [274, 84] width 37 height 6
checkbox input "true"
click at [359, 76] on button "Add" at bounding box center [354, 70] width 28 height 12
type input "0"
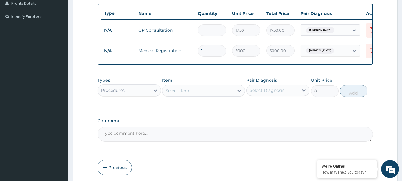
click at [130, 93] on div "Procedures" at bounding box center [124, 90] width 52 height 10
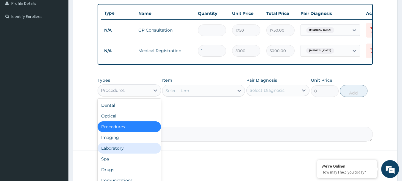
click at [106, 175] on div "Drugs" at bounding box center [129, 169] width 63 height 11
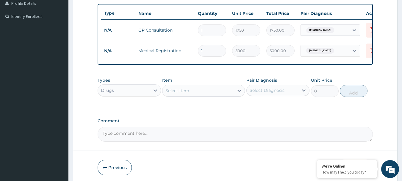
click at [200, 94] on div "Select Item" at bounding box center [197, 91] width 71 height 10
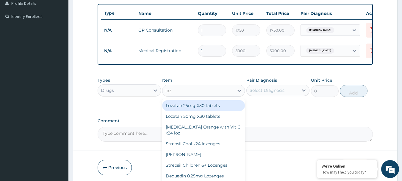
type input "loze"
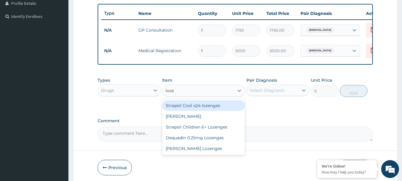
click at [194, 109] on div "Strepsil Cool x24 lozenges" at bounding box center [203, 105] width 83 height 11
type input "1500"
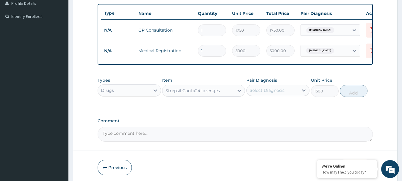
click at [263, 93] on div "Select Diagnosis" at bounding box center [267, 90] width 35 height 6
click at [274, 108] on label "Upper respiratory infection" at bounding box center [274, 105] width 37 height 6
checkbox input "true"
click at [357, 95] on button "Add" at bounding box center [354, 91] width 28 height 12
type input "0"
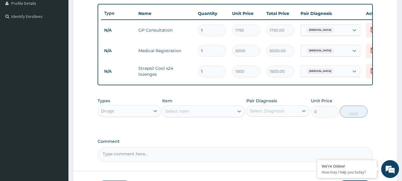
click at [192, 117] on div "Select Item" at bounding box center [203, 111] width 83 height 12
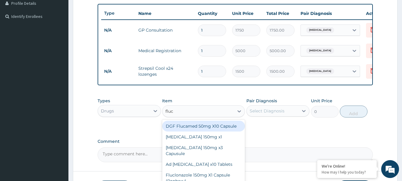
type input "fluco"
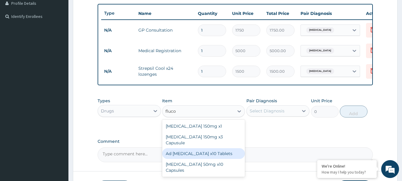
click at [201, 150] on div "Ad [MEDICAL_DATA] x10 Tablets" at bounding box center [203, 153] width 83 height 11
type input "300"
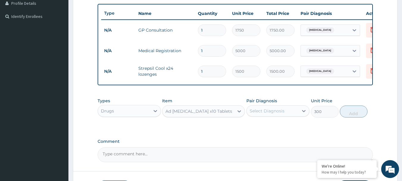
click at [291, 115] on div "Select Diagnosis" at bounding box center [273, 111] width 52 height 10
drag, startPoint x: 283, startPoint y: 131, endPoint x: 340, endPoint y: 113, distance: 60.0
click at [283, 128] on label "Upper respiratory infection" at bounding box center [274, 125] width 37 height 6
checkbox input "true"
click at [351, 114] on button "Add" at bounding box center [354, 111] width 28 height 12
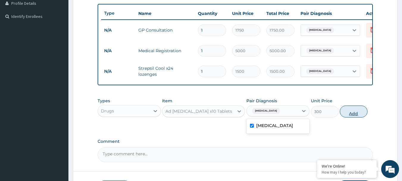
type input "0"
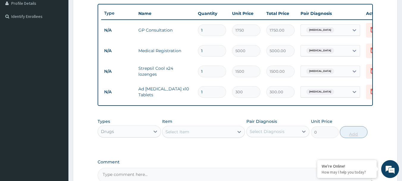
type input "10"
type input "3000.00"
type input "10"
click at [204, 136] on div "Select Item" at bounding box center [197, 132] width 71 height 10
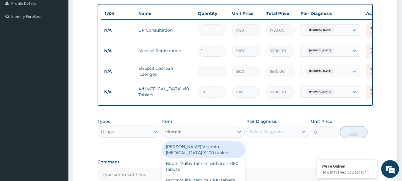
type input "vitamin c"
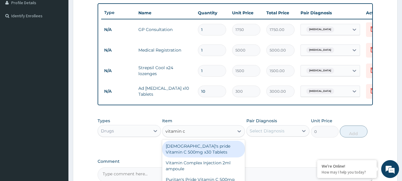
scroll to position [183, 0]
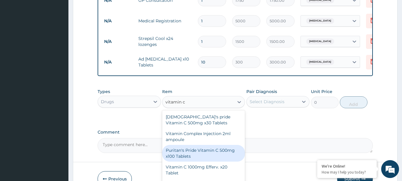
click at [209, 158] on div "Puritan's Pride Vitamin C 500mg x100 Tablets" at bounding box center [203, 153] width 83 height 17
type input "2200"
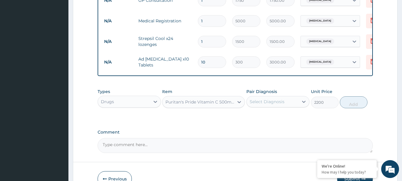
click at [272, 106] on div "Select Diagnosis" at bounding box center [273, 102] width 52 height 10
click at [276, 119] on label "Upper respiratory infection" at bounding box center [274, 116] width 37 height 6
checkbox input "true"
click at [350, 108] on button "Add" at bounding box center [354, 102] width 28 height 12
type input "0"
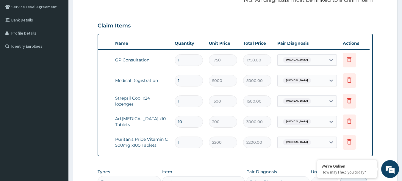
scroll to position [243, 0]
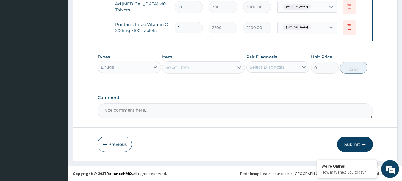
click at [351, 146] on button "Submit" at bounding box center [355, 143] width 36 height 15
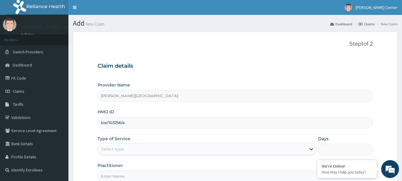
scroll to position [64, 0]
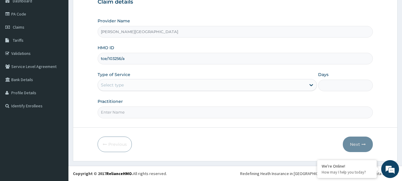
type input "tce/103256/a"
click at [122, 85] on div "Select type" at bounding box center [112, 85] width 23 height 6
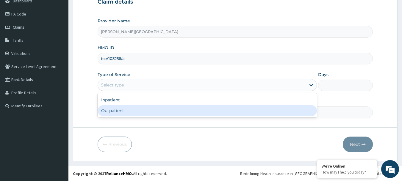
click at [113, 112] on div "Outpatient" at bounding box center [207, 110] width 219 height 11
type input "1"
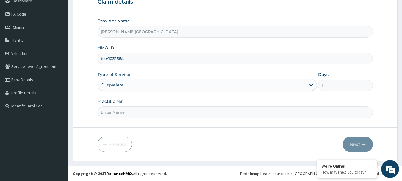
click at [107, 113] on input "Practitioner" at bounding box center [236, 112] width 276 height 12
type input "DR OBE"
click at [355, 143] on button "Next" at bounding box center [358, 143] width 30 height 15
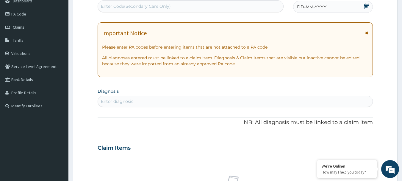
click at [367, 32] on icon at bounding box center [366, 33] width 3 height 4
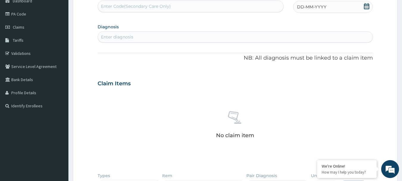
click at [369, 7] on icon at bounding box center [367, 6] width 6 height 6
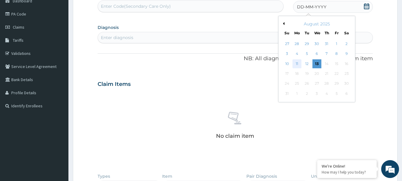
click at [298, 62] on div "11" at bounding box center [296, 63] width 9 height 9
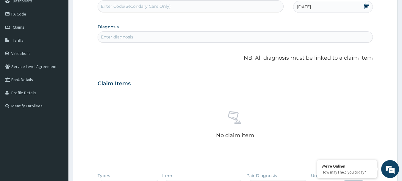
click at [156, 34] on div "Enter diagnosis" at bounding box center [235, 37] width 275 height 10
type input "plasmo"
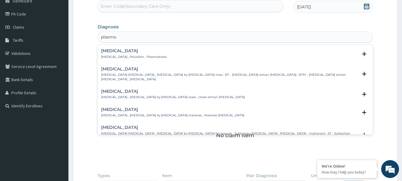
click at [113, 52] on h4 "[MEDICAL_DATA]" at bounding box center [133, 51] width 65 height 4
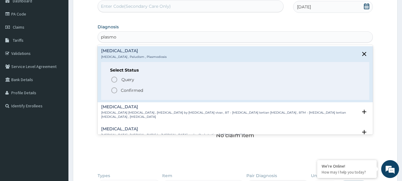
click at [116, 90] on icon "status option filled" at bounding box center [114, 90] width 7 height 7
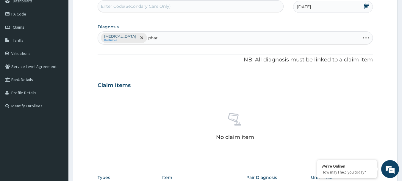
type input "phary"
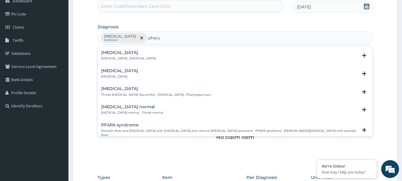
click at [112, 71] on h4 "Pharyngitis" at bounding box center [119, 70] width 37 height 4
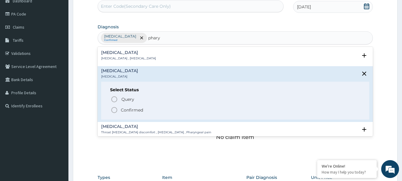
click at [112, 109] on icon "status option filled" at bounding box center [114, 109] width 7 height 7
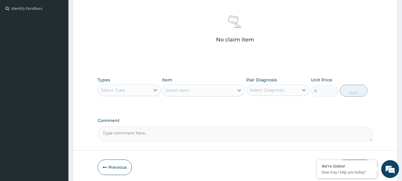
scroll to position [166, 0]
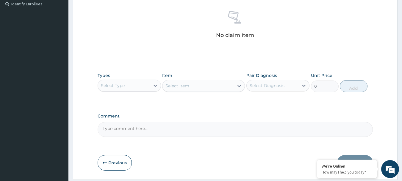
click at [131, 87] on div "Select Type" at bounding box center [124, 86] width 52 height 10
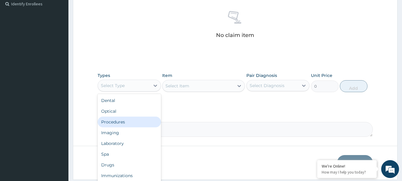
click at [123, 118] on div "Procedures" at bounding box center [129, 121] width 63 height 11
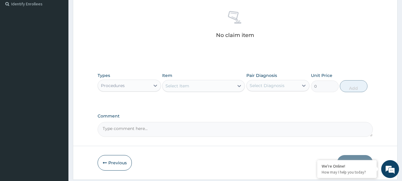
click at [189, 85] on div "Select Item" at bounding box center [197, 86] width 71 height 10
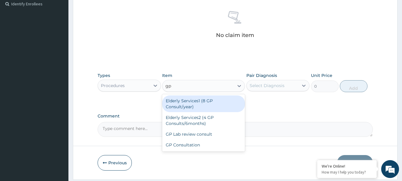
type input "gp c"
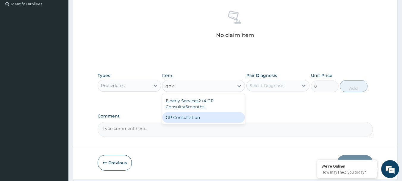
click at [185, 117] on div "GP Consultation" at bounding box center [203, 117] width 83 height 11
type input "1750"
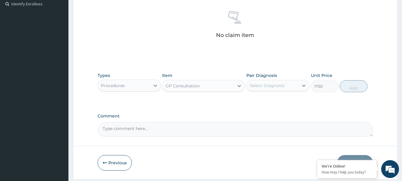
click at [273, 85] on div "Select Diagnosis" at bounding box center [267, 85] width 35 height 6
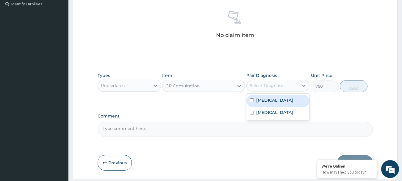
click at [270, 102] on label "Malaria" at bounding box center [274, 100] width 37 height 6
checkbox input "true"
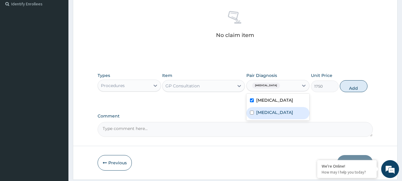
click at [270, 112] on label "Pharyngitis" at bounding box center [274, 112] width 37 height 6
checkbox input "true"
click at [352, 89] on button "Add" at bounding box center [354, 86] width 28 height 12
type input "0"
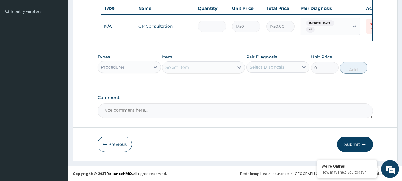
scroll to position [160, 0]
click at [187, 69] on div "Select Item" at bounding box center [177, 67] width 24 height 6
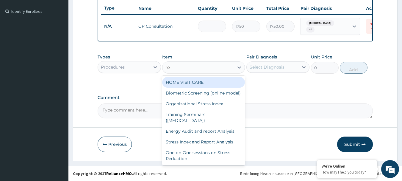
type input "reg"
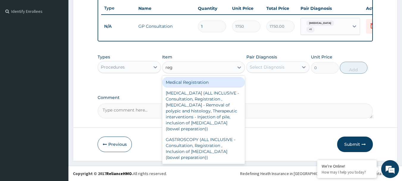
click at [177, 82] on div "Medical Registration" at bounding box center [203, 82] width 83 height 11
type input "5000"
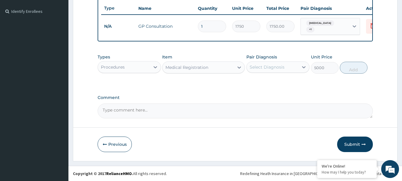
click at [263, 67] on div "Select Diagnosis" at bounding box center [267, 67] width 35 height 6
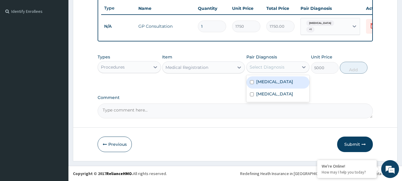
click at [266, 83] on label "Malaria" at bounding box center [274, 82] width 37 height 6
checkbox input "true"
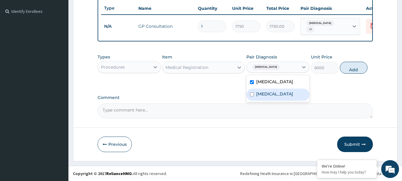
drag, startPoint x: 268, startPoint y: 94, endPoint x: 293, endPoint y: 85, distance: 26.7
click at [268, 94] on label "Pharyngitis" at bounding box center [274, 94] width 37 height 6
checkbox input "true"
click at [352, 66] on button "Add" at bounding box center [354, 68] width 28 height 12
type input "0"
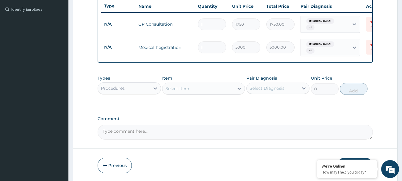
click at [205, 88] on div "Select Item" at bounding box center [197, 89] width 71 height 10
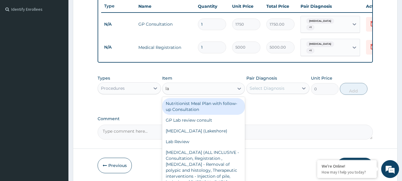
type input "lab"
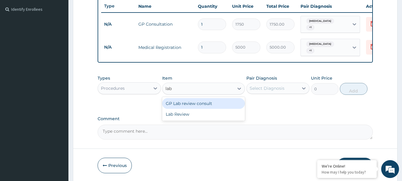
click at [201, 104] on div "GP Lab review consult" at bounding box center [203, 103] width 83 height 11
type input "7000"
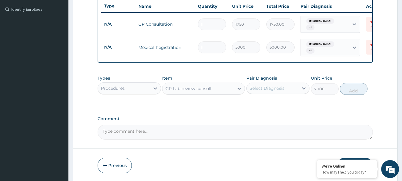
click at [265, 87] on div "Select Diagnosis" at bounding box center [267, 88] width 35 height 6
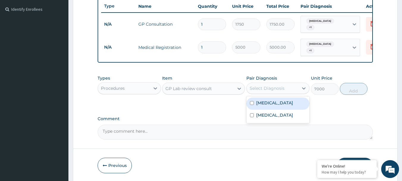
click at [267, 100] on label "[MEDICAL_DATA]" at bounding box center [274, 103] width 37 height 6
checkbox input "true"
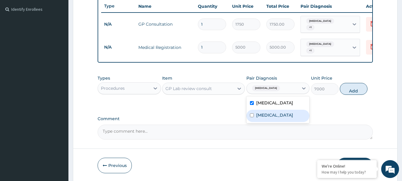
click at [268, 115] on label "[MEDICAL_DATA]" at bounding box center [274, 115] width 37 height 6
checkbox input "true"
click at [348, 89] on button "Add" at bounding box center [354, 89] width 28 height 12
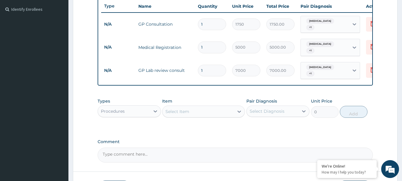
scroll to position [190, 0]
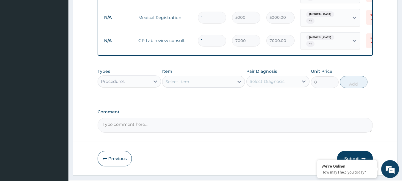
click at [128, 78] on div "Procedures" at bounding box center [124, 81] width 52 height 10
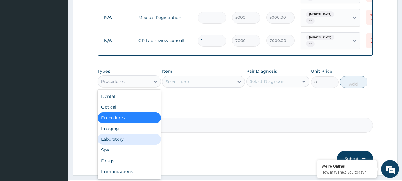
click at [118, 137] on div "Laboratory" at bounding box center [129, 139] width 63 height 11
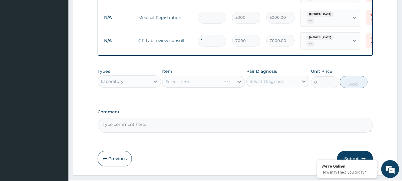
click at [202, 78] on div "Select Item" at bounding box center [203, 82] width 83 height 12
click at [201, 78] on div "Select Item" at bounding box center [197, 82] width 71 height 10
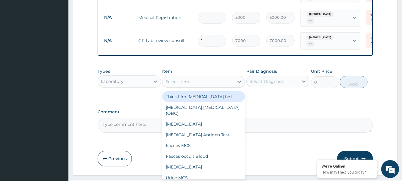
click at [201, 92] on div "Thick film Malaria test" at bounding box center [203, 96] width 83 height 11
type input "1300"
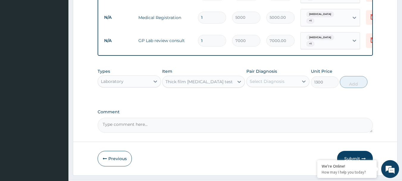
click at [267, 78] on div "Select Diagnosis" at bounding box center [267, 81] width 35 height 6
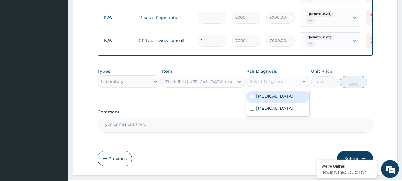
click at [270, 96] on label "[MEDICAL_DATA]" at bounding box center [274, 96] width 37 height 6
checkbox input "true"
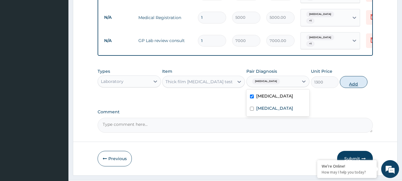
click at [350, 80] on button "Add" at bounding box center [354, 82] width 28 height 12
type input "0"
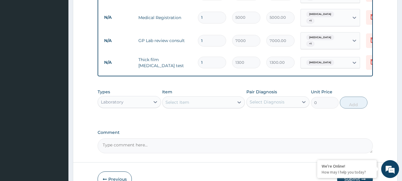
click at [201, 98] on div "Select Item" at bounding box center [197, 102] width 71 height 10
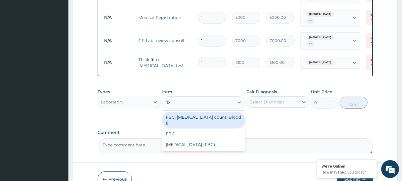
type input "fbc"
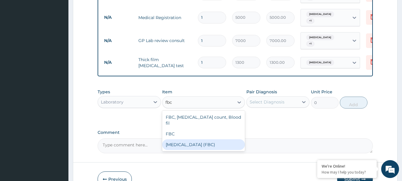
click at [193, 139] on div "FULL BLOOD COUNT (FBC)" at bounding box center [203, 144] width 83 height 11
type input "3800"
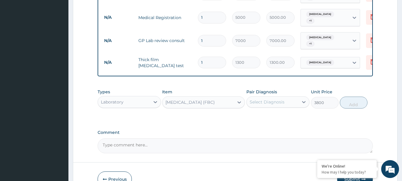
click at [270, 99] on div "Select Diagnosis" at bounding box center [267, 102] width 35 height 6
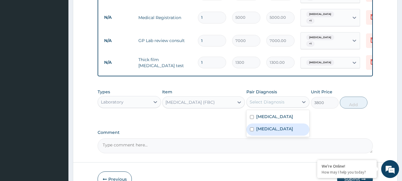
click at [267, 126] on label "Pharyngitis" at bounding box center [274, 129] width 37 height 6
checkbox input "true"
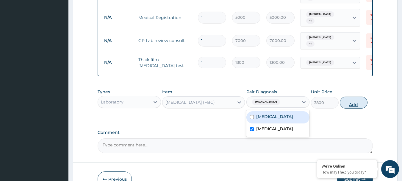
click at [353, 100] on button "Add" at bounding box center [354, 102] width 28 height 12
type input "0"
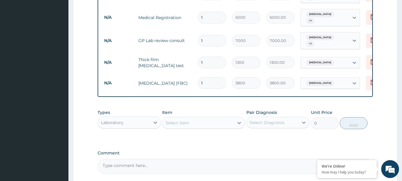
scroll to position [243, 0]
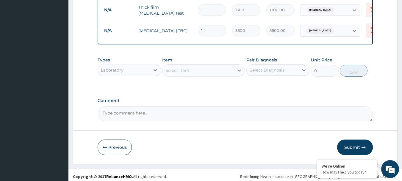
click at [137, 68] on div "Laboratory" at bounding box center [124, 70] width 52 height 10
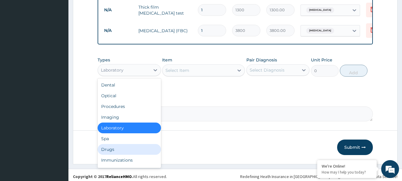
click at [121, 147] on div "Drugs" at bounding box center [129, 149] width 63 height 11
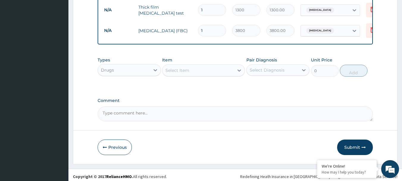
drag, startPoint x: 194, startPoint y: 66, endPoint x: 198, endPoint y: 64, distance: 4.3
click at [194, 66] on div "Select Item" at bounding box center [197, 70] width 71 height 10
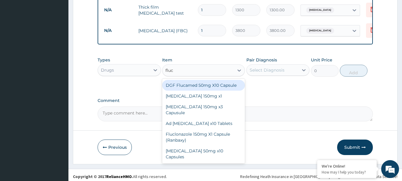
type input "fluco"
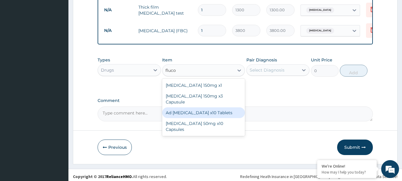
click at [188, 107] on div "Ad Fluconazole x10 Tablets" at bounding box center [203, 112] width 83 height 11
type input "300"
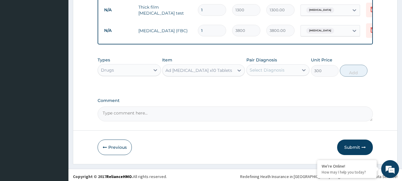
click at [280, 71] on div "Select Diagnosis" at bounding box center [273, 70] width 52 height 10
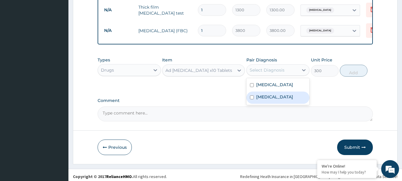
drag, startPoint x: 276, startPoint y: 92, endPoint x: 291, endPoint y: 88, distance: 14.9
click at [277, 94] on label "Pharyngitis" at bounding box center [274, 97] width 37 height 6
checkbox input "true"
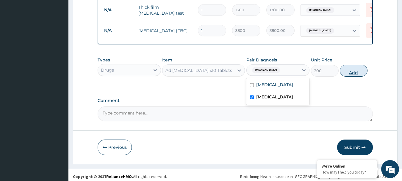
click at [349, 69] on button "Add" at bounding box center [354, 71] width 28 height 12
type input "0"
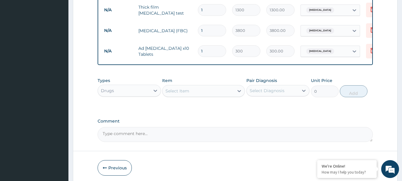
type input "10"
type input "3000.00"
type input "10"
click at [190, 91] on div "Select Item" at bounding box center [197, 91] width 71 height 10
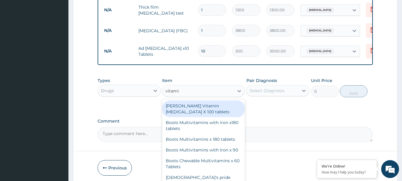
type input "vitamin c"
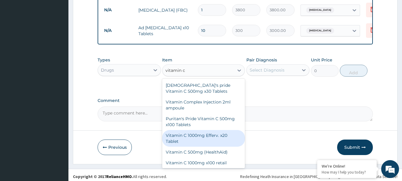
scroll to position [23, 0]
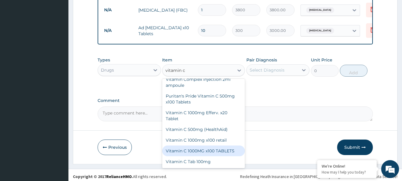
click at [213, 148] on div "Vitamin C 1000MG x100 TABLETS" at bounding box center [203, 150] width 83 height 11
type input "7200"
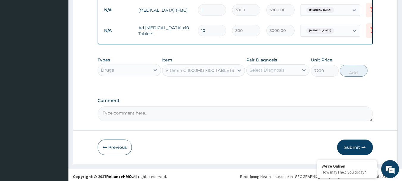
click at [267, 71] on div "Select Diagnosis" at bounding box center [273, 70] width 52 height 10
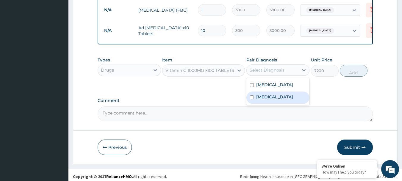
click at [271, 95] on label "Pharyngitis" at bounding box center [274, 97] width 37 height 6
checkbox input "true"
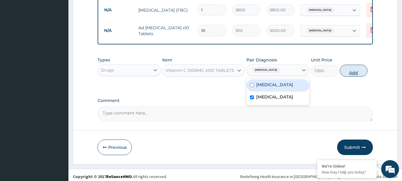
click at [348, 69] on button "Add" at bounding box center [354, 71] width 28 height 12
type input "0"
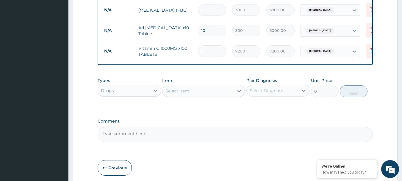
click at [210, 86] on div "Select Item" at bounding box center [197, 91] width 71 height 10
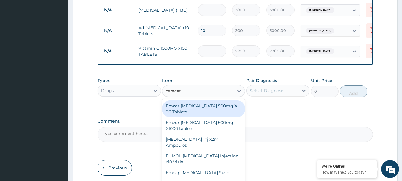
type input "paraceta"
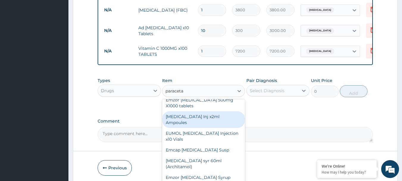
click at [211, 116] on div "[MEDICAL_DATA] Inj x2ml Ampoules" at bounding box center [203, 119] width 83 height 17
type input "150"
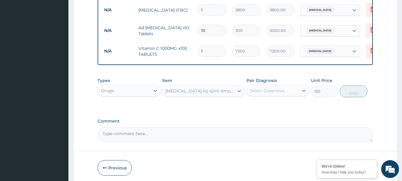
click at [264, 90] on div "Select Diagnosis" at bounding box center [267, 90] width 35 height 6
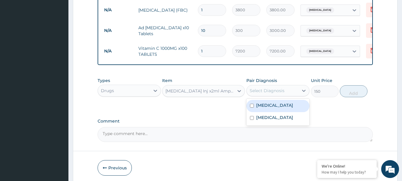
click at [268, 104] on label "[MEDICAL_DATA]" at bounding box center [274, 105] width 37 height 6
checkbox input "true"
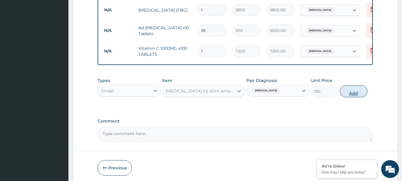
click at [349, 89] on button "Add" at bounding box center [354, 91] width 28 height 12
type input "0"
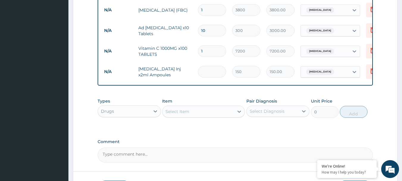
type input "0.00"
type input "2"
type input "300.00"
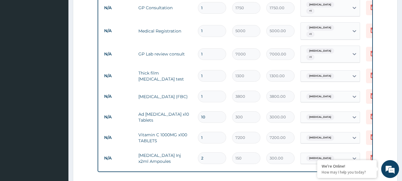
scroll to position [137, 0]
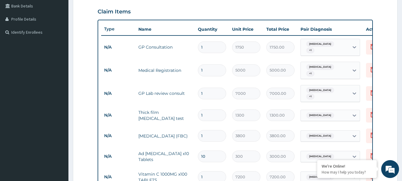
type input "2"
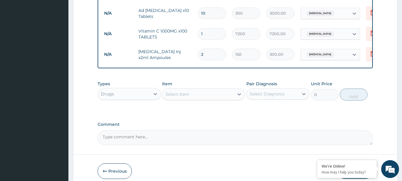
scroll to position [304, 0]
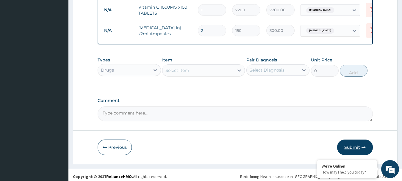
click at [346, 142] on button "Submit" at bounding box center [355, 146] width 36 height 15
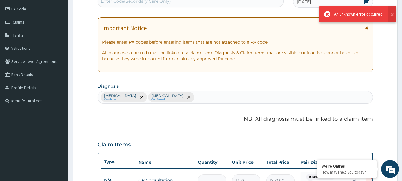
scroll to position [66, 0]
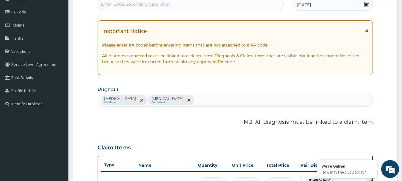
click at [367, 29] on icon at bounding box center [366, 31] width 3 height 4
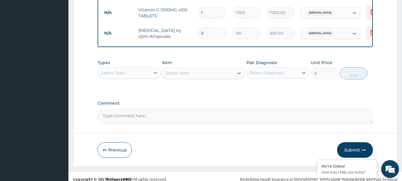
scroll to position [304, 0]
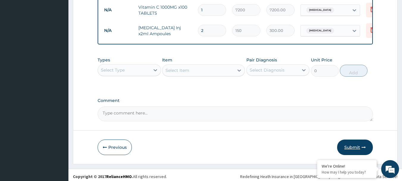
click at [351, 146] on button "Submit" at bounding box center [355, 146] width 36 height 15
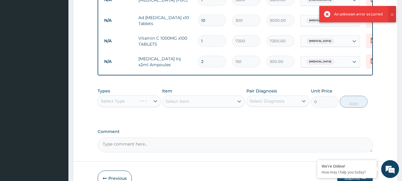
scroll to position [368, 0]
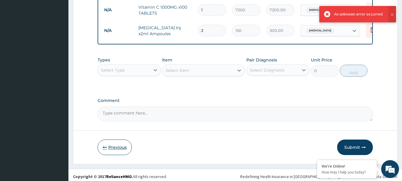
click at [110, 145] on button "Previous" at bounding box center [115, 146] width 34 height 15
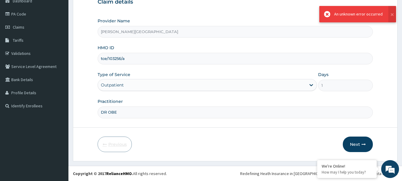
scroll to position [0, 0]
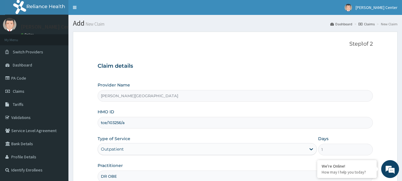
click at [149, 127] on input "tce/103256/a" at bounding box center [236, 123] width 276 height 12
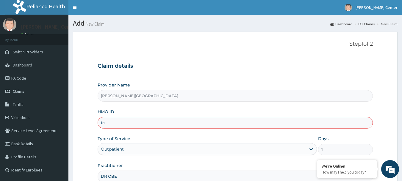
type input "t"
type input "LMG/10194/A"
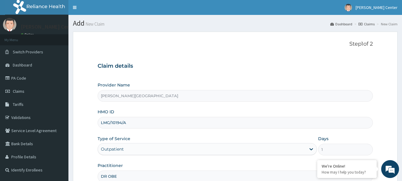
scroll to position [64, 0]
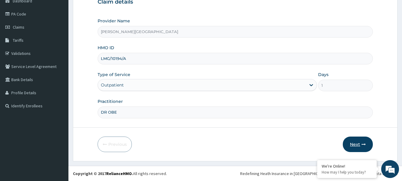
click at [355, 143] on button "Next" at bounding box center [358, 143] width 30 height 15
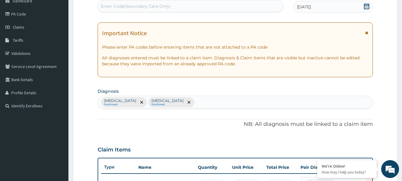
click at [367, 32] on icon at bounding box center [366, 33] width 3 height 4
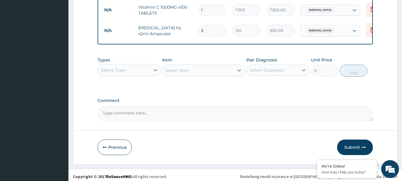
scroll to position [245, 0]
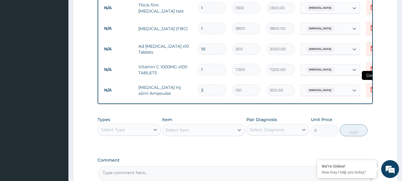
click at [371, 87] on icon at bounding box center [372, 89] width 4 height 5
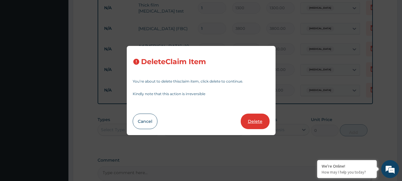
click at [260, 120] on button "Delete" at bounding box center [255, 120] width 29 height 15
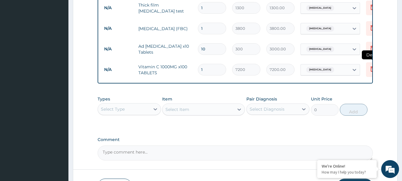
click at [371, 66] on icon at bounding box center [372, 68] width 4 height 5
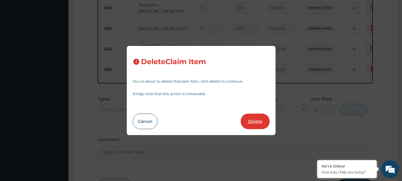
click at [259, 120] on button "Delete" at bounding box center [255, 120] width 29 height 15
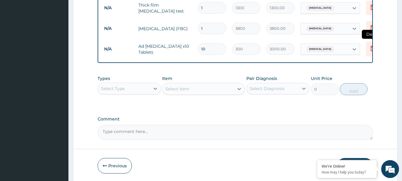
click at [370, 45] on icon at bounding box center [372, 48] width 7 height 7
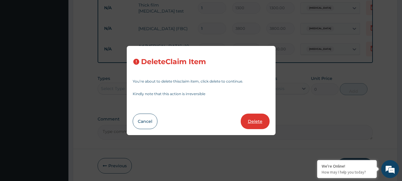
click at [259, 121] on button "Delete" at bounding box center [255, 120] width 29 height 15
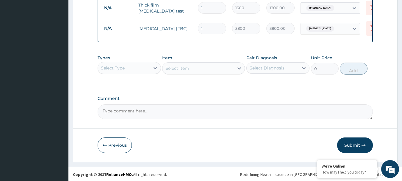
scroll to position [243, 0]
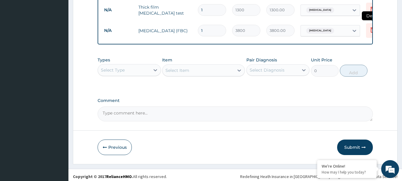
click at [369, 26] on icon at bounding box center [372, 29] width 7 height 7
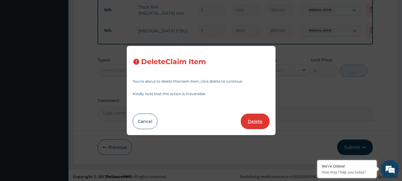
click at [253, 119] on button "Delete" at bounding box center [255, 120] width 29 height 15
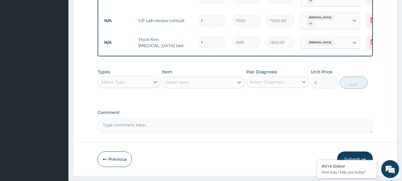
scroll to position [162, 0]
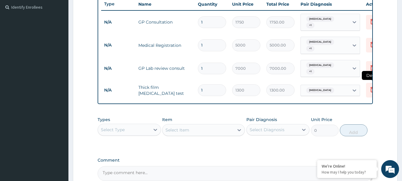
click at [368, 83] on icon at bounding box center [372, 90] width 13 height 15
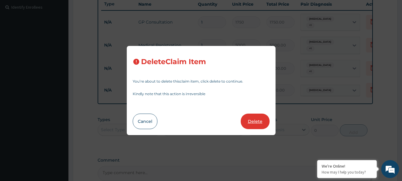
click at [258, 120] on button "Delete" at bounding box center [255, 120] width 29 height 15
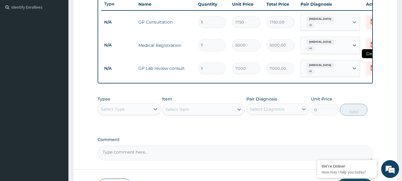
click at [370, 64] on icon at bounding box center [372, 67] width 7 height 7
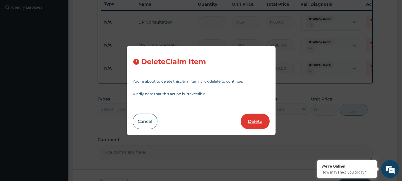
click at [255, 119] on button "Delete" at bounding box center [255, 120] width 29 height 15
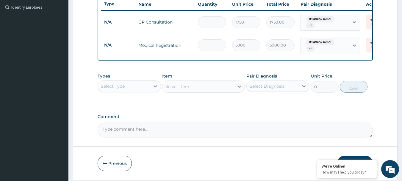
scroll to position [181, 0]
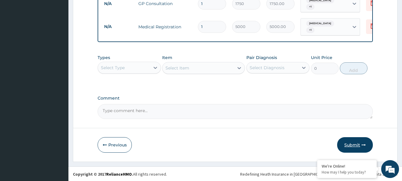
click at [346, 143] on button "Submit" at bounding box center [355, 144] width 36 height 15
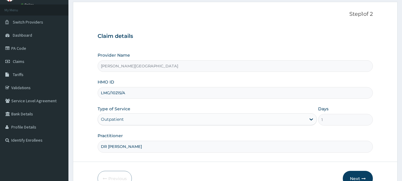
type input "DR OBE"
click at [354, 170] on button "Next" at bounding box center [358, 177] width 30 height 15
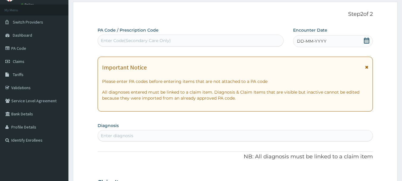
scroll to position [64, 0]
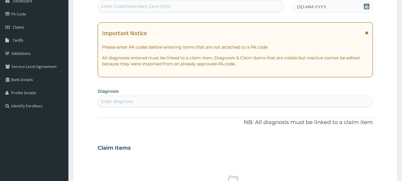
click at [368, 32] on icon at bounding box center [366, 33] width 3 height 4
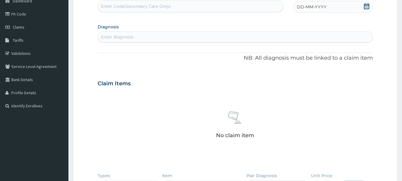
click at [367, 5] on icon at bounding box center [366, 6] width 5 height 6
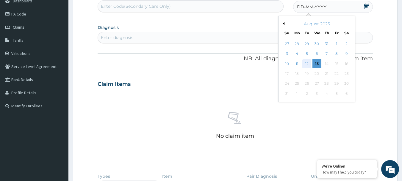
click at [306, 65] on div "12" at bounding box center [307, 63] width 9 height 9
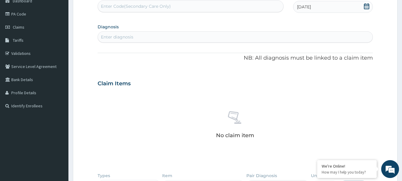
click at [170, 38] on div "Enter diagnosis" at bounding box center [235, 37] width 275 height 10
type input "plasmo"
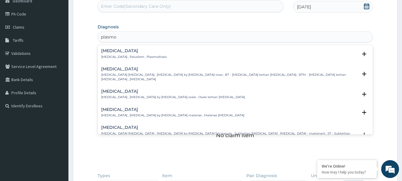
click at [115, 52] on h4 "[MEDICAL_DATA]" at bounding box center [133, 51] width 65 height 4
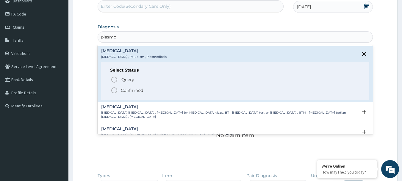
click at [114, 88] on icon "status option filled" at bounding box center [114, 90] width 7 height 7
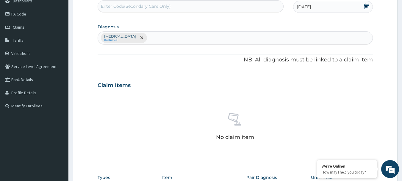
scroll to position [153, 0]
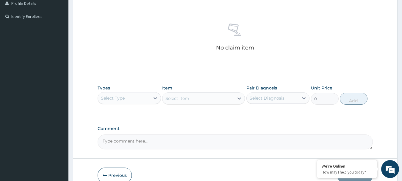
click at [136, 98] on div "Select Type" at bounding box center [124, 98] width 52 height 10
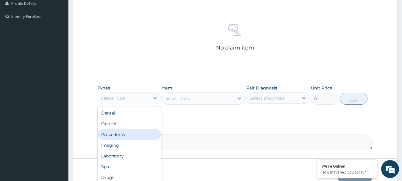
scroll to position [0, 0]
click at [121, 133] on div "Procedures" at bounding box center [129, 134] width 63 height 11
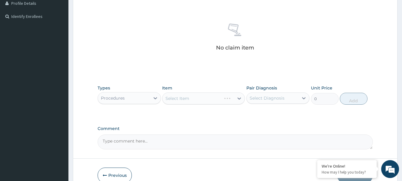
click at [186, 99] on div "Select Item" at bounding box center [203, 98] width 83 height 12
click at [186, 99] on div "Select Item" at bounding box center [177, 98] width 24 height 6
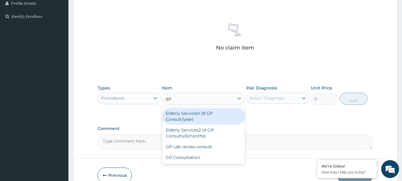
type input "gp c"
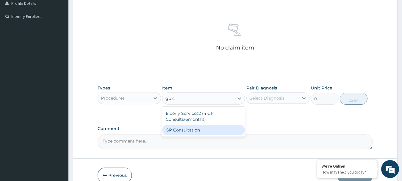
click at [186, 129] on div "GP Consultation" at bounding box center [203, 129] width 83 height 11
type input "1750"
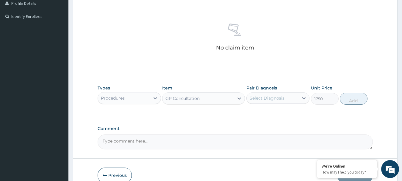
click at [265, 101] on div "Select Diagnosis" at bounding box center [273, 98] width 52 height 10
click at [266, 115] on label "Malaria" at bounding box center [274, 112] width 37 height 6
checkbox input "true"
click at [357, 98] on button "Add" at bounding box center [354, 99] width 28 height 12
type input "0"
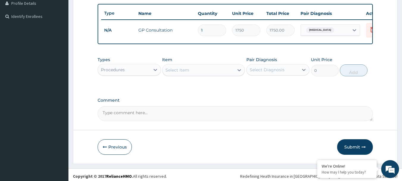
click at [190, 72] on div "Select Item" at bounding box center [197, 70] width 71 height 10
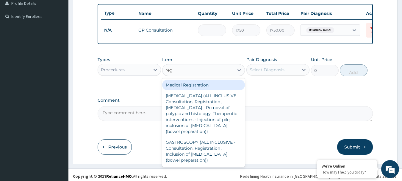
type input "regi"
click at [190, 89] on div "Medical Registration" at bounding box center [203, 84] width 83 height 11
type input "5000"
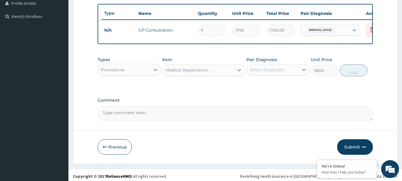
click at [265, 73] on div "Select Diagnosis" at bounding box center [267, 70] width 35 height 6
click at [264, 87] on label "Malaria" at bounding box center [274, 84] width 37 height 6
checkbox input "true"
click at [352, 75] on button "Add" at bounding box center [354, 70] width 28 height 12
type input "0"
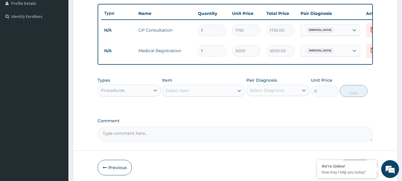
click at [134, 94] on div "Procedures" at bounding box center [124, 90] width 52 height 10
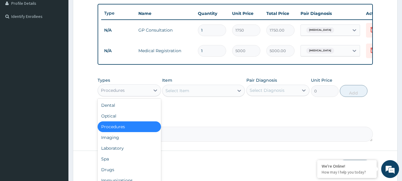
click at [179, 93] on div "Select Item" at bounding box center [177, 90] width 24 height 6
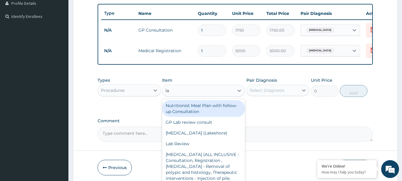
type input "lab"
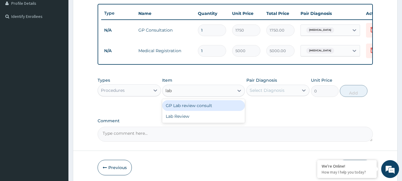
click at [182, 109] on div "GP Lab review consult" at bounding box center [203, 105] width 83 height 11
type input "7000"
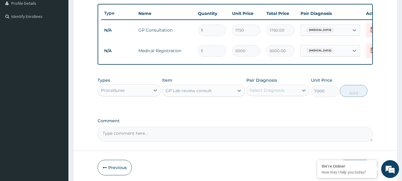
click at [268, 93] on div "Select Diagnosis" at bounding box center [267, 90] width 35 height 6
click at [272, 111] on div "Malaria" at bounding box center [277, 105] width 63 height 12
checkbox input "true"
click at [353, 97] on button "Add" at bounding box center [354, 91] width 28 height 12
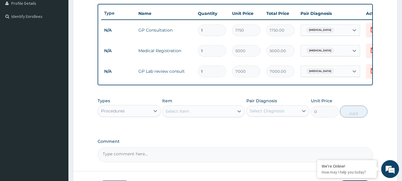
scroll to position [201, 0]
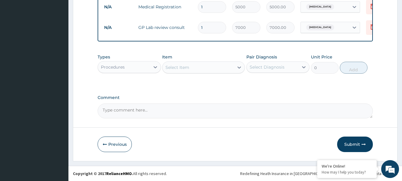
click at [130, 66] on div "Procedures" at bounding box center [124, 67] width 52 height 10
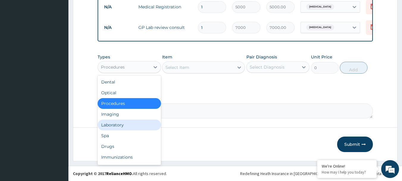
click at [112, 123] on div "Laboratory" at bounding box center [129, 124] width 63 height 11
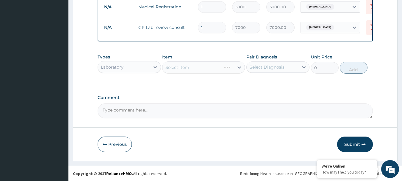
click at [204, 69] on div "Select Item" at bounding box center [203, 67] width 83 height 12
click at [204, 70] on div "Select Item" at bounding box center [197, 67] width 71 height 10
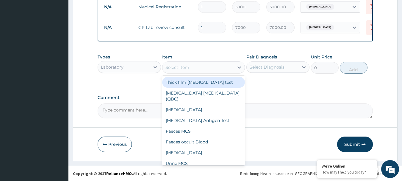
click at [208, 82] on div "Thick film Malaria test" at bounding box center [203, 82] width 83 height 11
type input "1300"
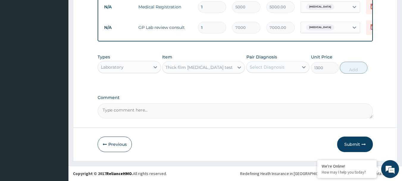
click at [275, 63] on div "Select Diagnosis" at bounding box center [273, 67] width 52 height 10
click at [269, 84] on label "[MEDICAL_DATA]" at bounding box center [274, 82] width 37 height 6
checkbox input "true"
click at [353, 69] on button "Add" at bounding box center [354, 68] width 28 height 12
type input "0"
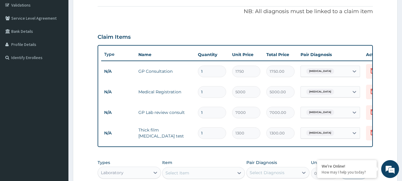
scroll to position [0, 23]
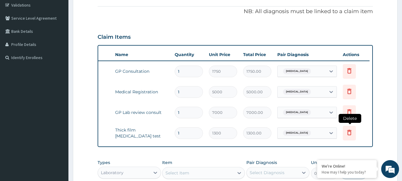
click at [349, 133] on icon at bounding box center [349, 132] width 7 height 7
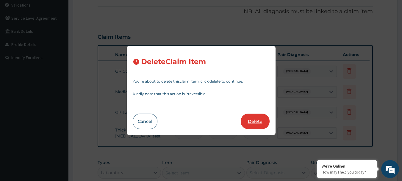
click at [260, 121] on button "Delete" at bounding box center [255, 120] width 29 height 15
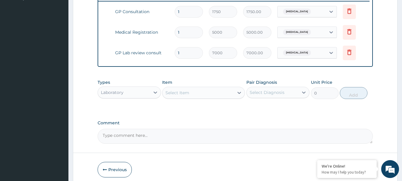
scroll to position [201, 0]
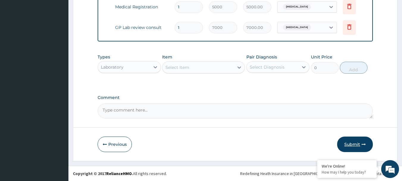
click at [347, 143] on button "Submit" at bounding box center [355, 143] width 36 height 15
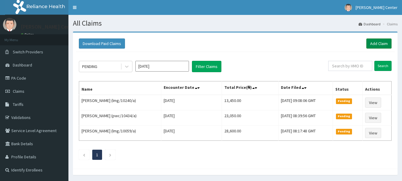
click at [376, 41] on link "Add Claim" at bounding box center [378, 43] width 25 height 10
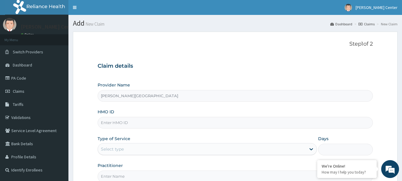
click at [121, 121] on input "HMO ID" at bounding box center [236, 123] width 276 height 12
type input "tce/10326/a"
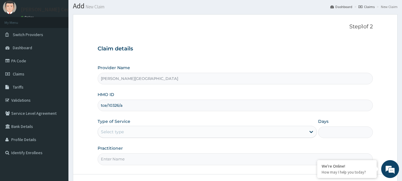
scroll to position [24, 0]
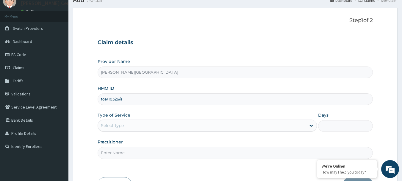
click at [140, 126] on div "Select type" at bounding box center [202, 126] width 208 height 10
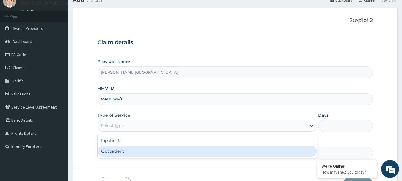
click at [120, 150] on div "Outpatient" at bounding box center [207, 151] width 219 height 11
type input "1"
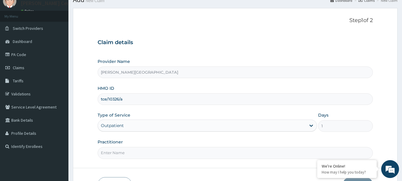
click at [128, 150] on input "Practitioner" at bounding box center [236, 153] width 276 height 12
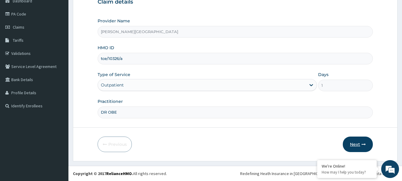
type input "DR OBE"
click at [350, 146] on button "Next" at bounding box center [358, 143] width 30 height 15
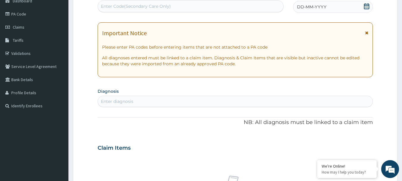
click at [366, 33] on icon at bounding box center [366, 33] width 3 height 4
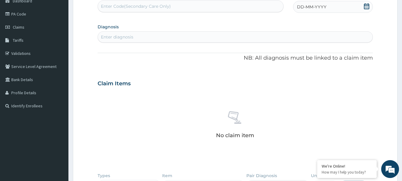
click at [366, 7] on icon at bounding box center [367, 6] width 6 height 6
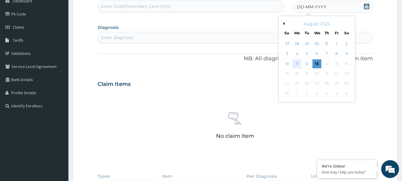
click at [299, 65] on div "11" at bounding box center [296, 63] width 9 height 9
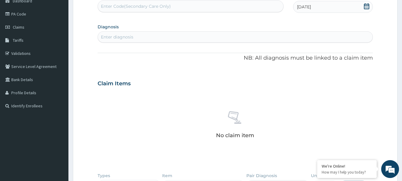
click at [140, 37] on div "Enter diagnosis" at bounding box center [235, 37] width 275 height 10
type input "plasmo"
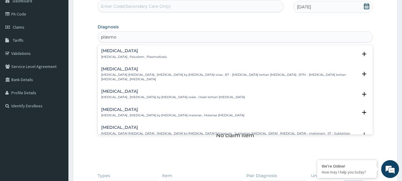
click at [112, 51] on h4 "Malaria" at bounding box center [133, 51] width 65 height 4
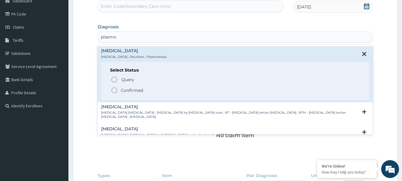
click at [114, 89] on icon "status option filled" at bounding box center [114, 90] width 7 height 7
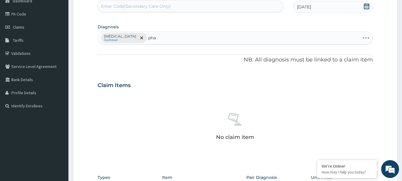
type input "phar"
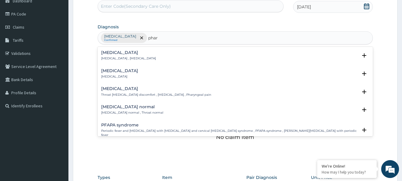
click at [111, 70] on h4 "Pharyngitis" at bounding box center [119, 70] width 37 height 4
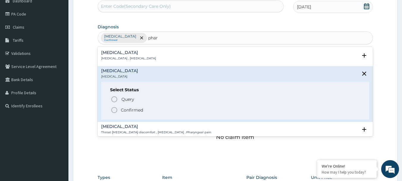
click at [115, 111] on icon "status option filled" at bounding box center [114, 109] width 7 height 7
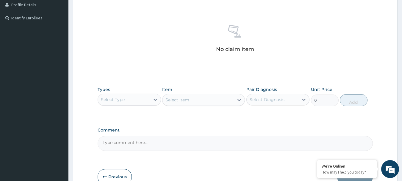
scroll to position [184, 0]
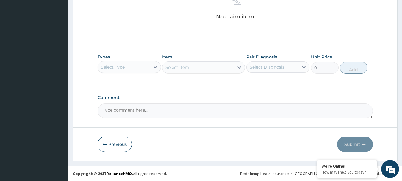
click at [128, 70] on div "Select Type" at bounding box center [124, 67] width 52 height 10
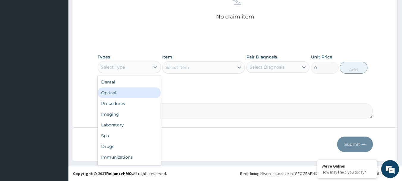
click at [118, 94] on div "Optical" at bounding box center [129, 92] width 63 height 11
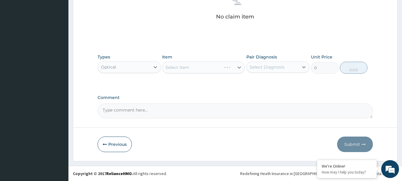
click at [183, 71] on div "Select Item" at bounding box center [203, 67] width 83 height 12
click at [185, 72] on div "Select Item" at bounding box center [203, 67] width 83 height 12
click at [117, 143] on button "Previous" at bounding box center [115, 143] width 34 height 15
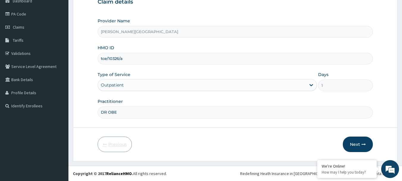
scroll to position [64, 0]
drag, startPoint x: 100, startPoint y: 58, endPoint x: 128, endPoint y: 60, distance: 27.8
click at [128, 60] on input "tce/10326/a" at bounding box center [236, 59] width 276 height 12
click at [356, 143] on button "Next" at bounding box center [358, 143] width 30 height 15
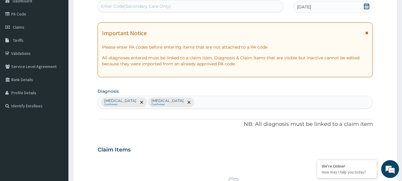
click at [366, 31] on icon at bounding box center [366, 33] width 3 height 4
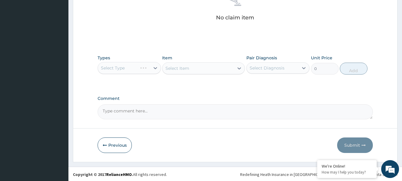
scroll to position [184, 0]
click at [130, 68] on div "Select Type" at bounding box center [129, 67] width 63 height 12
click at [156, 97] on label "Comment" at bounding box center [236, 97] width 276 height 5
click at [156, 103] on textarea "Comment" at bounding box center [236, 110] width 276 height 15
click at [139, 71] on div "Select Type" at bounding box center [129, 67] width 63 height 12
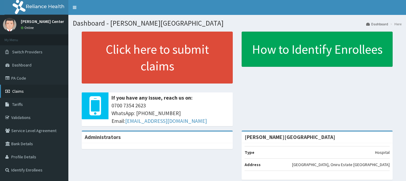
click at [19, 91] on span "Claims" at bounding box center [18, 90] width 12 height 5
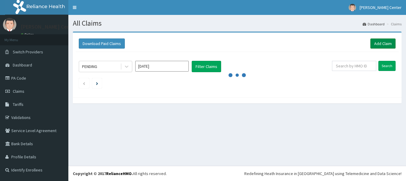
click at [386, 42] on link "Add Claim" at bounding box center [383, 43] width 25 height 10
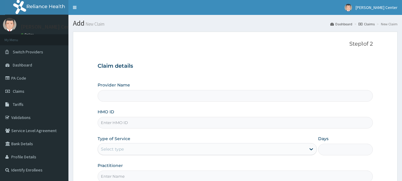
type input "tce/10326/a"
type input "[PERSON_NAME][GEOGRAPHIC_DATA]"
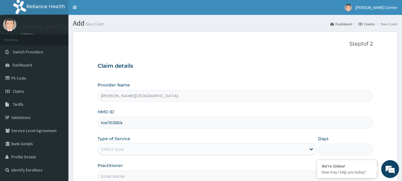
scroll to position [64, 0]
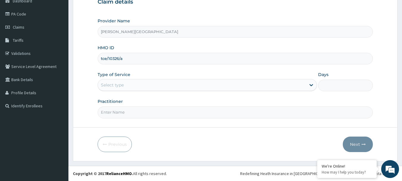
type input "tce/10326/a"
click at [126, 88] on div "Select type" at bounding box center [202, 85] width 208 height 10
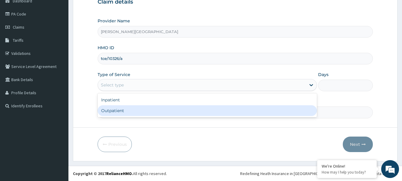
click at [116, 113] on div "Outpatient" at bounding box center [207, 110] width 219 height 11
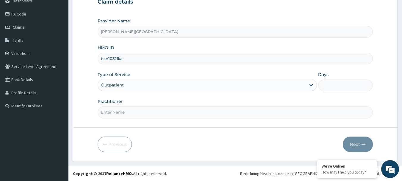
type input "1"
click at [116, 110] on input "Practitioner" at bounding box center [236, 112] width 276 height 12
type input "DR OBE"
click at [358, 145] on button "Next" at bounding box center [358, 143] width 30 height 15
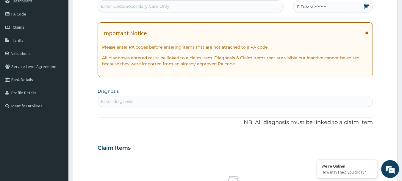
click at [366, 32] on icon at bounding box center [366, 33] width 3 height 4
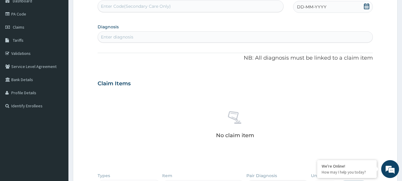
click at [367, 7] on icon at bounding box center [367, 6] width 6 height 6
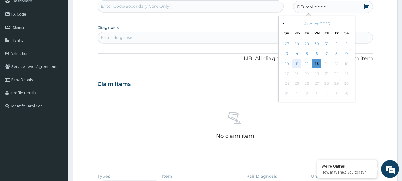
click at [300, 64] on div "11" at bounding box center [296, 63] width 9 height 9
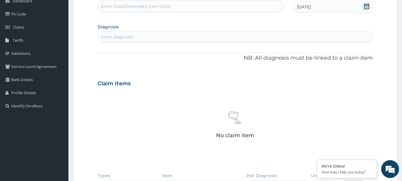
click at [208, 37] on div "Enter diagnosis" at bounding box center [235, 37] width 275 height 10
type input "plasmo"
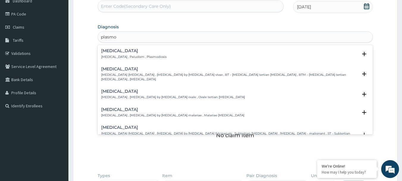
click at [111, 50] on h4 "Malaria" at bounding box center [133, 51] width 65 height 4
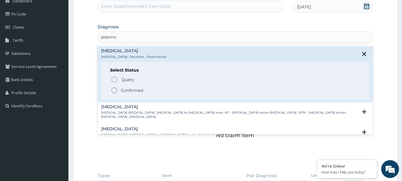
click at [114, 89] on icon "status option filled" at bounding box center [114, 90] width 7 height 7
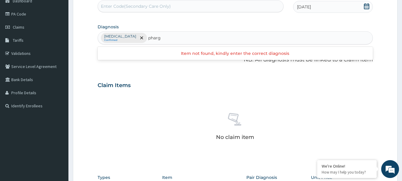
type input "phar"
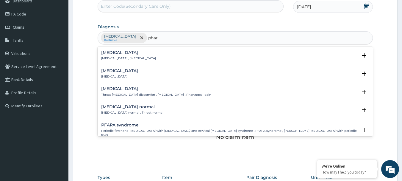
click at [116, 72] on h4 "Pharyngitis" at bounding box center [119, 70] width 37 height 4
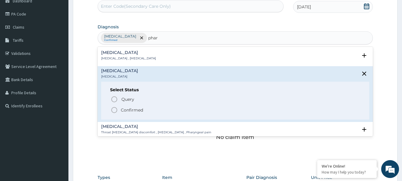
click at [114, 112] on icon "status option filled" at bounding box center [114, 109] width 7 height 7
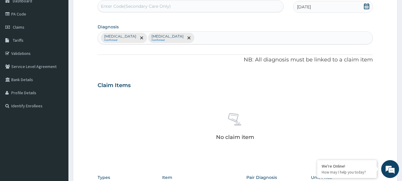
scroll to position [183, 0]
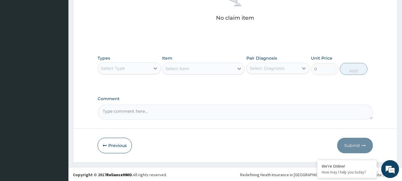
click at [129, 71] on div "Select Type" at bounding box center [124, 68] width 52 height 10
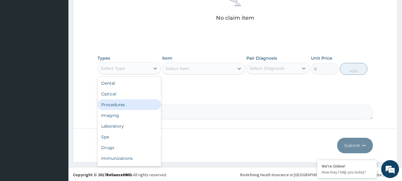
click at [125, 103] on div "Procedures" at bounding box center [129, 104] width 63 height 11
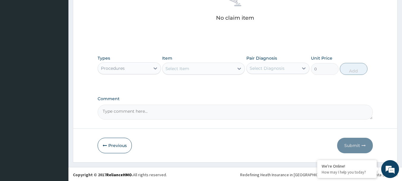
click at [203, 66] on div "Select Item" at bounding box center [197, 69] width 71 height 10
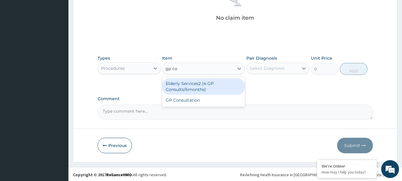
type input "gp con"
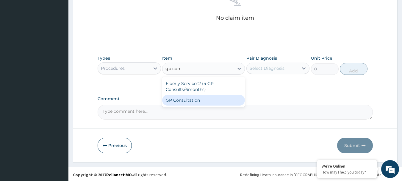
click at [193, 99] on div "GP Consultation" at bounding box center [203, 100] width 83 height 11
type input "1750"
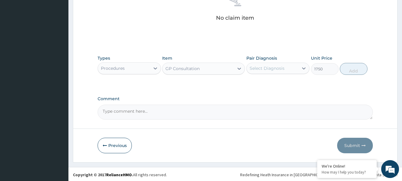
click at [263, 69] on div "Select Diagnosis" at bounding box center [267, 68] width 35 height 6
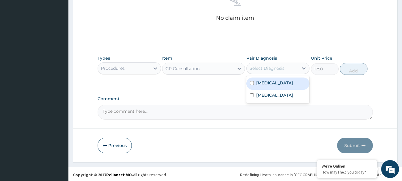
click at [263, 85] on label "Malaria" at bounding box center [274, 83] width 37 height 6
checkbox input "true"
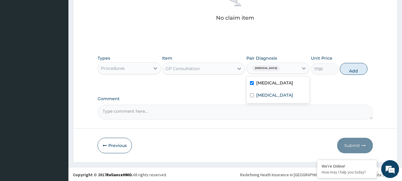
click at [264, 96] on label "Pharyngitis" at bounding box center [274, 95] width 37 height 6
click at [350, 69] on button "Add" at bounding box center [354, 69] width 28 height 12
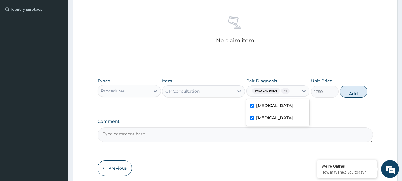
type input "0"
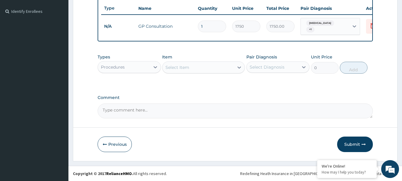
click at [181, 67] on div "Select Item" at bounding box center [177, 67] width 24 height 6
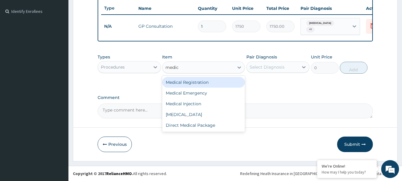
type input "medica"
click at [182, 82] on div "Medical Registration" at bounding box center [203, 82] width 83 height 11
type input "5000"
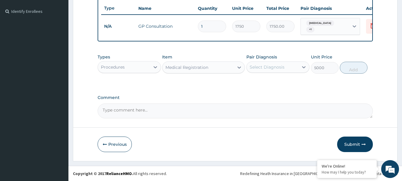
click at [262, 67] on div "Select Diagnosis" at bounding box center [267, 67] width 35 height 6
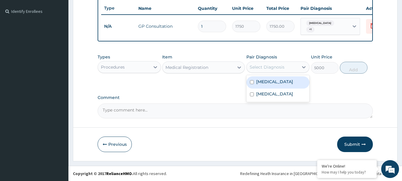
click at [267, 80] on label "Malaria" at bounding box center [274, 82] width 37 height 6
checkbox input "true"
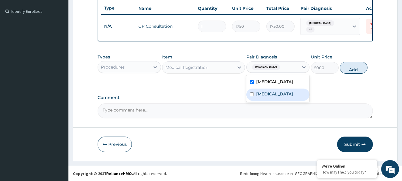
click at [266, 94] on label "Pharyngitis" at bounding box center [274, 94] width 37 height 6
checkbox input "true"
click at [353, 67] on button "Add" at bounding box center [354, 68] width 28 height 12
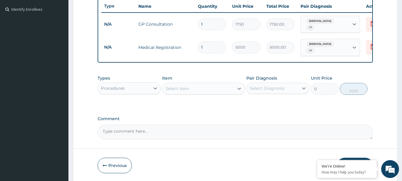
scroll to position [181, 0]
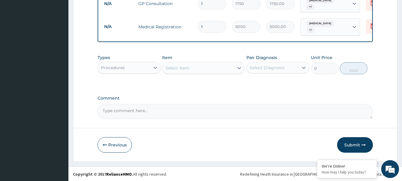
click at [126, 72] on div "Procedures" at bounding box center [129, 68] width 63 height 12
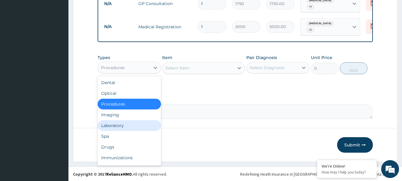
click at [115, 123] on div "Laboratory" at bounding box center [129, 125] width 63 height 11
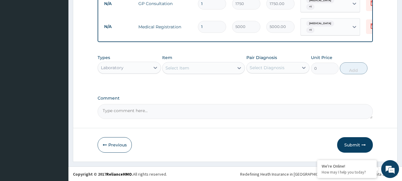
click at [184, 68] on div "Select Item" at bounding box center [177, 68] width 24 height 6
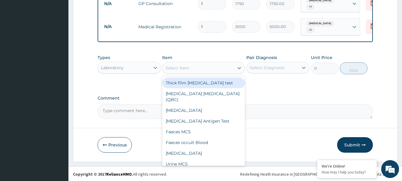
click at [187, 82] on div "Thick film Malaria test" at bounding box center [203, 82] width 83 height 11
type input "1300"
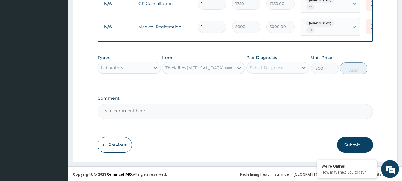
click at [267, 68] on div "Select Diagnosis" at bounding box center [267, 68] width 35 height 6
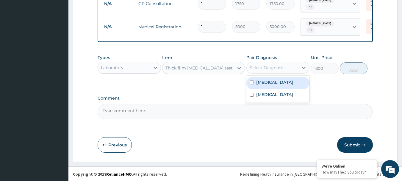
click at [270, 82] on label "Malaria" at bounding box center [274, 82] width 37 height 6
checkbox input "true"
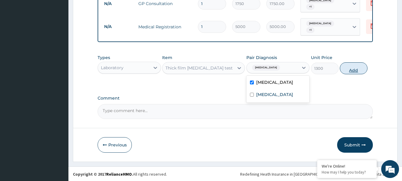
click at [349, 69] on button "Add" at bounding box center [354, 68] width 28 height 12
type input "0"
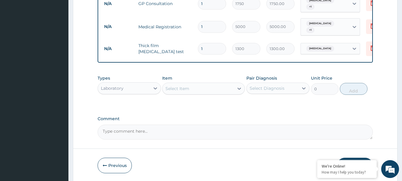
click at [205, 88] on div "Select Item" at bounding box center [197, 89] width 71 height 10
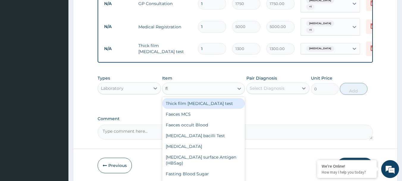
type input "fbc"
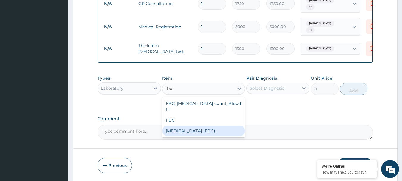
click at [195, 127] on div "FULL BLOOD COUNT (FBC)" at bounding box center [203, 130] width 83 height 11
type input "3800"
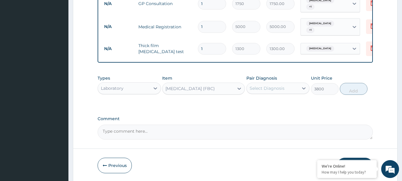
click at [281, 89] on div "Select Diagnosis" at bounding box center [267, 88] width 35 height 6
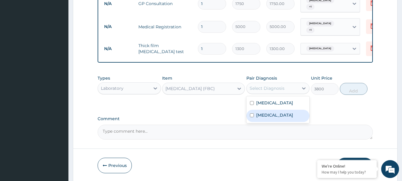
click at [271, 115] on label "Pharyngitis" at bounding box center [274, 115] width 37 height 6
checkbox input "true"
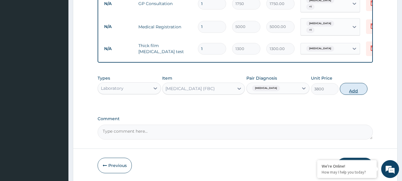
click at [347, 88] on button "Add" at bounding box center [354, 89] width 28 height 12
type input "0"
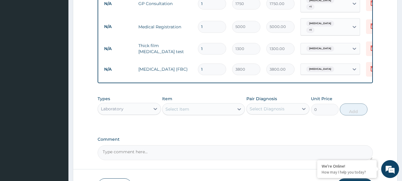
click at [135, 108] on div "Laboratory" at bounding box center [124, 109] width 52 height 10
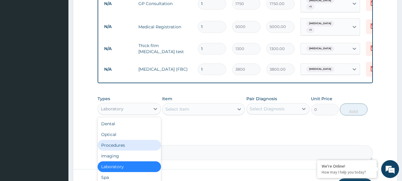
click at [119, 145] on div "Procedures" at bounding box center [129, 145] width 63 height 11
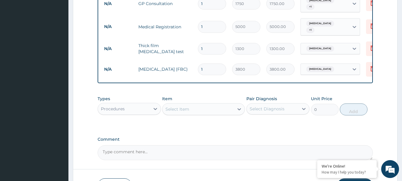
click at [188, 108] on div "Select Item" at bounding box center [177, 109] width 24 height 6
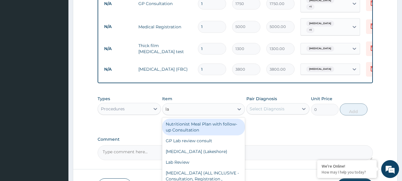
type input "lab"
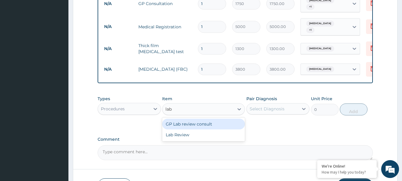
click at [207, 123] on div "GP Lab review consult" at bounding box center [203, 123] width 83 height 11
type input "7000"
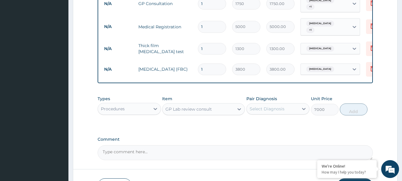
click at [273, 106] on div "Select Diagnosis" at bounding box center [267, 109] width 35 height 6
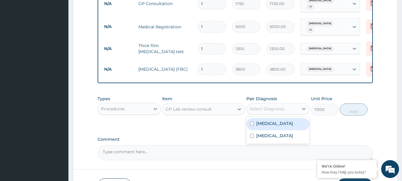
click at [271, 124] on label "Malaria" at bounding box center [274, 123] width 37 height 6
checkbox input "true"
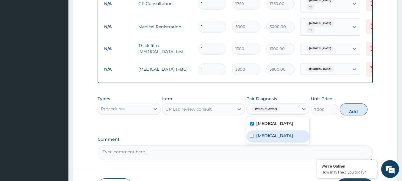
click at [273, 135] on label "Pharyngitis" at bounding box center [274, 135] width 37 height 6
checkbox input "true"
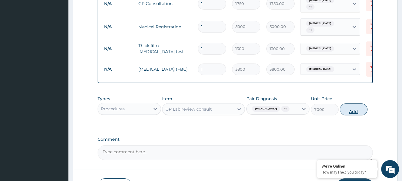
click at [345, 109] on button "Add" at bounding box center [354, 109] width 28 height 12
type input "0"
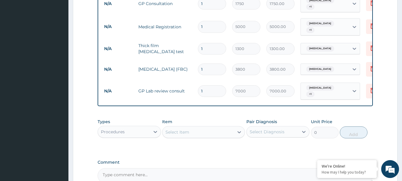
scroll to position [240, 0]
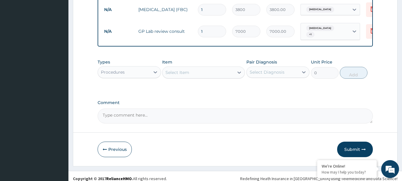
click at [118, 69] on div "Procedures" at bounding box center [113, 72] width 24 height 6
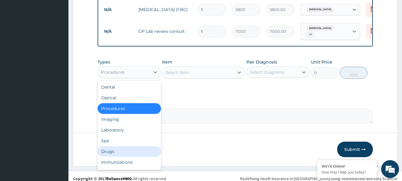
click at [116, 149] on div "Drugs" at bounding box center [129, 151] width 63 height 11
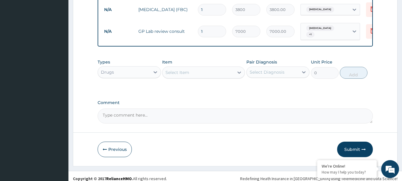
click at [201, 73] on div "Select Item" at bounding box center [197, 73] width 71 height 10
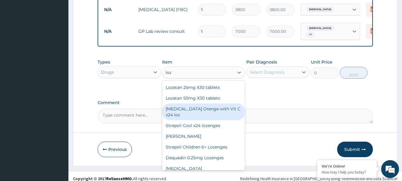
type input "loze"
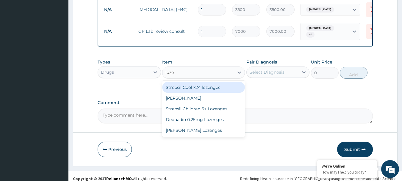
click at [207, 85] on div "Strepsil Cool x24 lozenges" at bounding box center [203, 87] width 83 height 11
type input "1500"
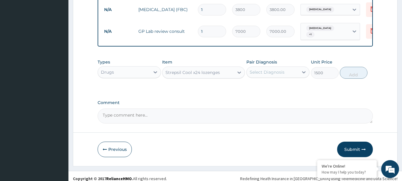
click at [275, 74] on div "Select Diagnosis" at bounding box center [277, 71] width 63 height 11
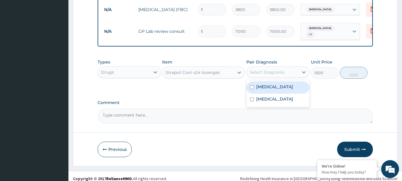
click at [267, 85] on label "Malaria" at bounding box center [274, 87] width 37 height 6
checkbox input "true"
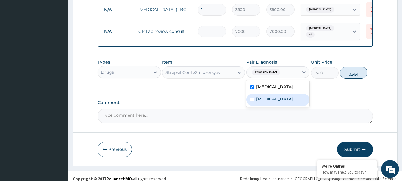
click at [270, 99] on div "Pharyngitis" at bounding box center [277, 99] width 63 height 12
checkbox input "true"
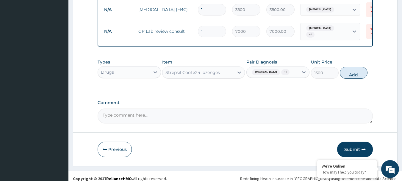
click at [354, 72] on button "Add" at bounding box center [354, 73] width 28 height 12
type input "0"
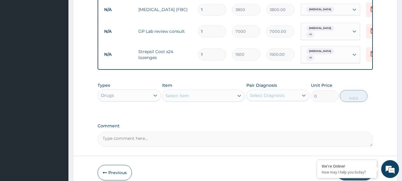
click at [228, 91] on div "Select Item" at bounding box center [197, 96] width 71 height 10
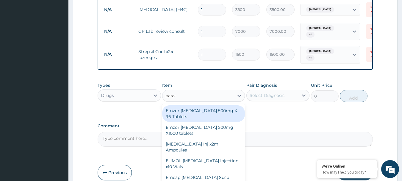
type input "paraceta"
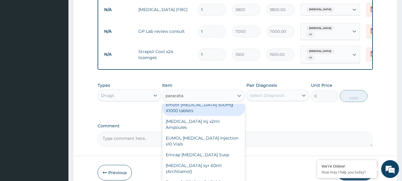
scroll to position [263, 0]
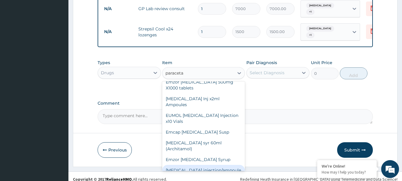
click at [209, 165] on div "Paracetamol injection/ampoule" at bounding box center [203, 170] width 83 height 11
type input "500"
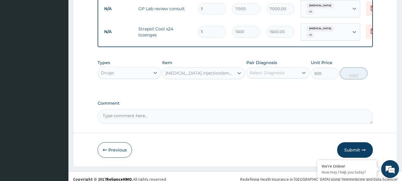
click at [273, 70] on div "Select Diagnosis" at bounding box center [267, 73] width 35 height 6
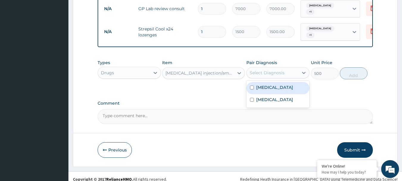
click at [270, 84] on label "Malaria" at bounding box center [274, 87] width 37 height 6
checkbox input "true"
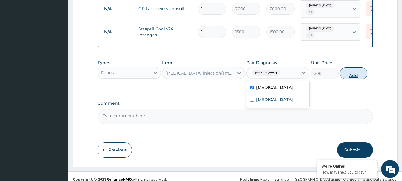
click at [351, 69] on button "Add" at bounding box center [354, 73] width 28 height 12
type input "0"
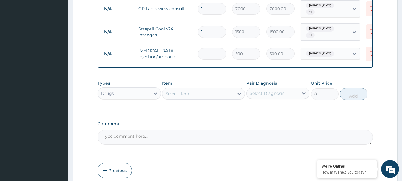
type input "0.00"
type input "2"
type input "1000.00"
type input "2"
click at [199, 89] on div "Select Item" at bounding box center [197, 94] width 71 height 10
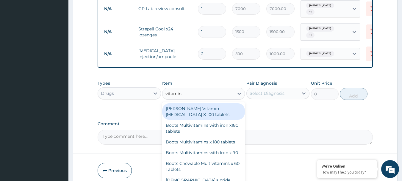
type input "vitamin c"
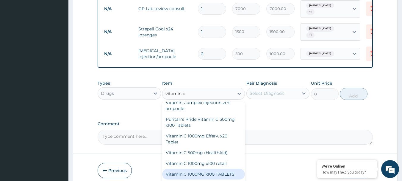
scroll to position [284, 0]
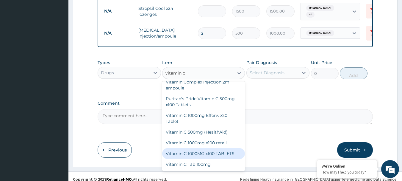
click at [218, 148] on div "Vitamin C 1000MG x100 TABLETS" at bounding box center [203, 153] width 83 height 11
type input "7200"
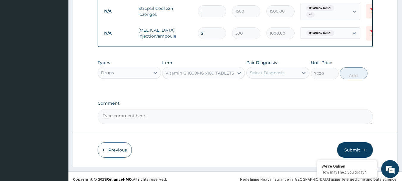
click at [272, 70] on div "Select Diagnosis" at bounding box center [267, 73] width 35 height 6
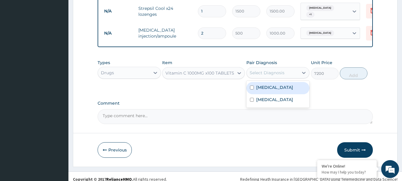
click at [270, 84] on label "Malaria" at bounding box center [274, 87] width 37 height 6
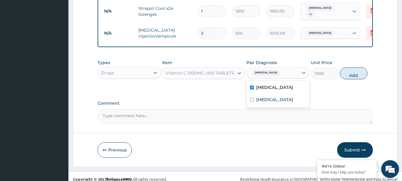
checkbox input "true"
click at [273, 96] on label "Pharyngitis" at bounding box center [274, 99] width 37 height 6
checkbox input "true"
click at [358, 69] on button "Add" at bounding box center [354, 73] width 28 height 12
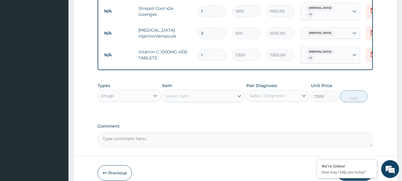
type input "0"
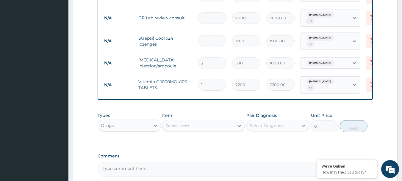
scroll to position [224, 0]
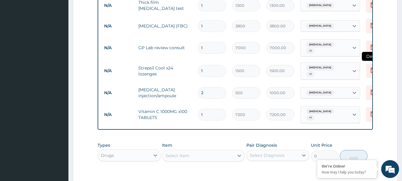
click at [372, 66] on icon at bounding box center [372, 69] width 7 height 7
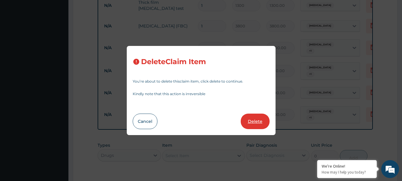
click at [255, 118] on button "Delete" at bounding box center [255, 120] width 29 height 15
type input "2"
type input "500"
type input "1000.00"
type input "1"
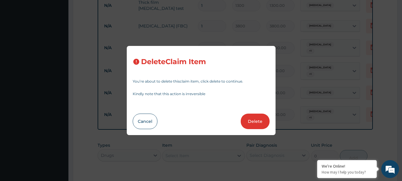
type input "7200"
type input "7200.00"
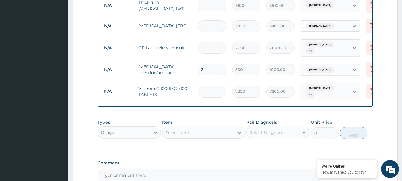
click at [180, 130] on div "Select Item" at bounding box center [197, 133] width 71 height 10
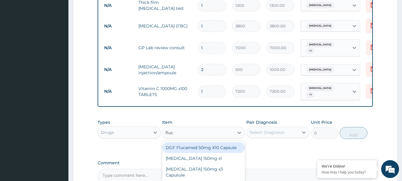
type input "fluco"
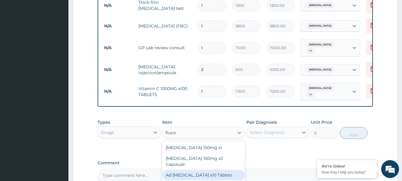
drag, startPoint x: 210, startPoint y: 164, endPoint x: 251, endPoint y: 140, distance: 48.2
click at [210, 169] on div "Ad Fluconazole x10 Tablets" at bounding box center [203, 174] width 83 height 11
type input "300"
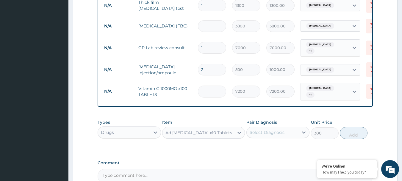
click at [262, 129] on div "Select Diagnosis" at bounding box center [273, 132] width 52 height 10
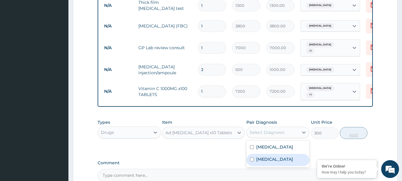
drag, startPoint x: 262, startPoint y: 153, endPoint x: 364, endPoint y: 127, distance: 105.1
click at [262, 156] on label "Pharyngitis" at bounding box center [274, 159] width 37 height 6
checkbox input "true"
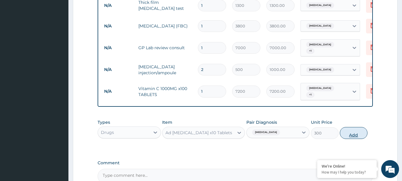
click at [355, 127] on button "Add" at bounding box center [354, 133] width 28 height 12
type input "0"
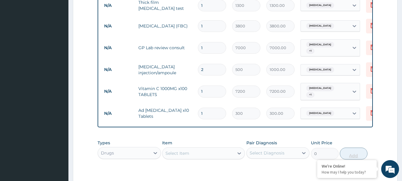
type input "10"
type input "3000.00"
type input "10"
click at [299, 128] on div "PA Code / Prescription Code Enter Code(Secondary Care Only) Encounter Date 11-0…" at bounding box center [236, 18] width 276 height 371
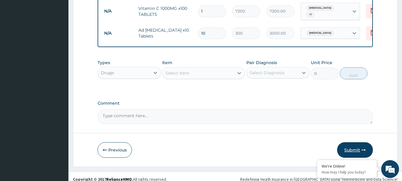
click at [351, 142] on button "Submit" at bounding box center [355, 149] width 36 height 15
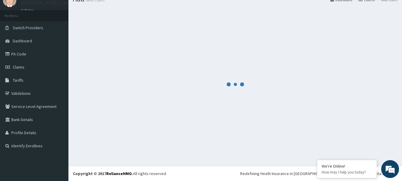
scroll to position [24, 0]
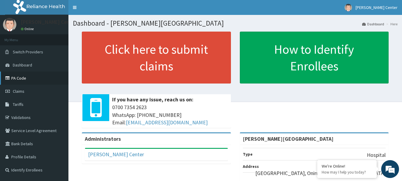
click at [16, 76] on link "PA Code" at bounding box center [34, 77] width 68 height 13
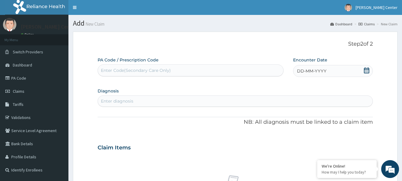
click at [140, 71] on div "Enter Code(Secondary Care Only)" at bounding box center [136, 70] width 70 height 6
type input "PA/C07BB8"
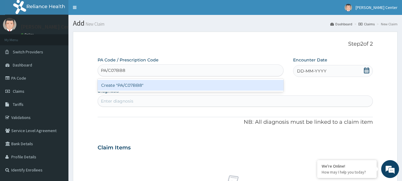
click at [136, 84] on div "Create "PA/C07BB8"" at bounding box center [191, 85] width 186 height 11
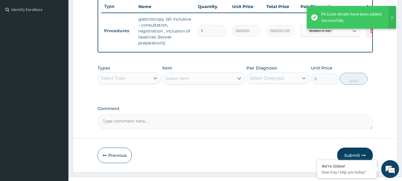
scroll to position [176, 0]
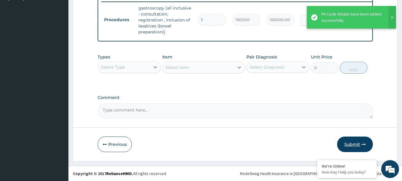
click at [347, 144] on button "Submit" at bounding box center [355, 143] width 36 height 15
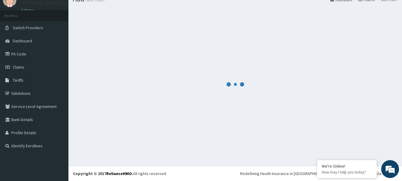
scroll to position [24, 0]
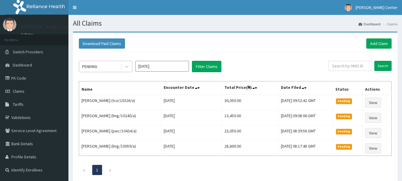
click at [96, 68] on div "PENDING" at bounding box center [89, 66] width 15 height 6
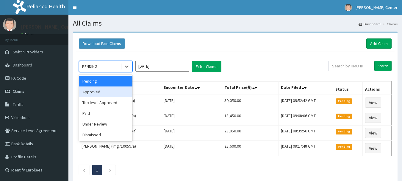
click at [99, 94] on div "Approved" at bounding box center [106, 91] width 54 height 11
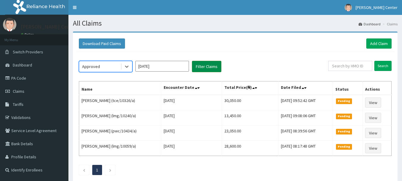
click at [199, 66] on button "Filter Claims" at bounding box center [206, 66] width 29 height 11
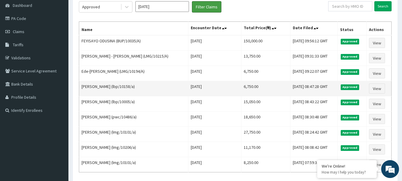
scroll to position [30, 0]
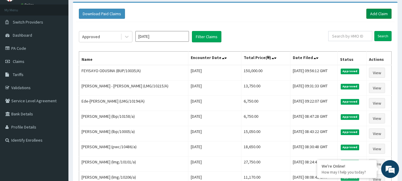
click at [381, 15] on link "Add Claim" at bounding box center [378, 14] width 25 height 10
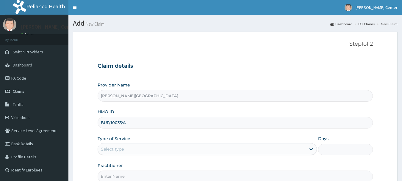
type input "BUP/10035/A"
click at [123, 146] on div "Select type" at bounding box center [112, 149] width 23 height 6
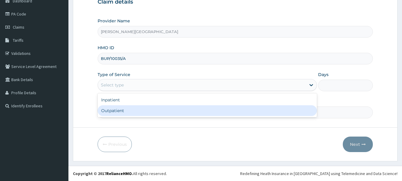
click at [118, 109] on div "Outpatient" at bounding box center [207, 110] width 219 height 11
type input "1"
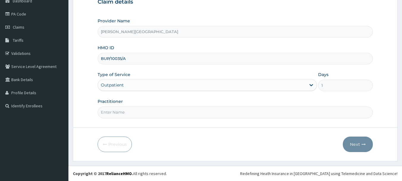
click at [118, 114] on input "Practitioner" at bounding box center [236, 112] width 276 height 12
type input "DR OBE"
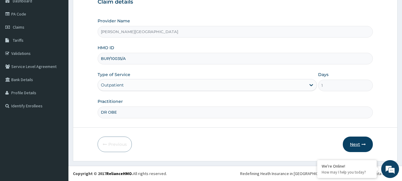
click at [355, 144] on button "Next" at bounding box center [358, 143] width 30 height 15
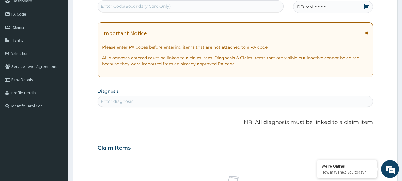
click at [368, 33] on icon at bounding box center [366, 33] width 3 height 4
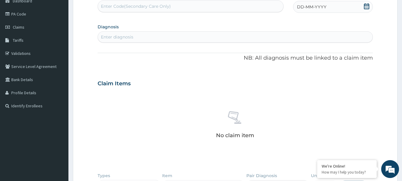
scroll to position [34, 0]
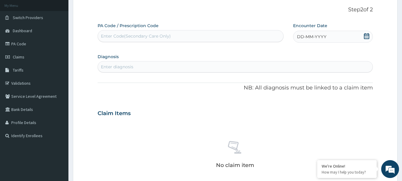
click at [152, 40] on div "Enter Code(Secondary Care Only)" at bounding box center [191, 36] width 186 height 10
type input "PA/371EE6"
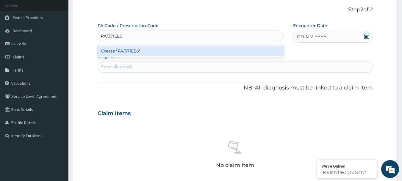
click at [127, 53] on div "Create "PA/371EE6"" at bounding box center [191, 51] width 186 height 11
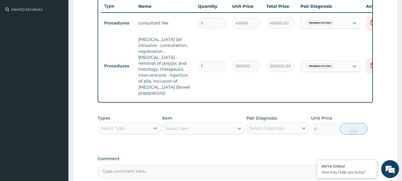
scroll to position [220, 0]
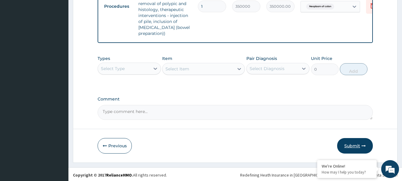
click at [352, 144] on button "Submit" at bounding box center [355, 145] width 36 height 15
